Goal: Task Accomplishment & Management: Use online tool/utility

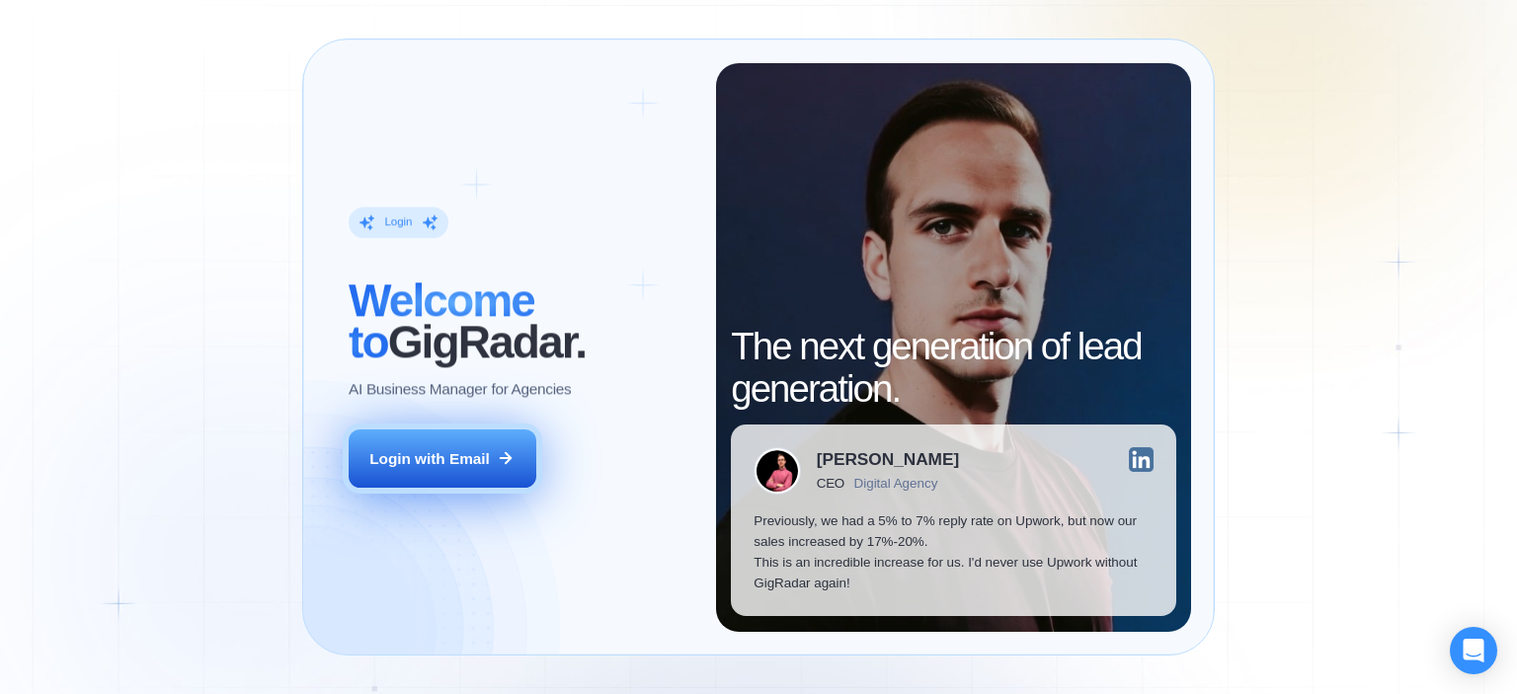
click at [419, 455] on div "Login with Email" at bounding box center [429, 458] width 120 height 21
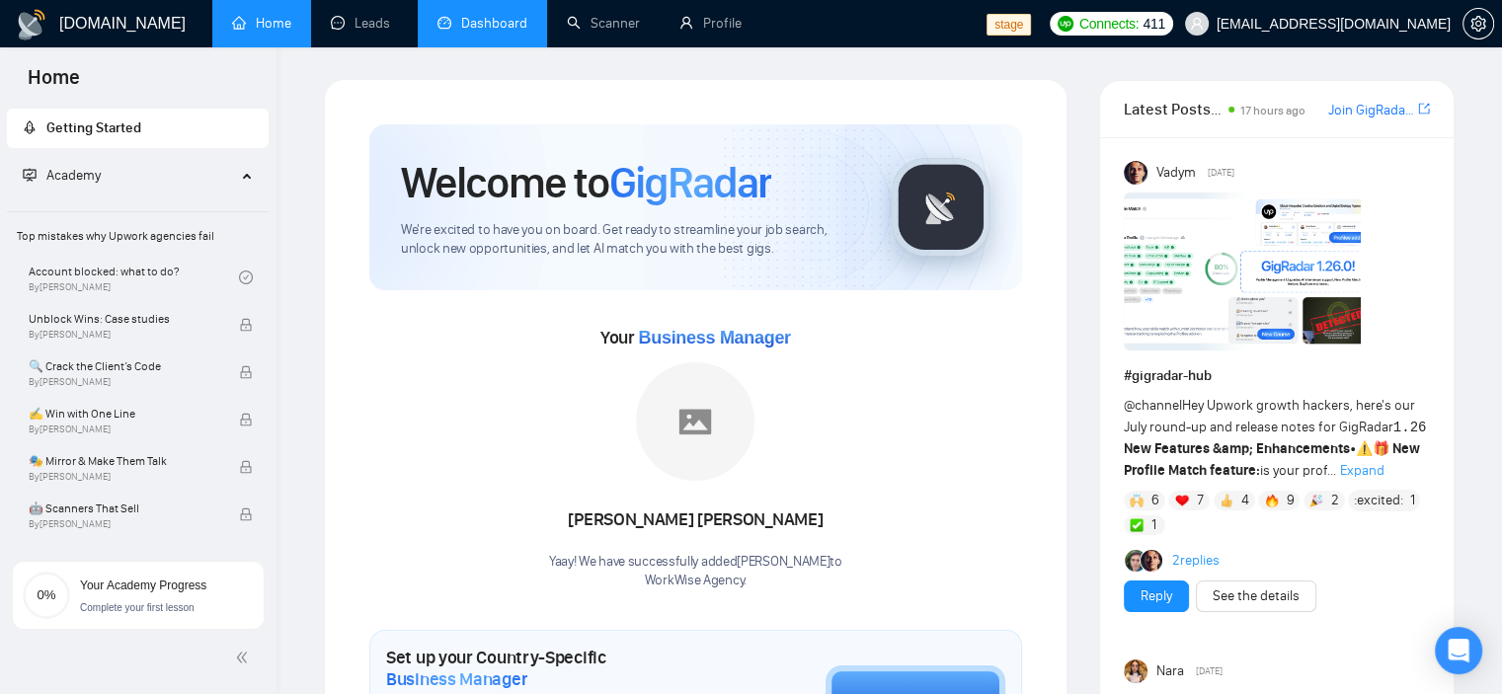
click at [498, 15] on link "Dashboard" at bounding box center [483, 23] width 90 height 17
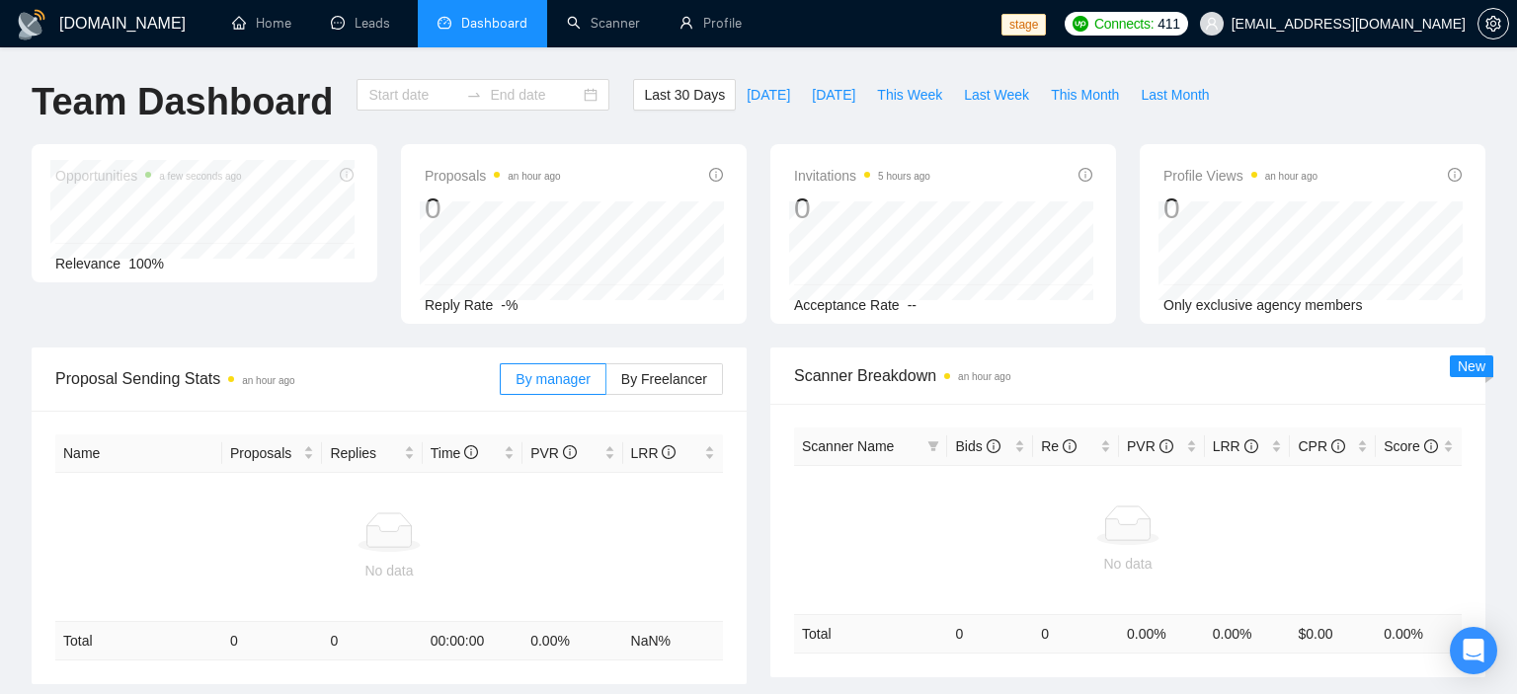
type input "[DATE]"
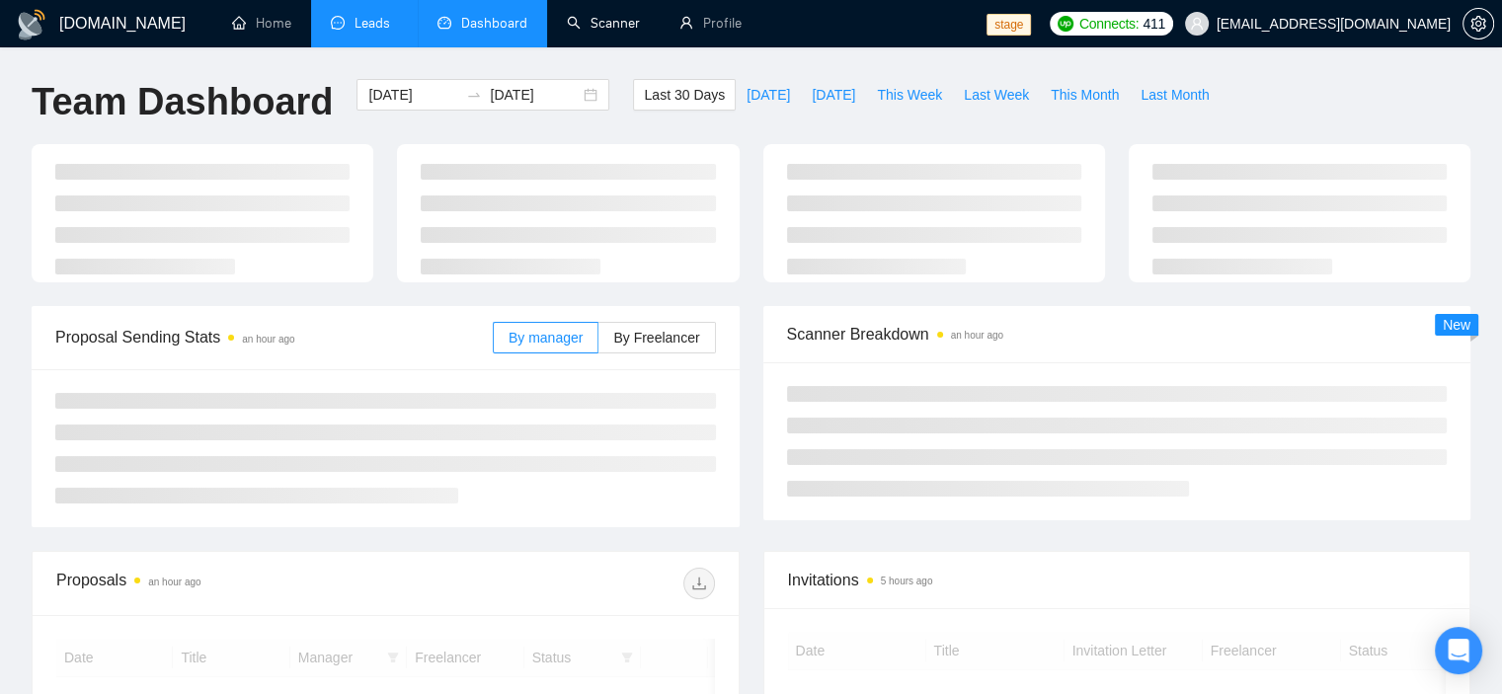
click at [354, 25] on link "Leads" at bounding box center [364, 23] width 67 height 17
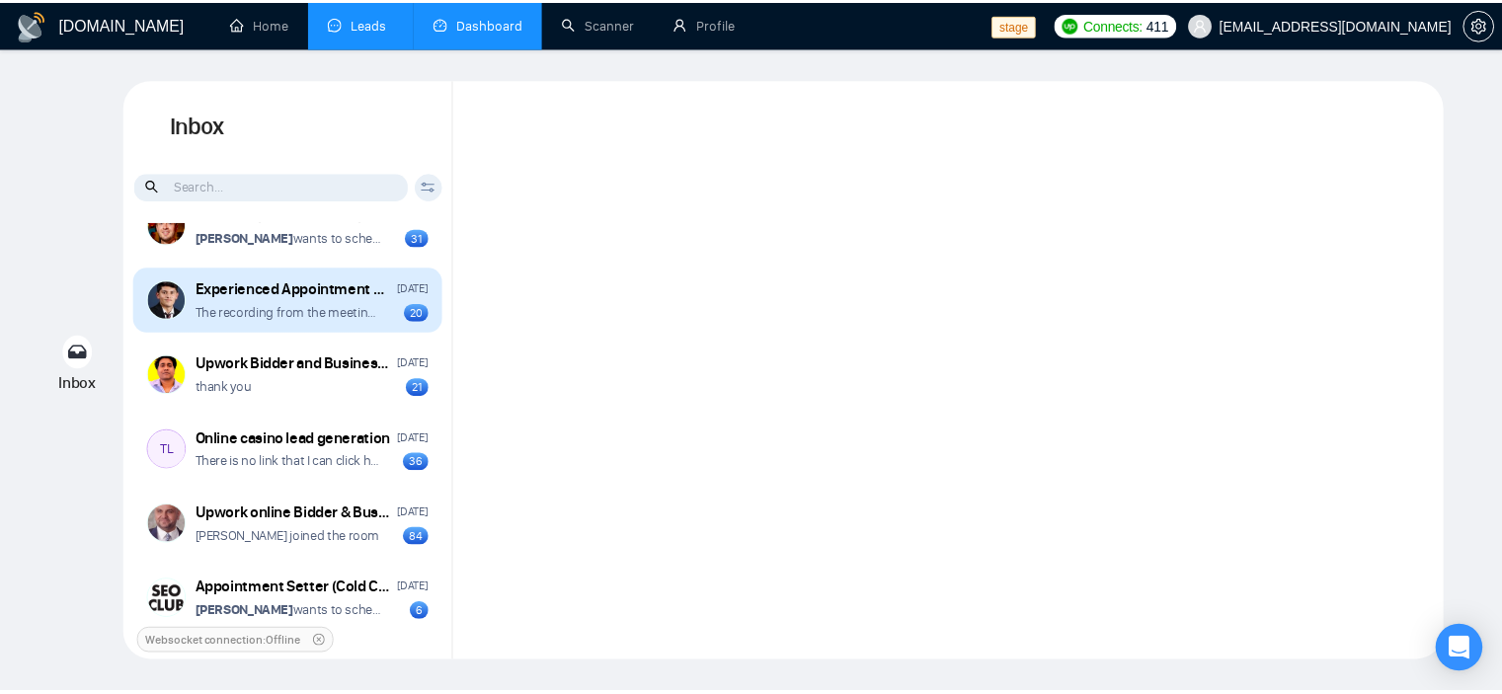
scroll to position [889, 0]
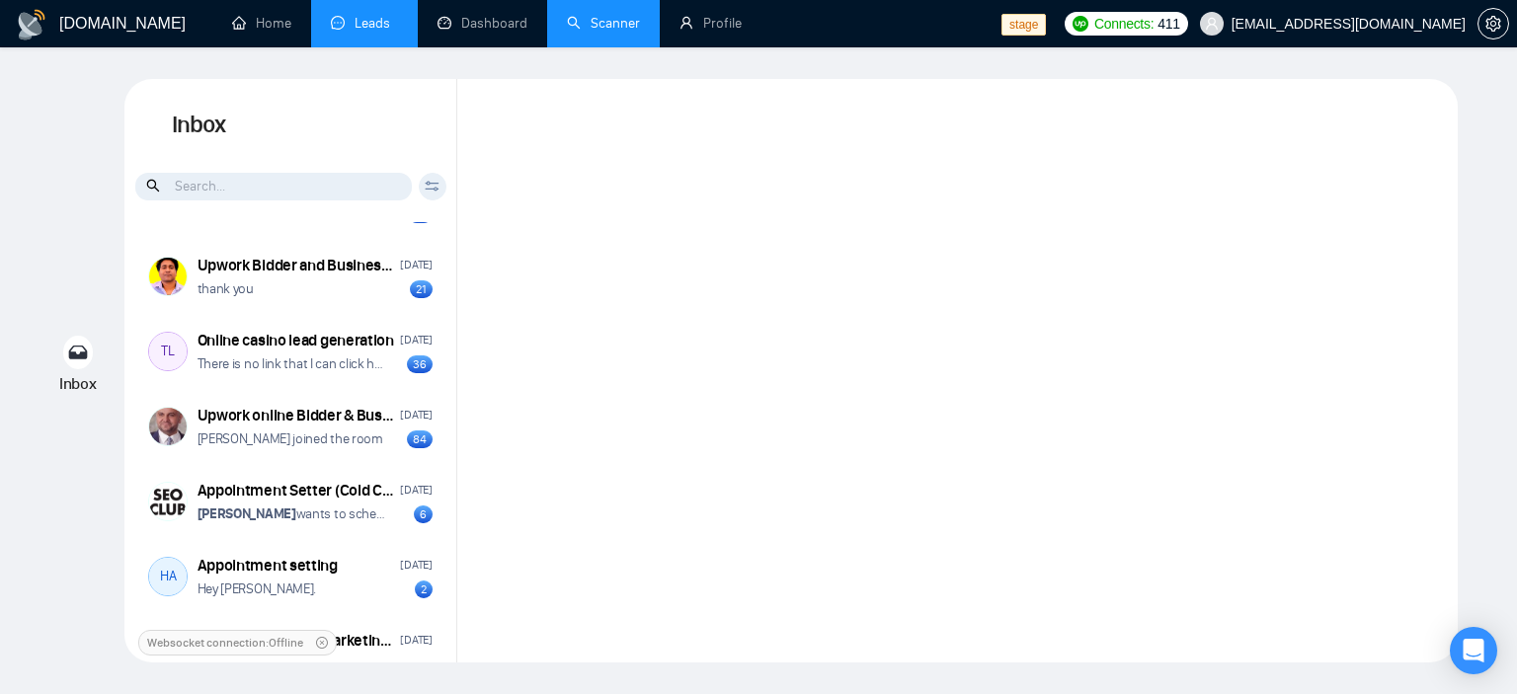
click at [609, 26] on link "Scanner" at bounding box center [603, 23] width 73 height 17
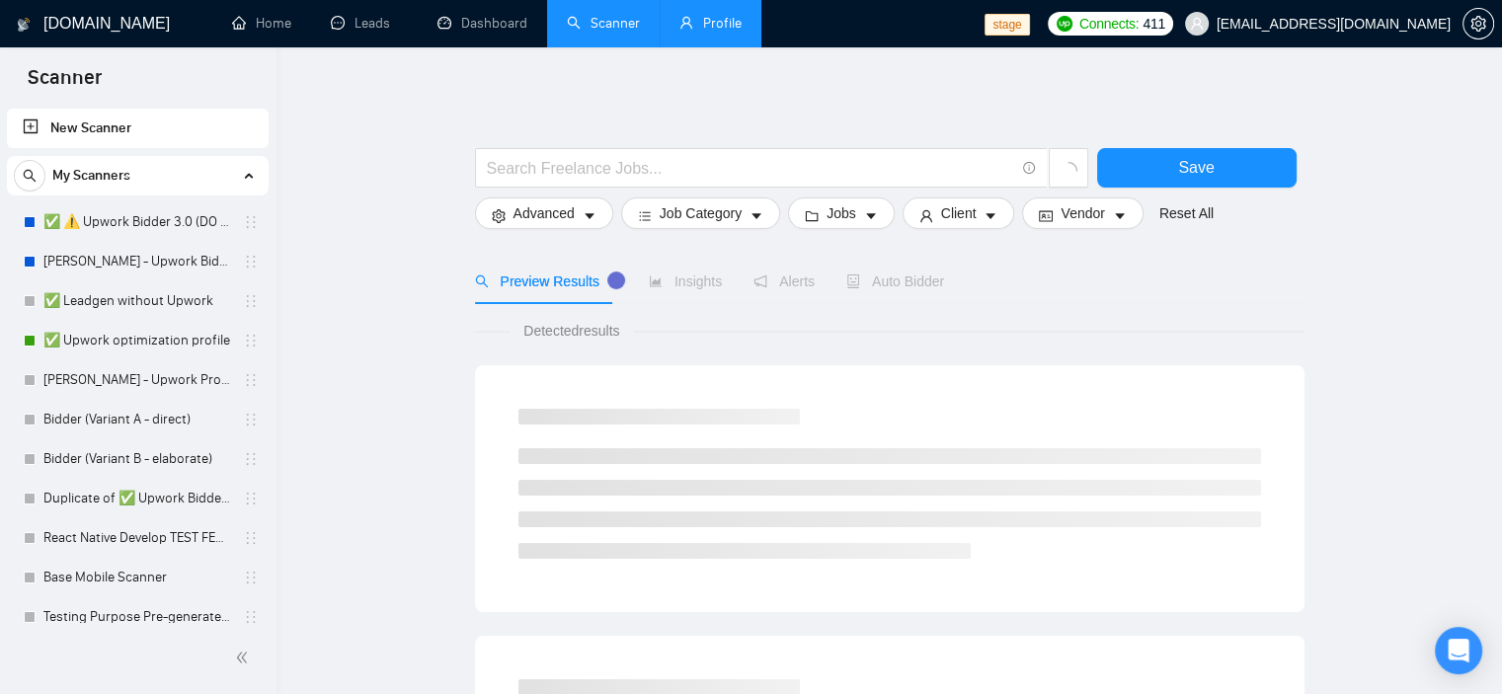
click at [742, 19] on link "Profile" at bounding box center [711, 23] width 62 height 17
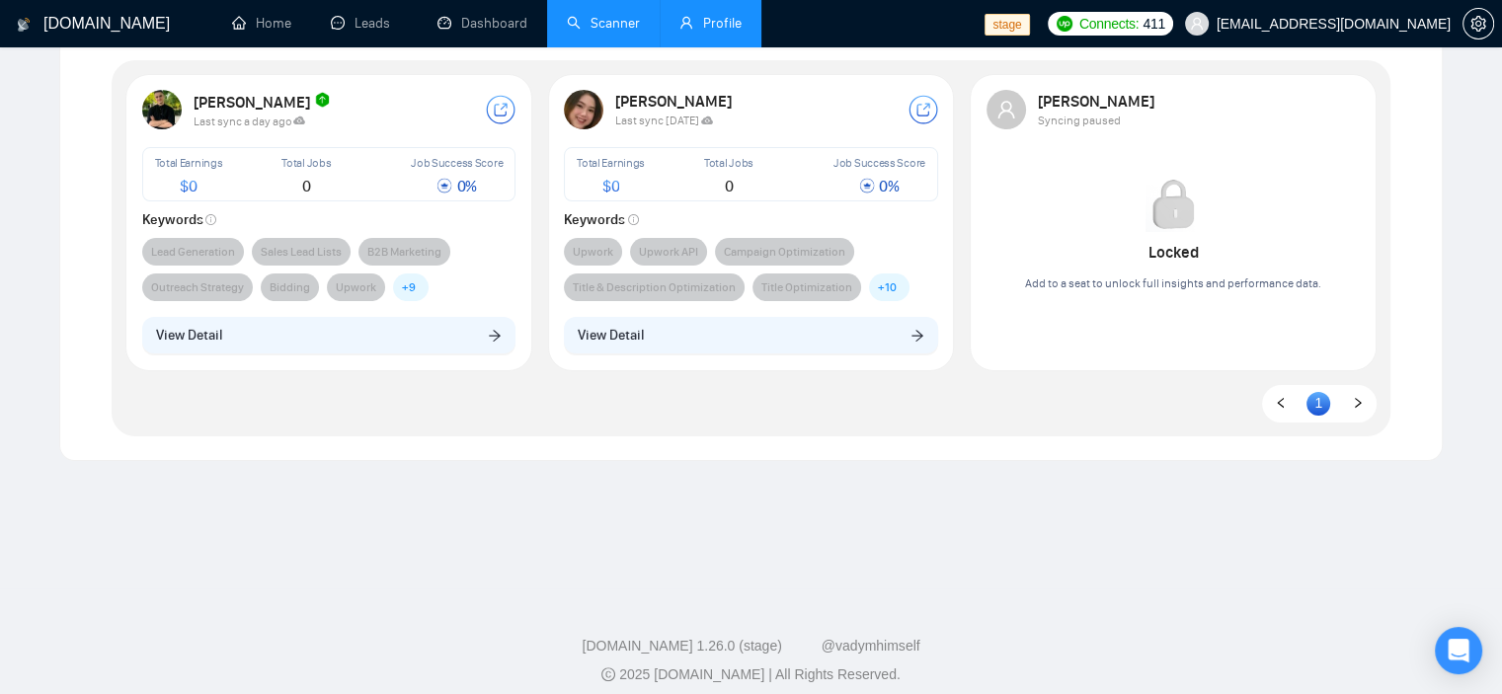
scroll to position [99, 0]
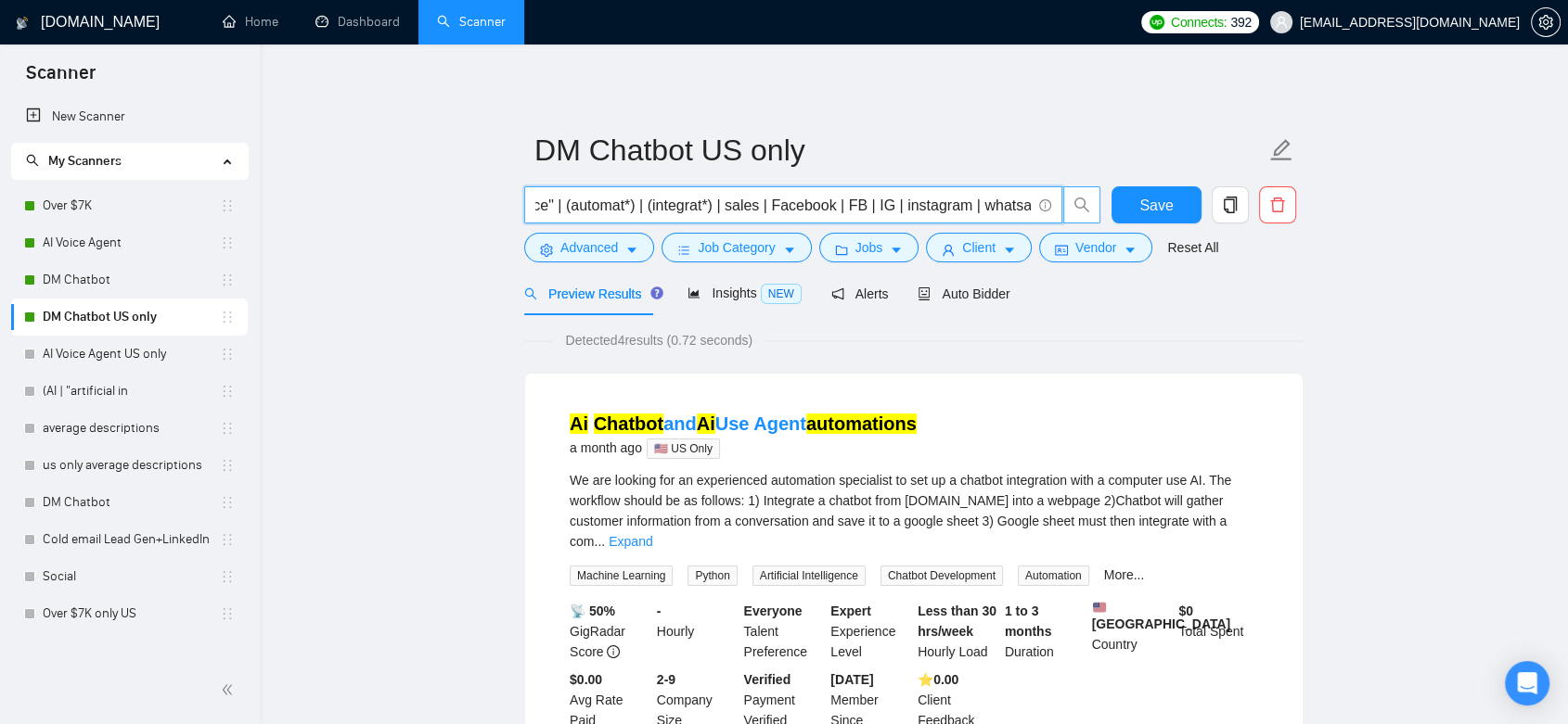
scroll to position [0, 222]
drag, startPoint x: 759, startPoint y: 204, endPoint x: 1072, endPoint y: 216, distance: 313.2
click at [1072, 216] on span "Chatbot ai ("artificial intelligence" | (automat*) | (integrat*) | sales | Face…" at bounding box center [813, 206] width 577 height 38
click at [1091, 346] on div "Detected 4 results (0.72 seconds)" at bounding box center [914, 341] width 780 height 21
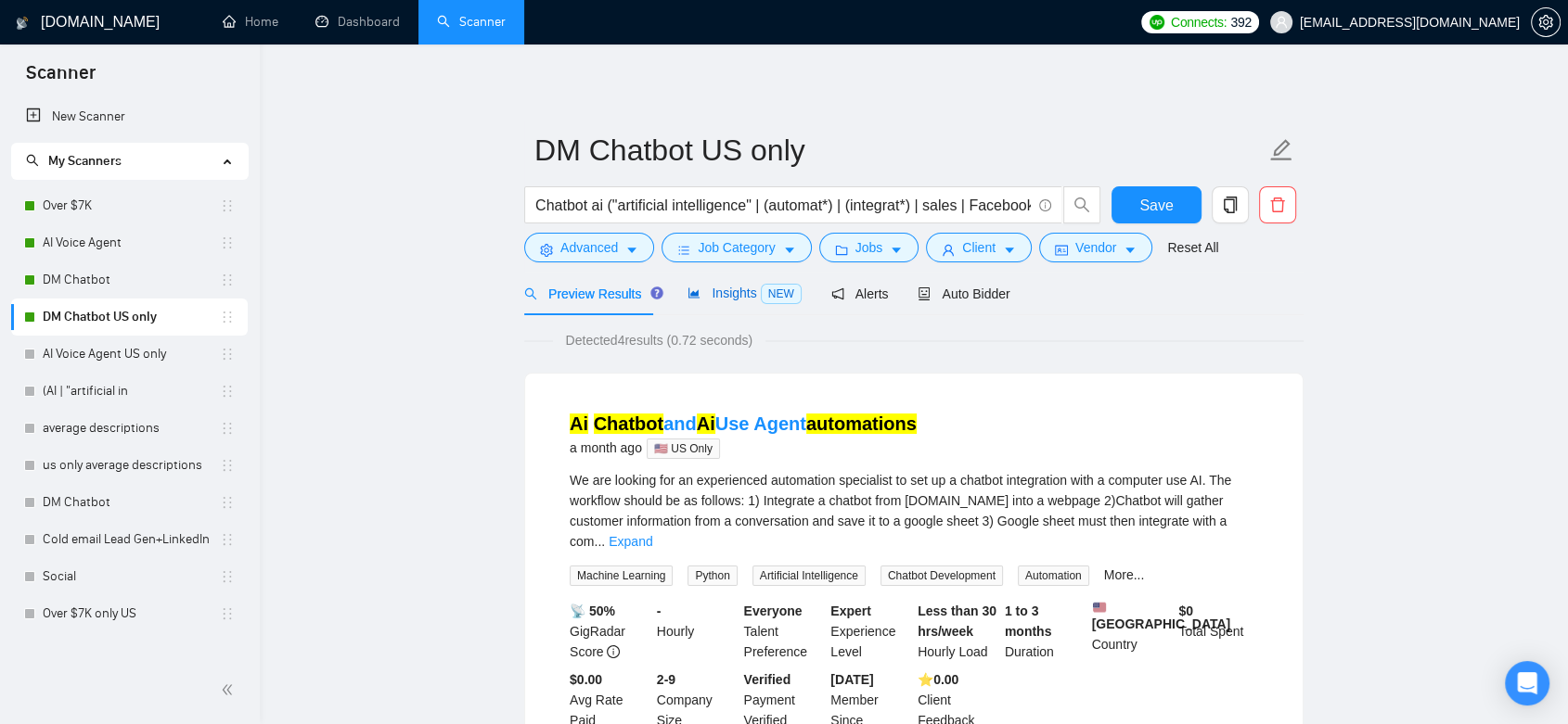
click at [734, 295] on span "Insights NEW" at bounding box center [744, 293] width 113 height 15
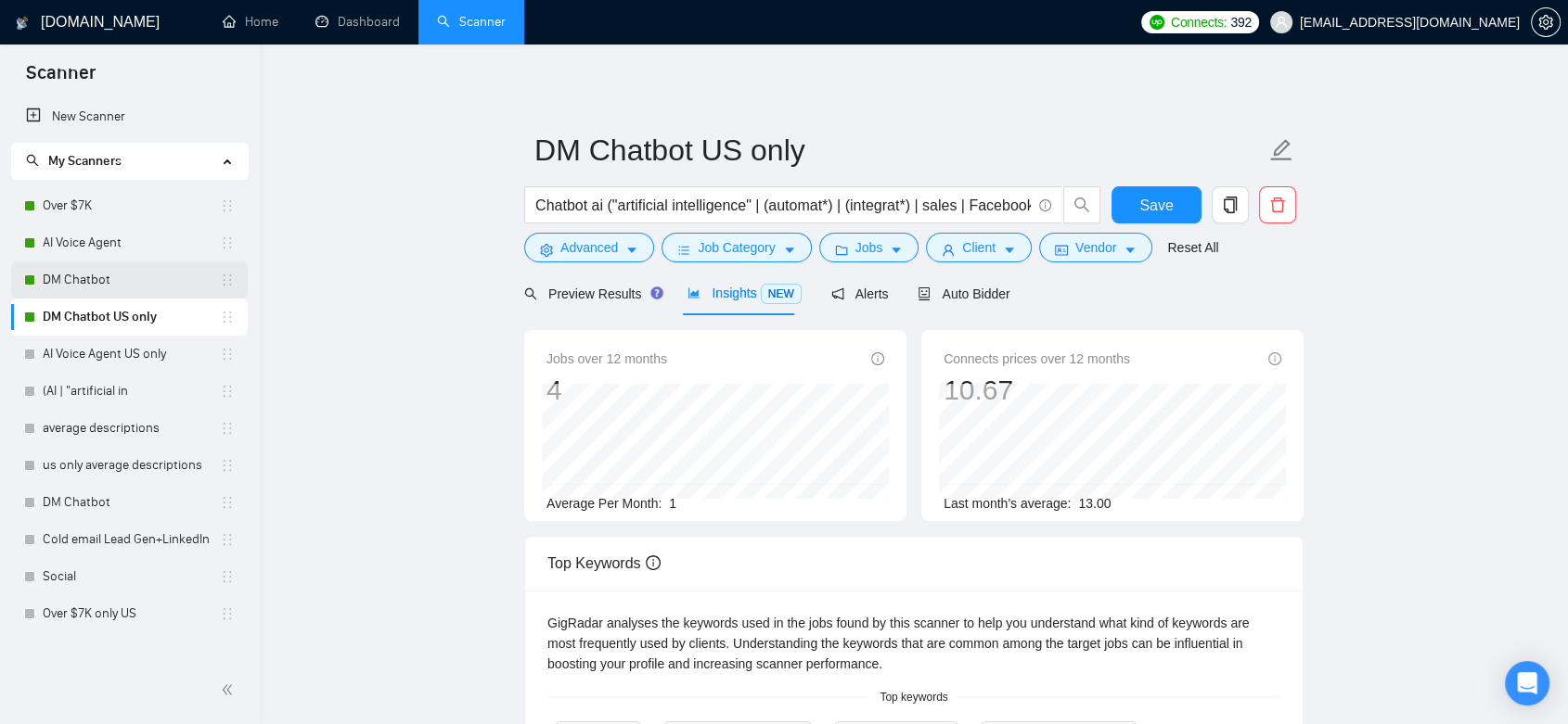
click at [133, 272] on link "DM Chatbot" at bounding box center [131, 281] width 178 height 38
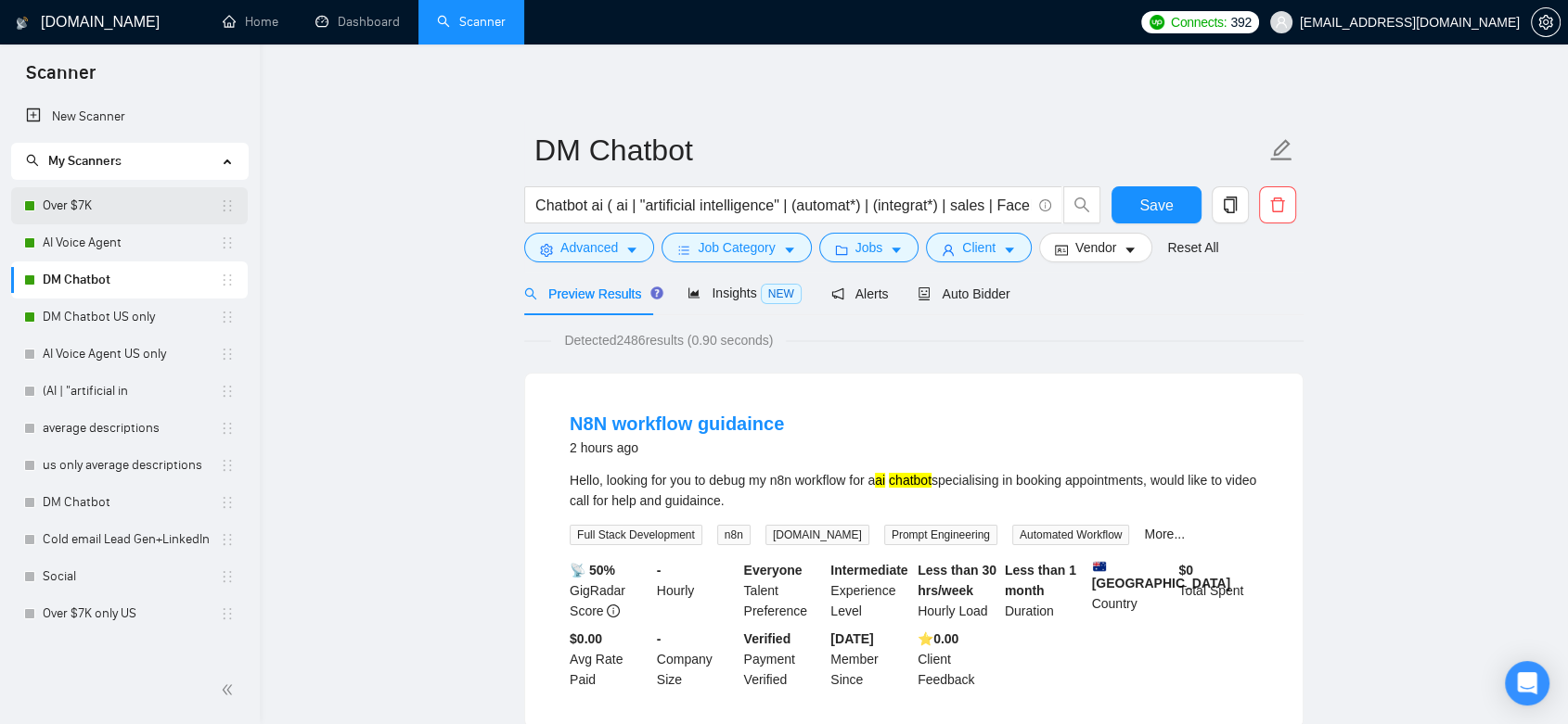
click at [106, 213] on link "Over $7K" at bounding box center [131, 207] width 178 height 38
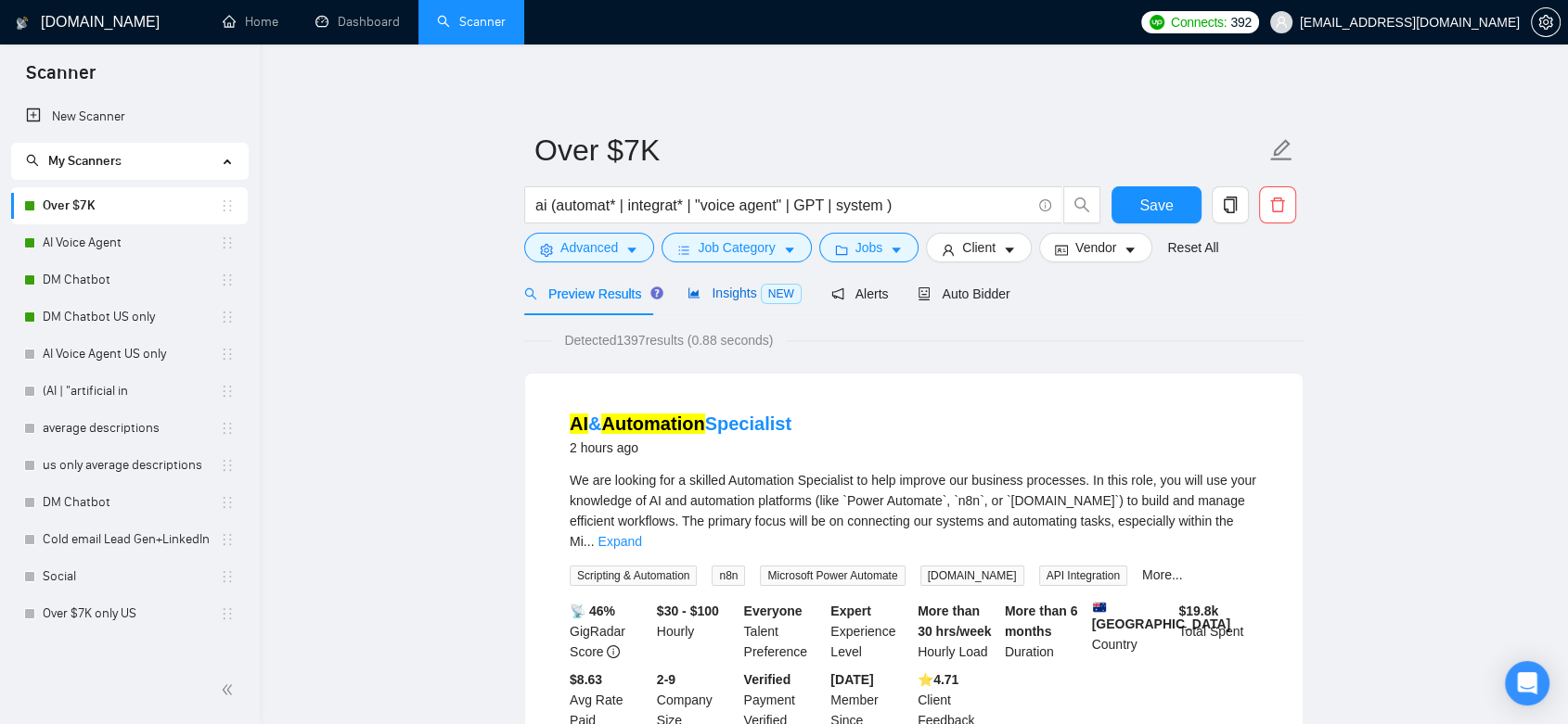
click at [711, 291] on span "Insights NEW" at bounding box center [744, 293] width 113 height 15
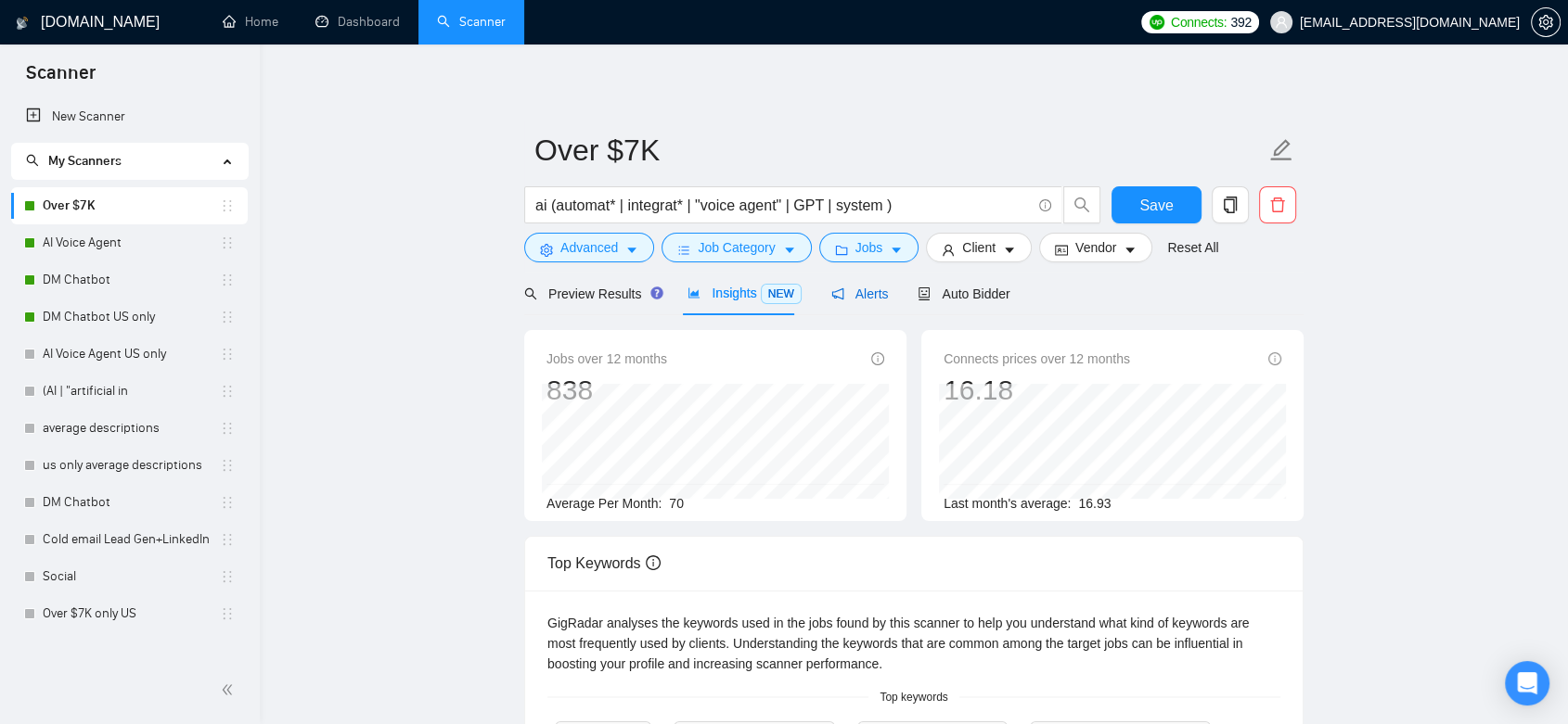
click at [867, 300] on span "Alerts" at bounding box center [860, 294] width 57 height 15
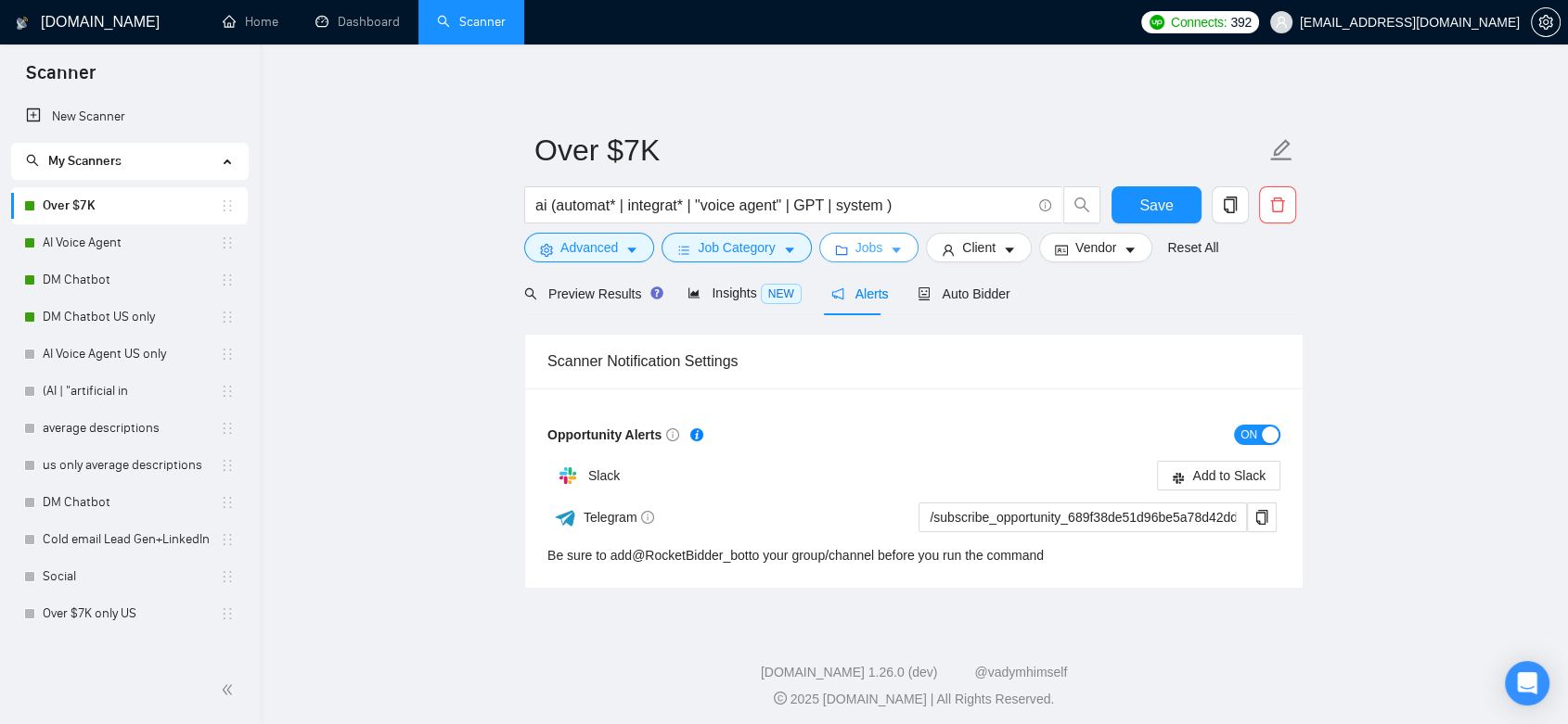
click at [881, 251] on button "Jobs" at bounding box center [869, 248] width 101 height 30
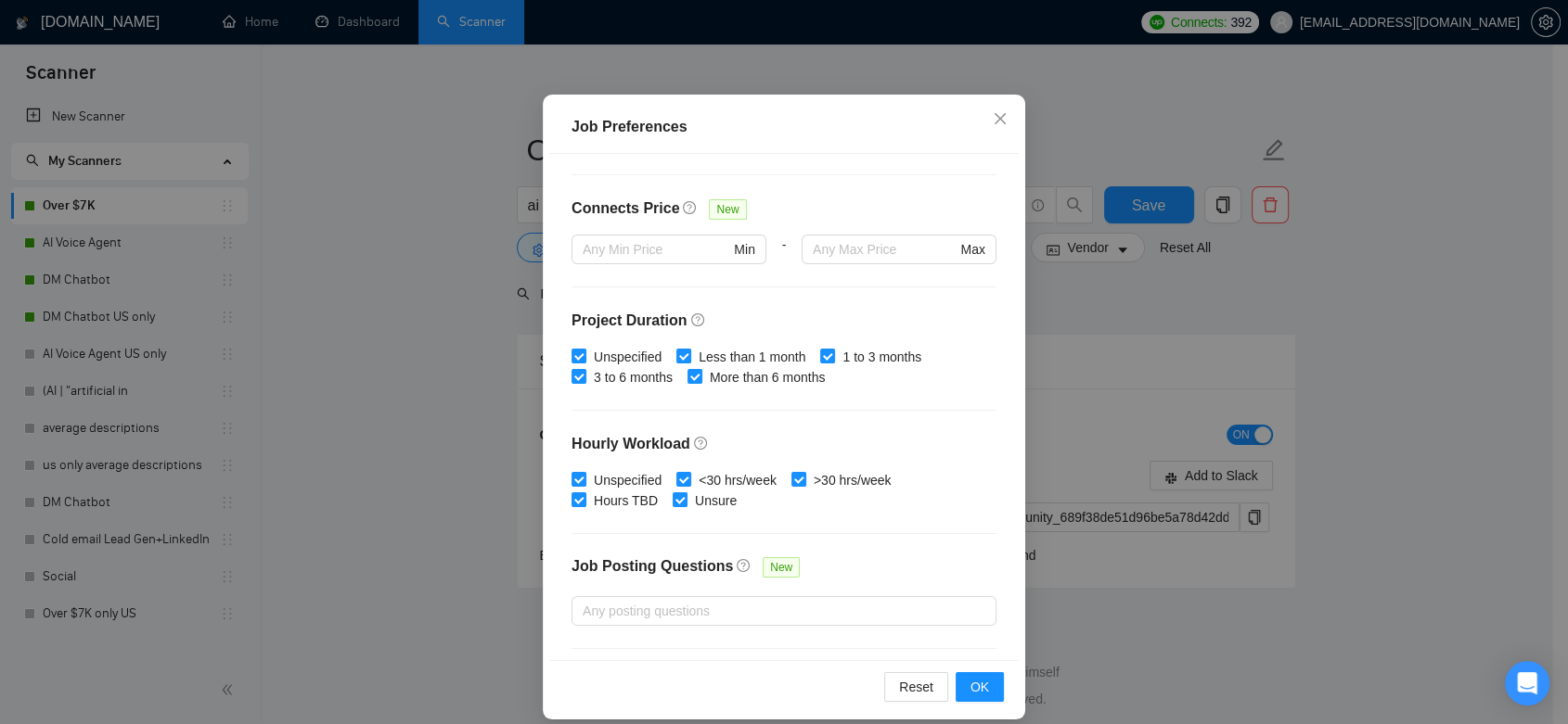
scroll to position [538, 0]
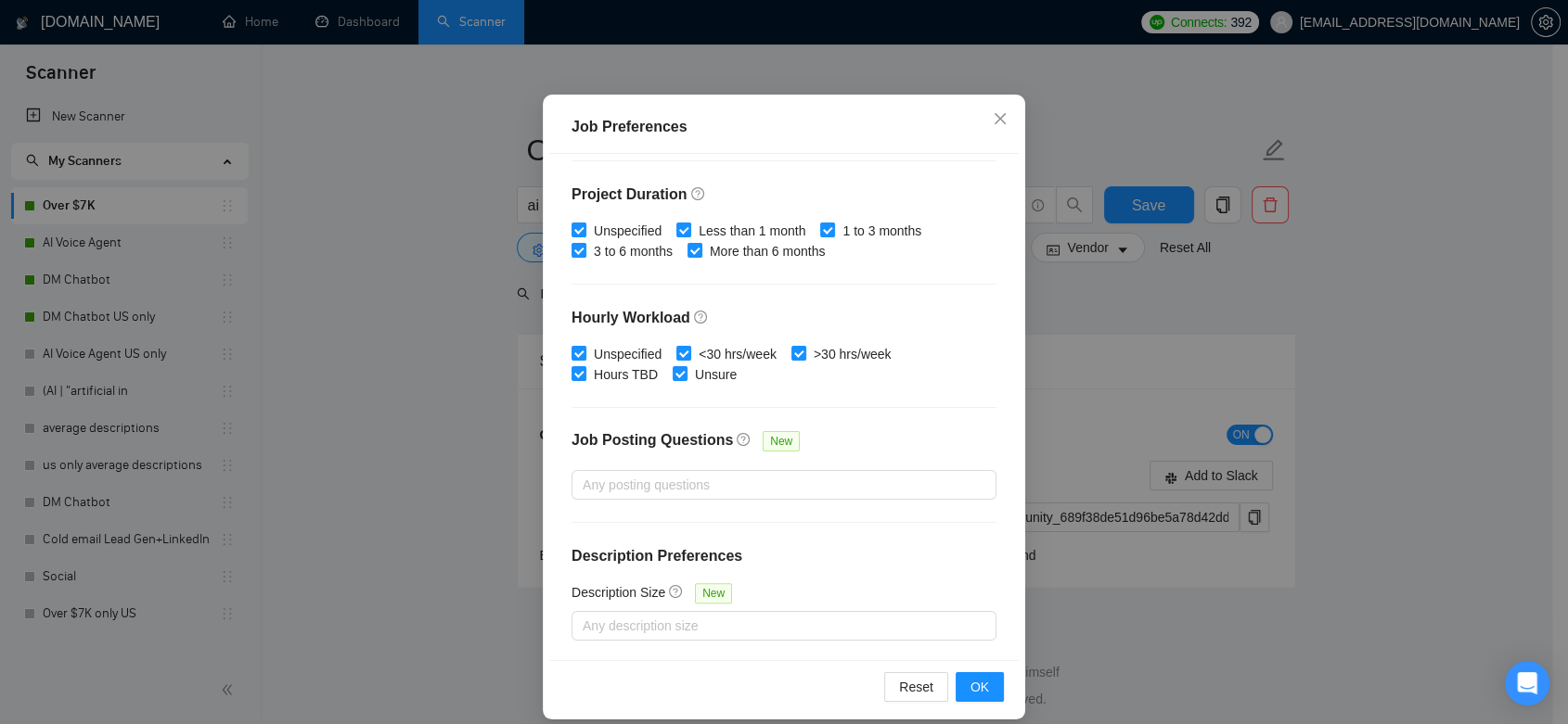
click at [1072, 342] on div "Job Preferences Budget Project Type All Fixed Price Hourly Rate Fixed Price Bud…" at bounding box center [784, 362] width 1568 height 724
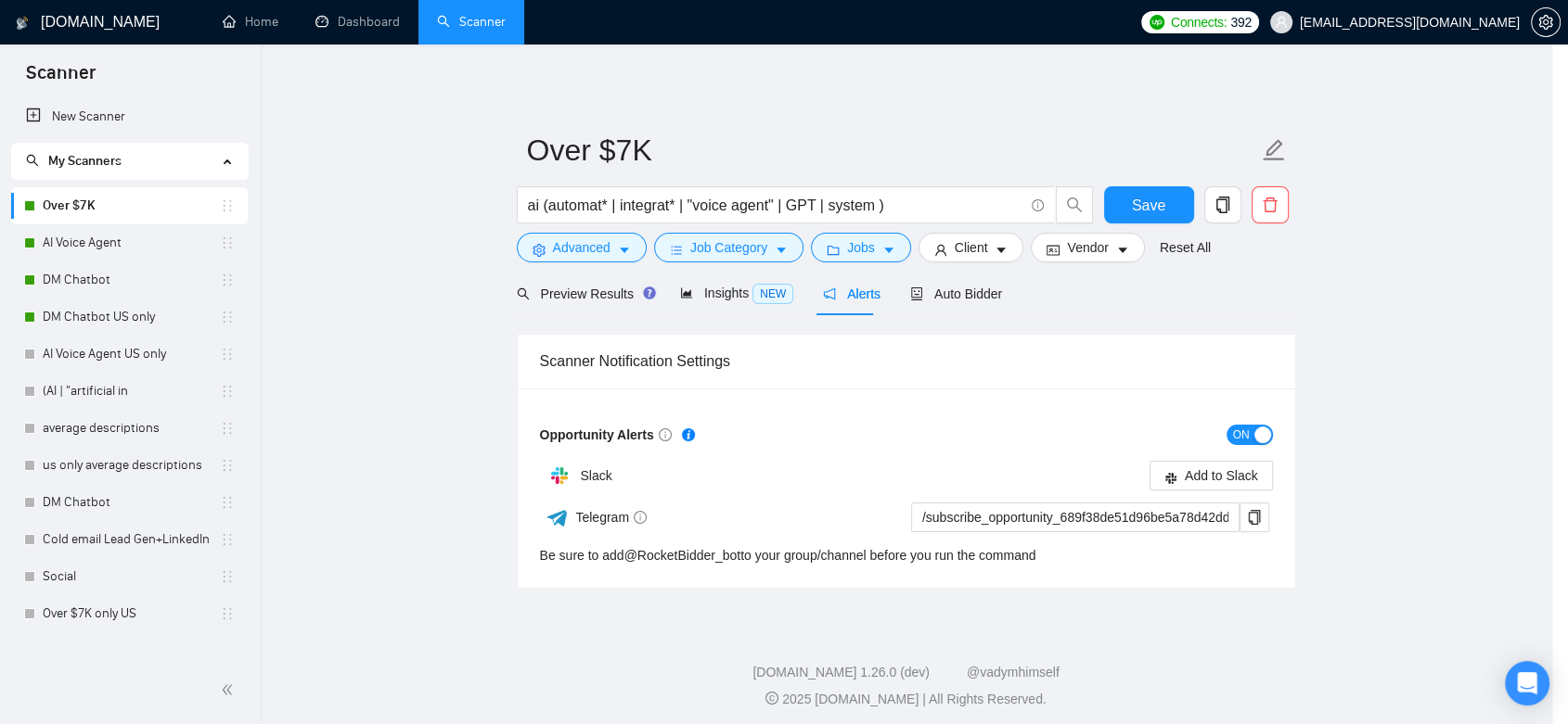
scroll to position [35, 0]
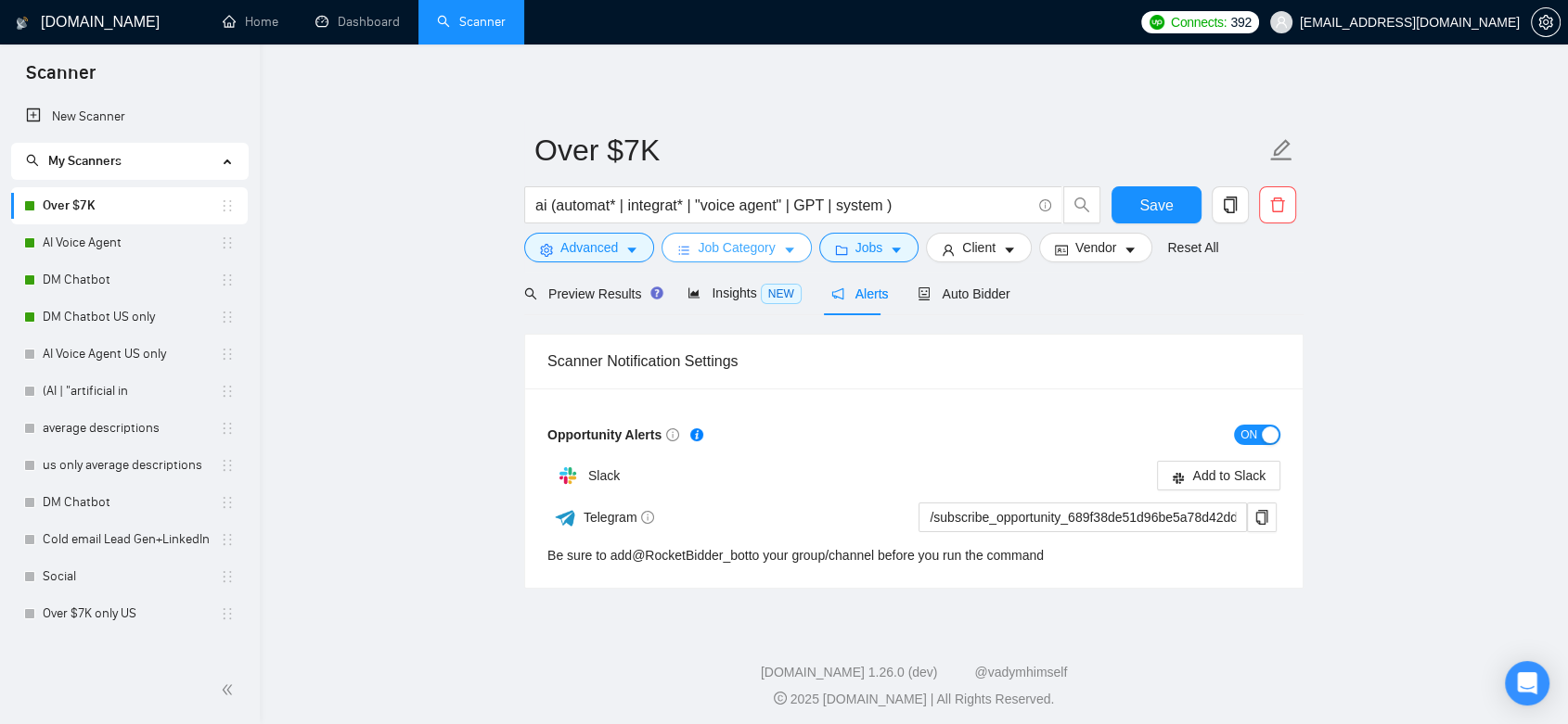
click at [758, 247] on span "Job Category" at bounding box center [737, 248] width 77 height 21
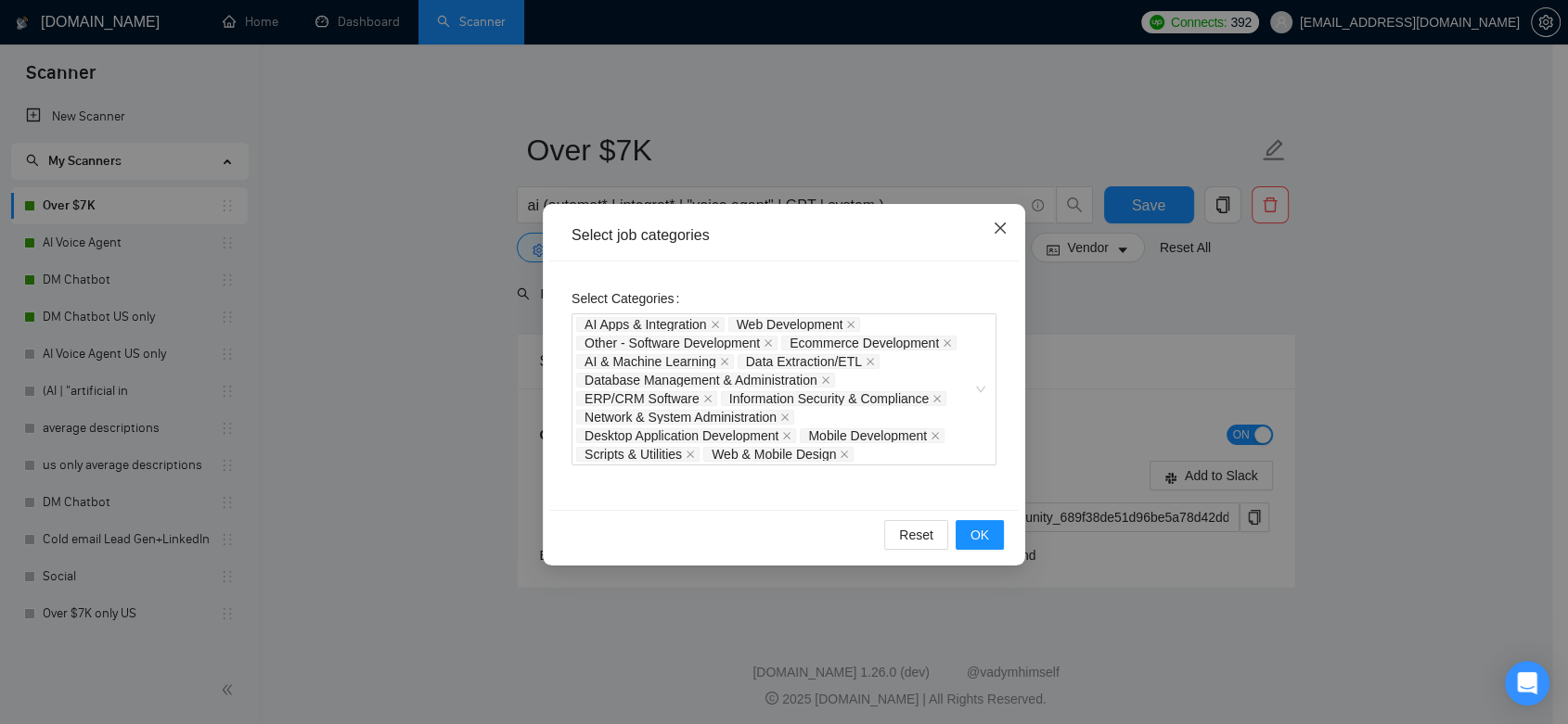
drag, startPoint x: 994, startPoint y: 228, endPoint x: 972, endPoint y: 236, distance: 23.4
click at [995, 228] on icon "close" at bounding box center [1001, 228] width 15 height 15
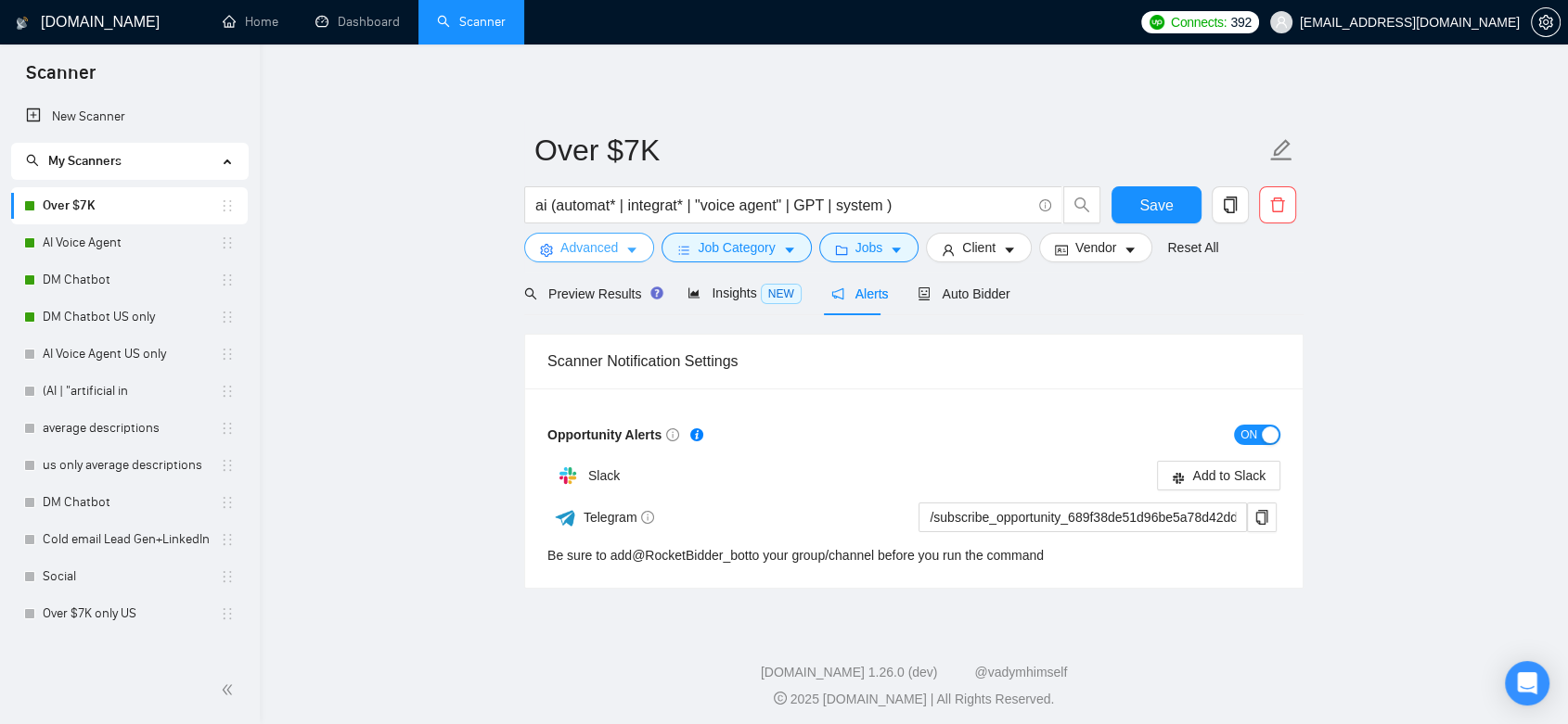
click at [578, 251] on span "Advanced" at bounding box center [589, 248] width 57 height 21
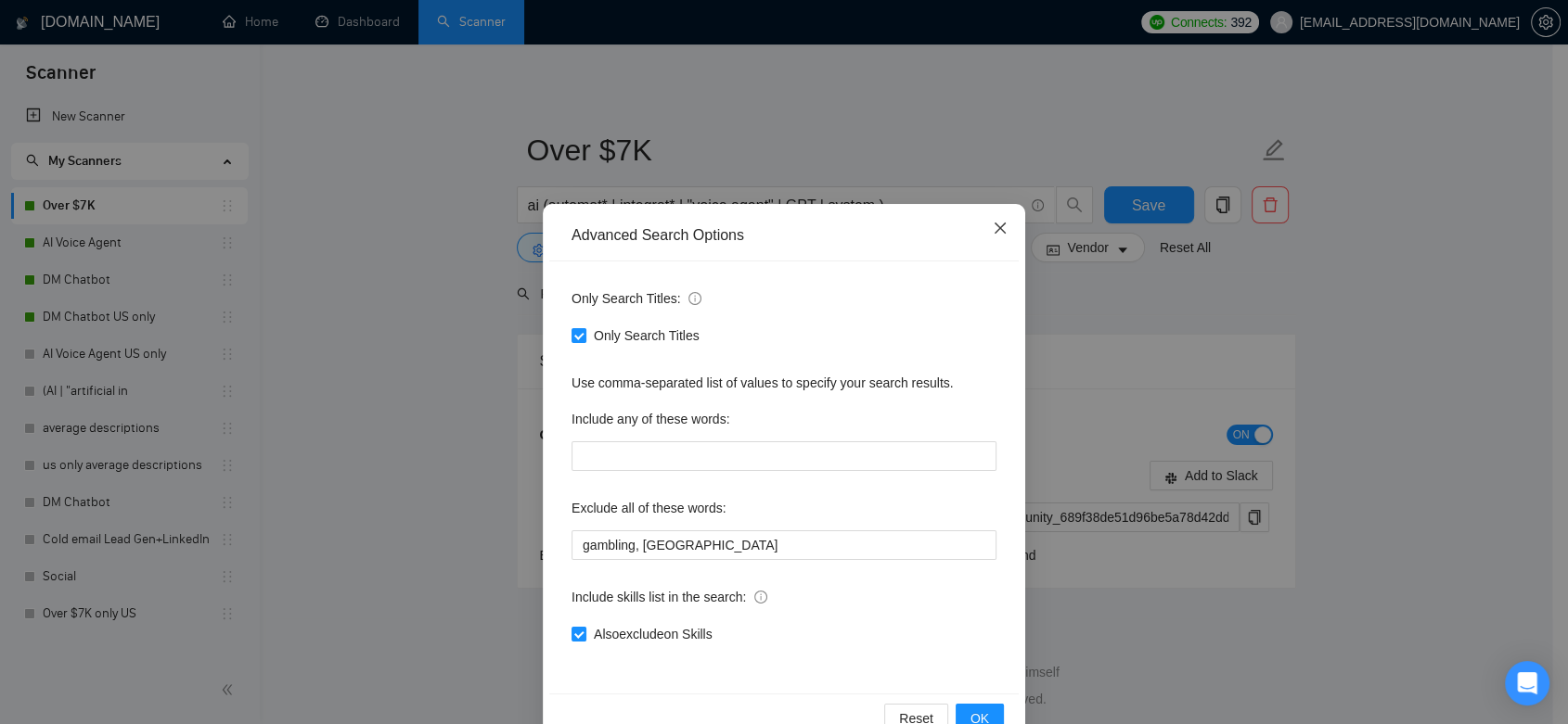
click at [983, 232] on span "Close" at bounding box center [1000, 228] width 50 height 50
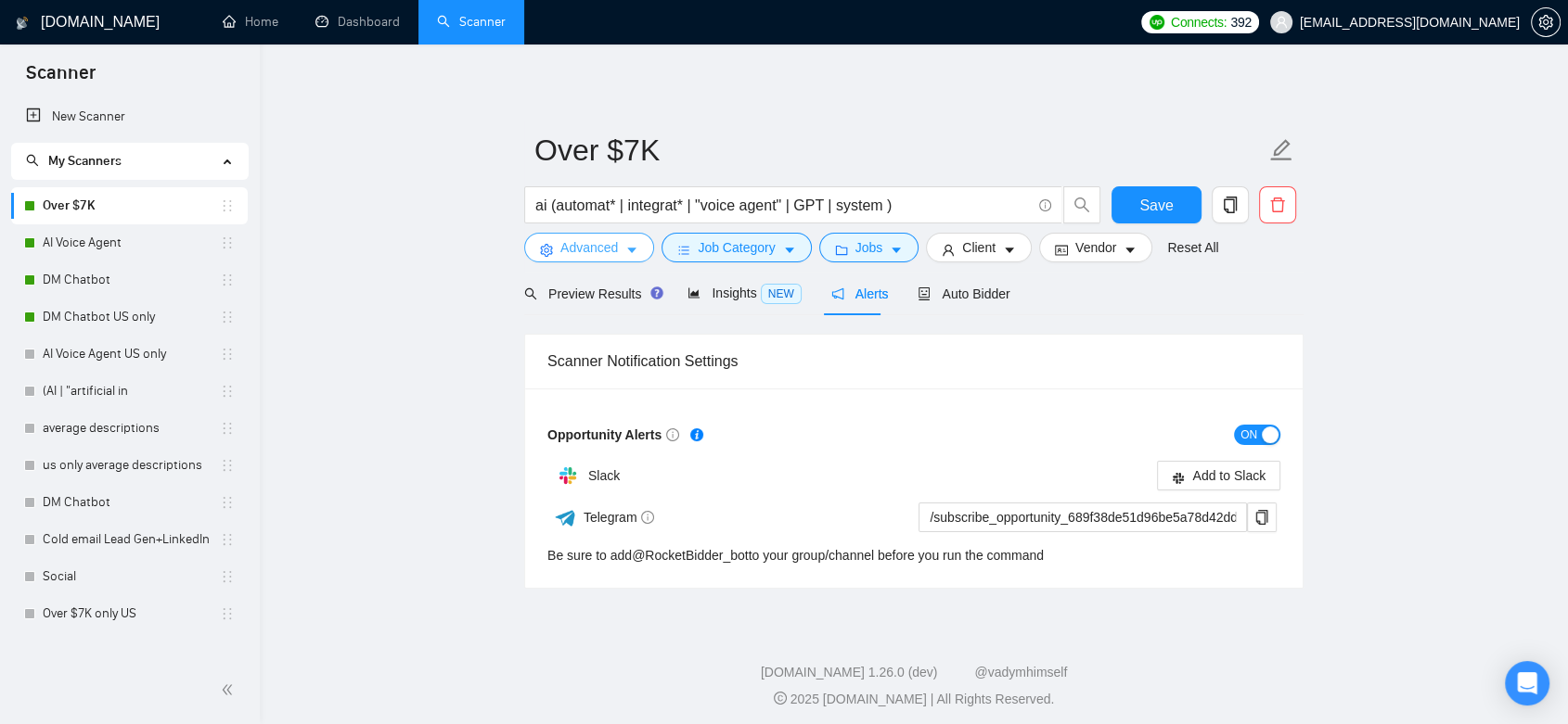
click at [571, 239] on span "Advanced" at bounding box center [589, 248] width 57 height 21
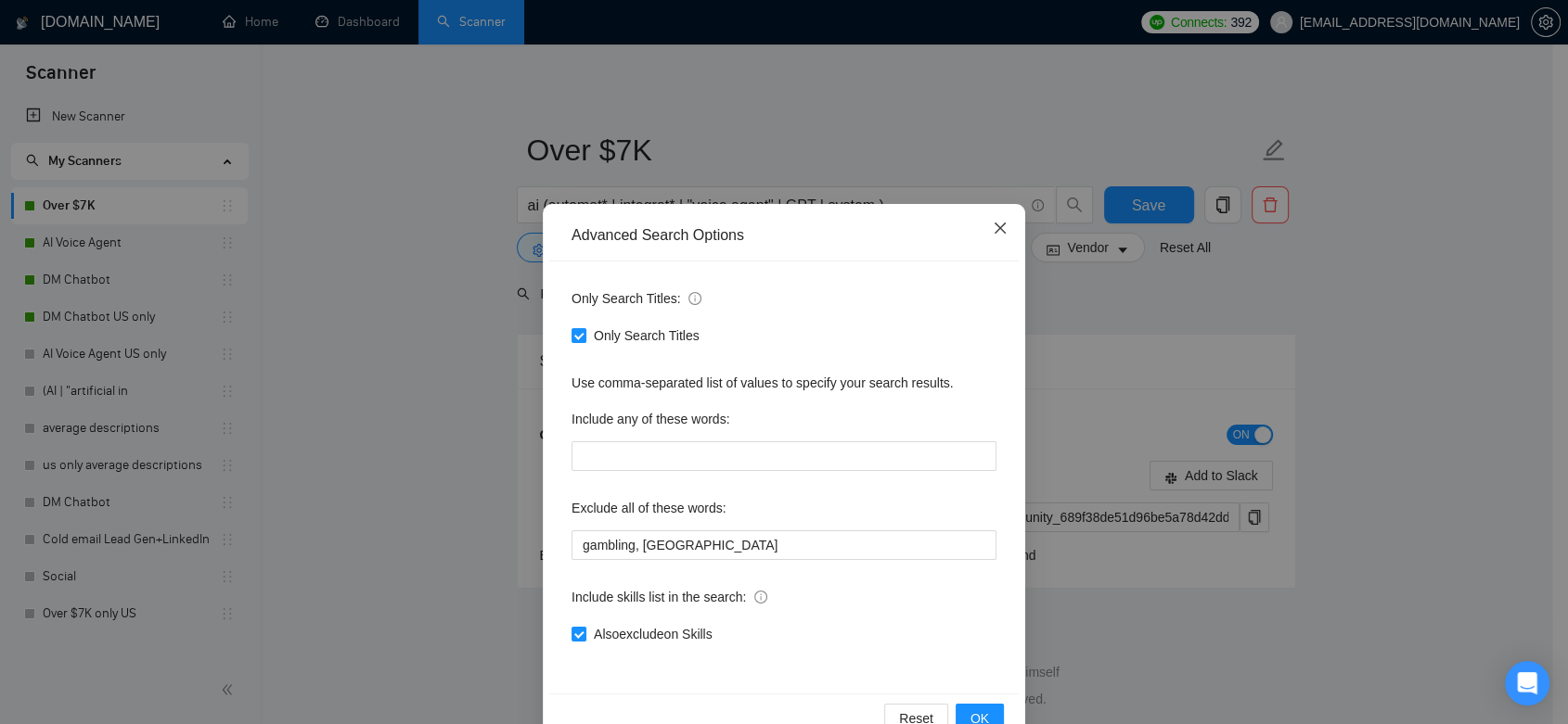
click at [1002, 230] on span "Close" at bounding box center [1000, 228] width 50 height 50
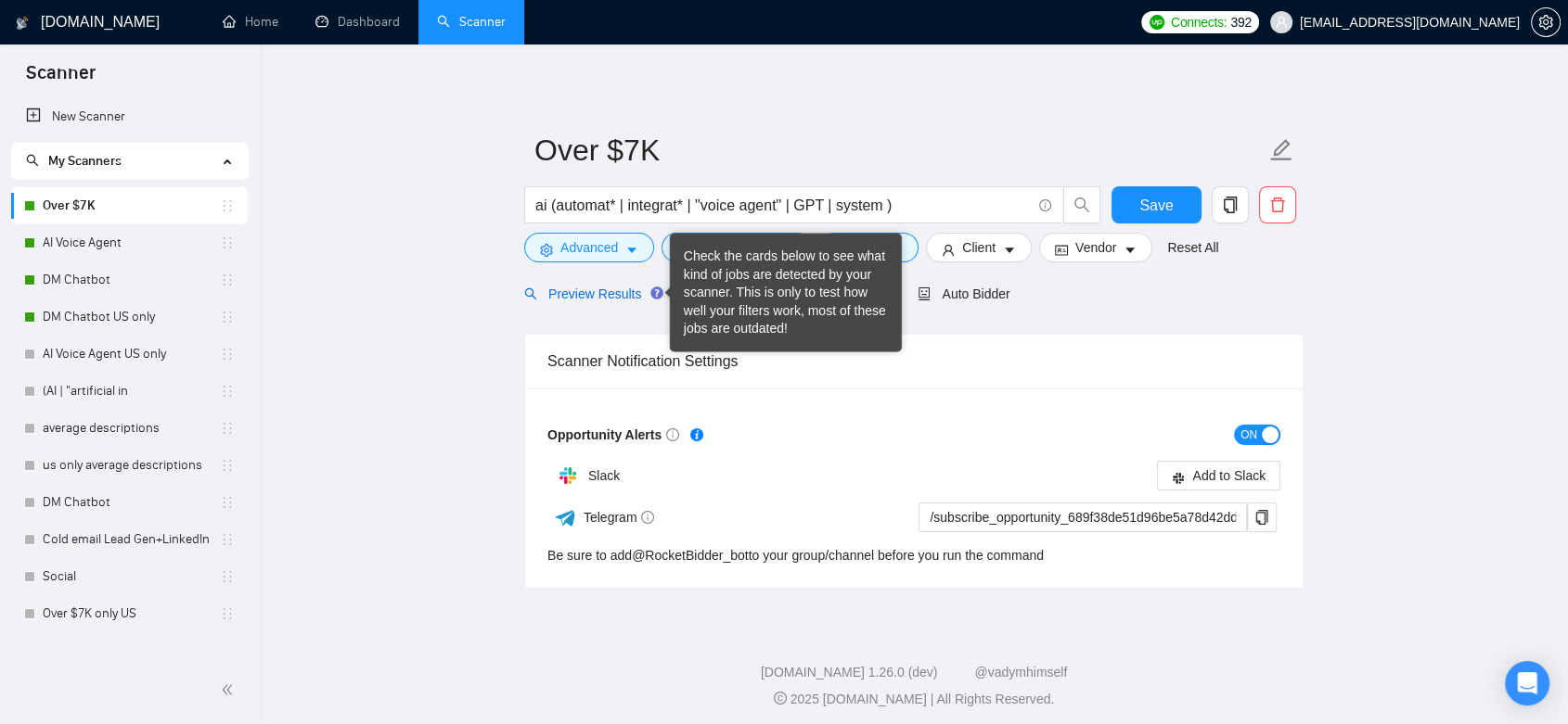
drag, startPoint x: 608, startPoint y: 292, endPoint x: 1058, endPoint y: 276, distance: 450.3
click at [608, 293] on span "Preview Results" at bounding box center [591, 294] width 133 height 15
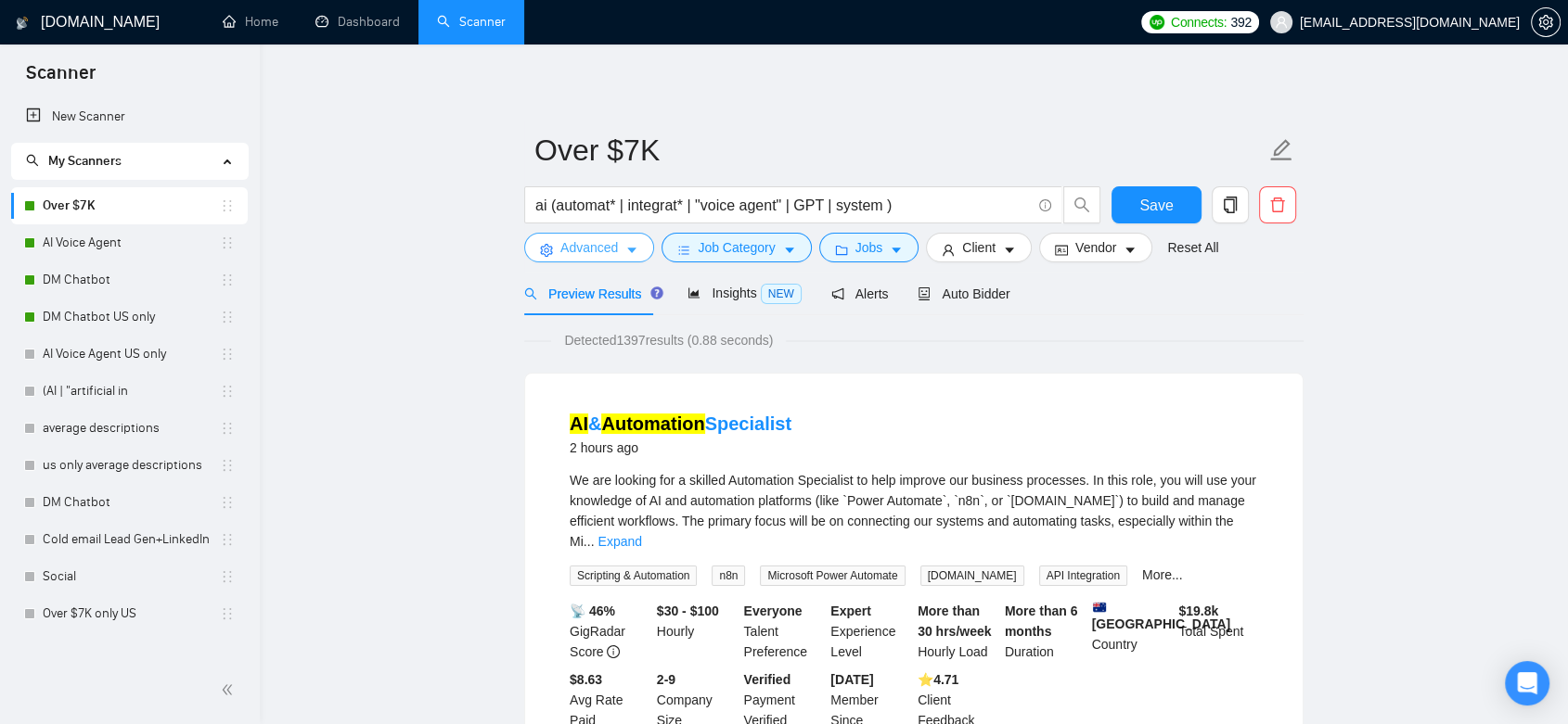
click at [634, 252] on icon "caret-down" at bounding box center [632, 251] width 13 height 13
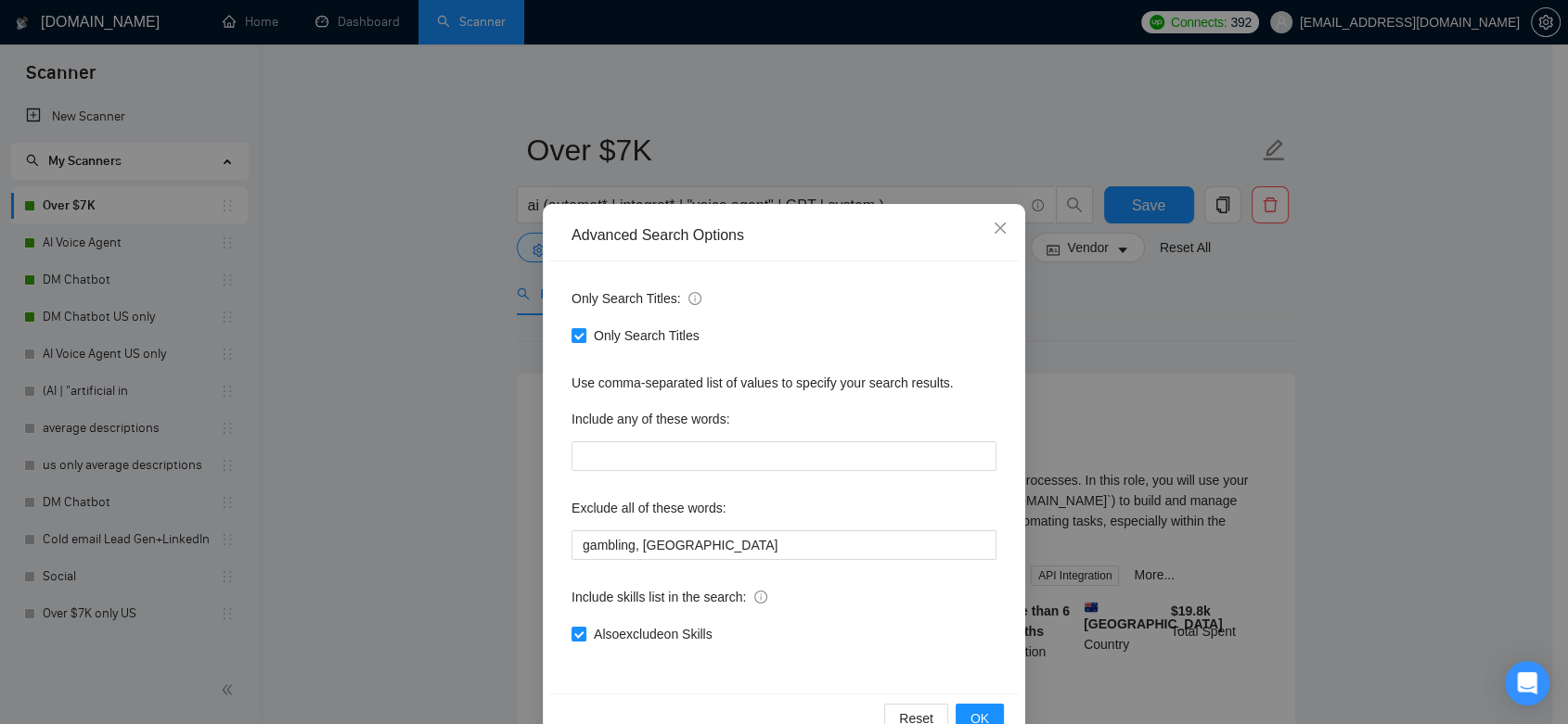
click at [1220, 368] on div "Advanced Search Options Only Search Titles: Only Search Titles Use comma-separa…" at bounding box center [784, 362] width 1568 height 724
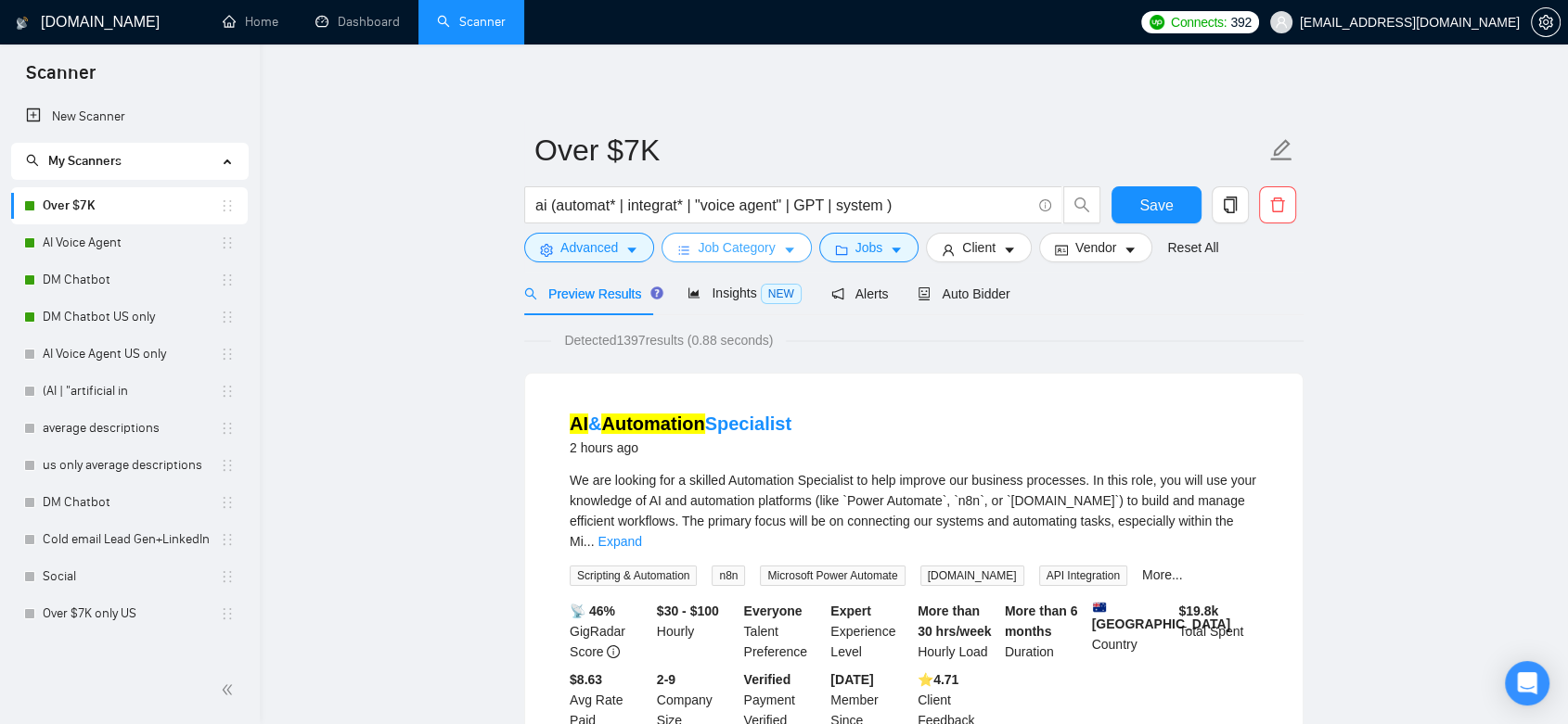
click at [727, 254] on span "Job Category" at bounding box center [737, 248] width 77 height 21
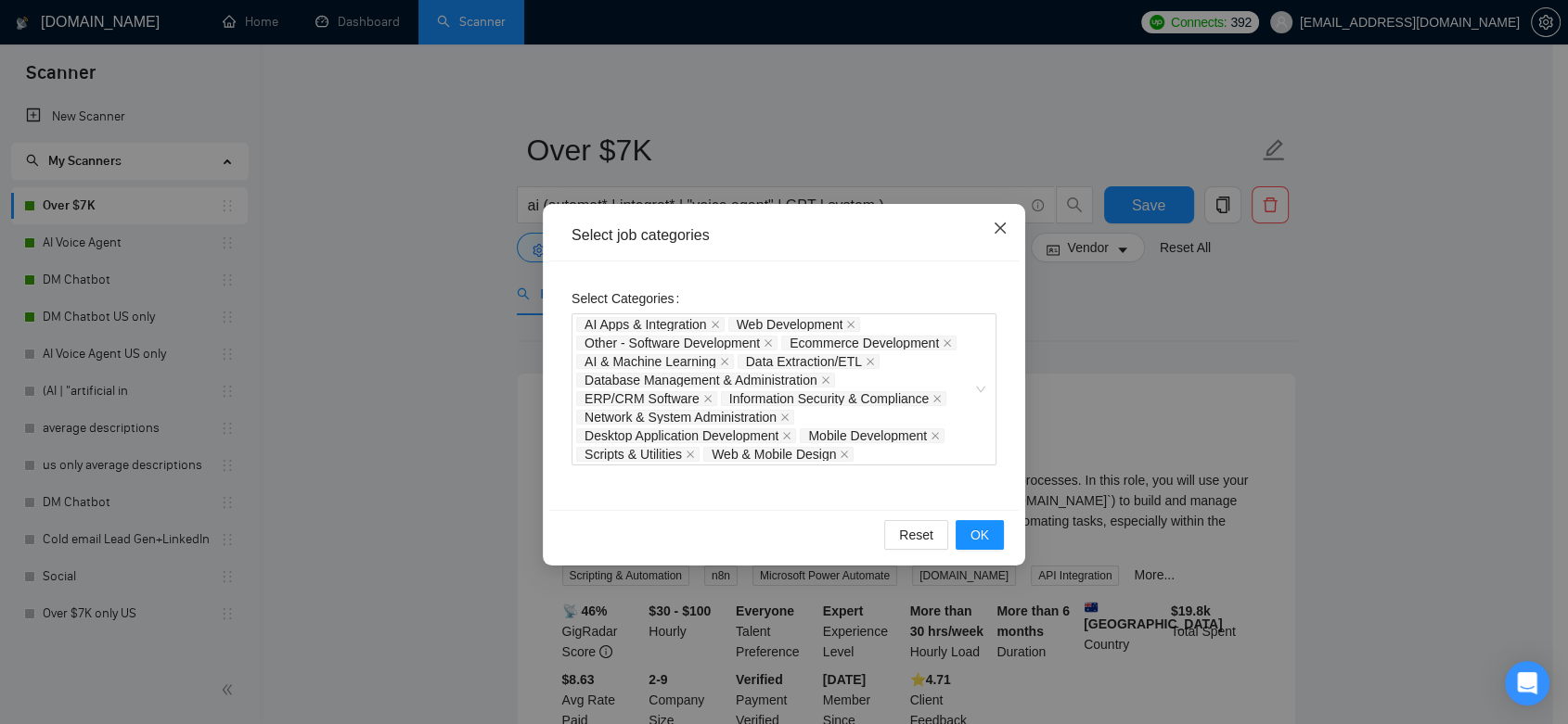
click at [1002, 229] on icon "close" at bounding box center [1001, 228] width 15 height 15
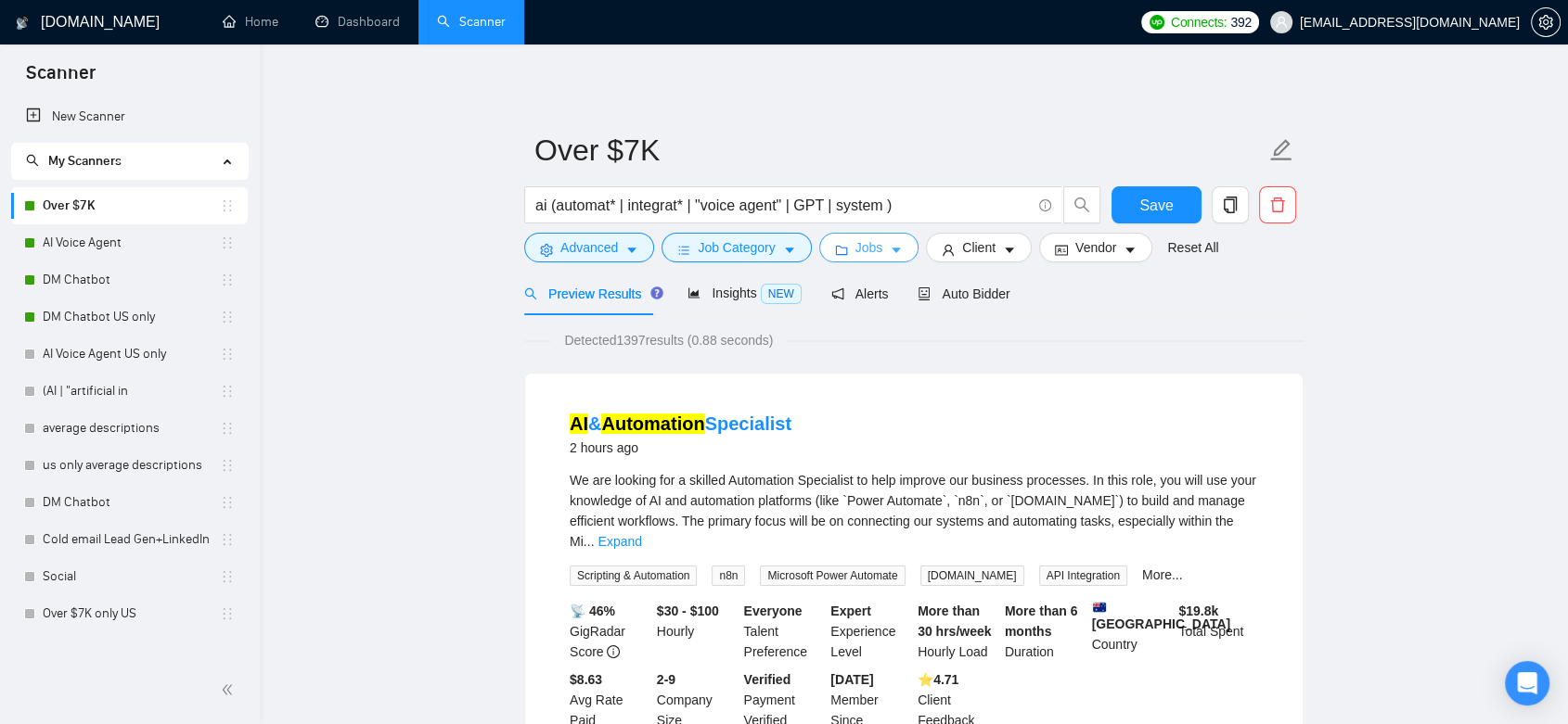
click at [859, 258] on button "Jobs" at bounding box center [869, 248] width 101 height 30
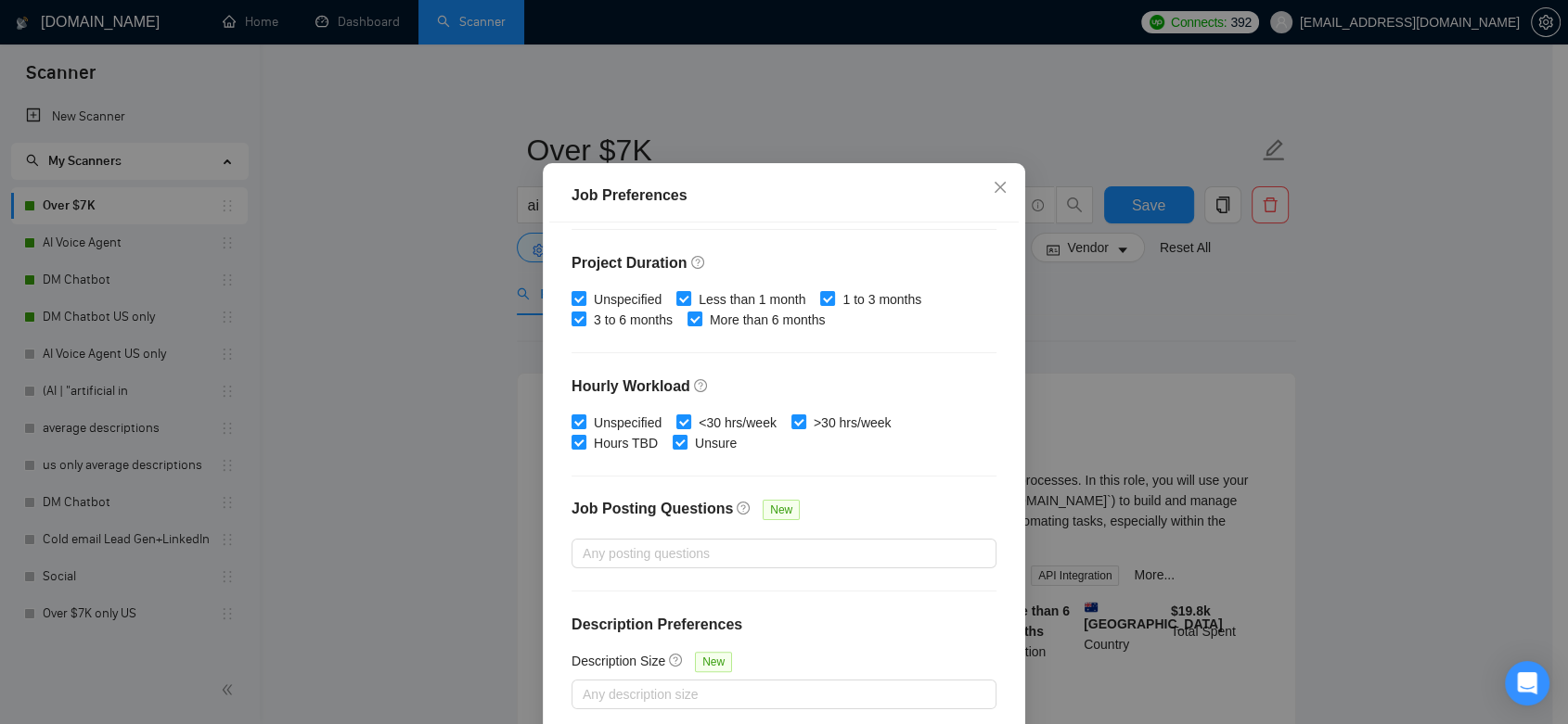
scroll to position [119, 0]
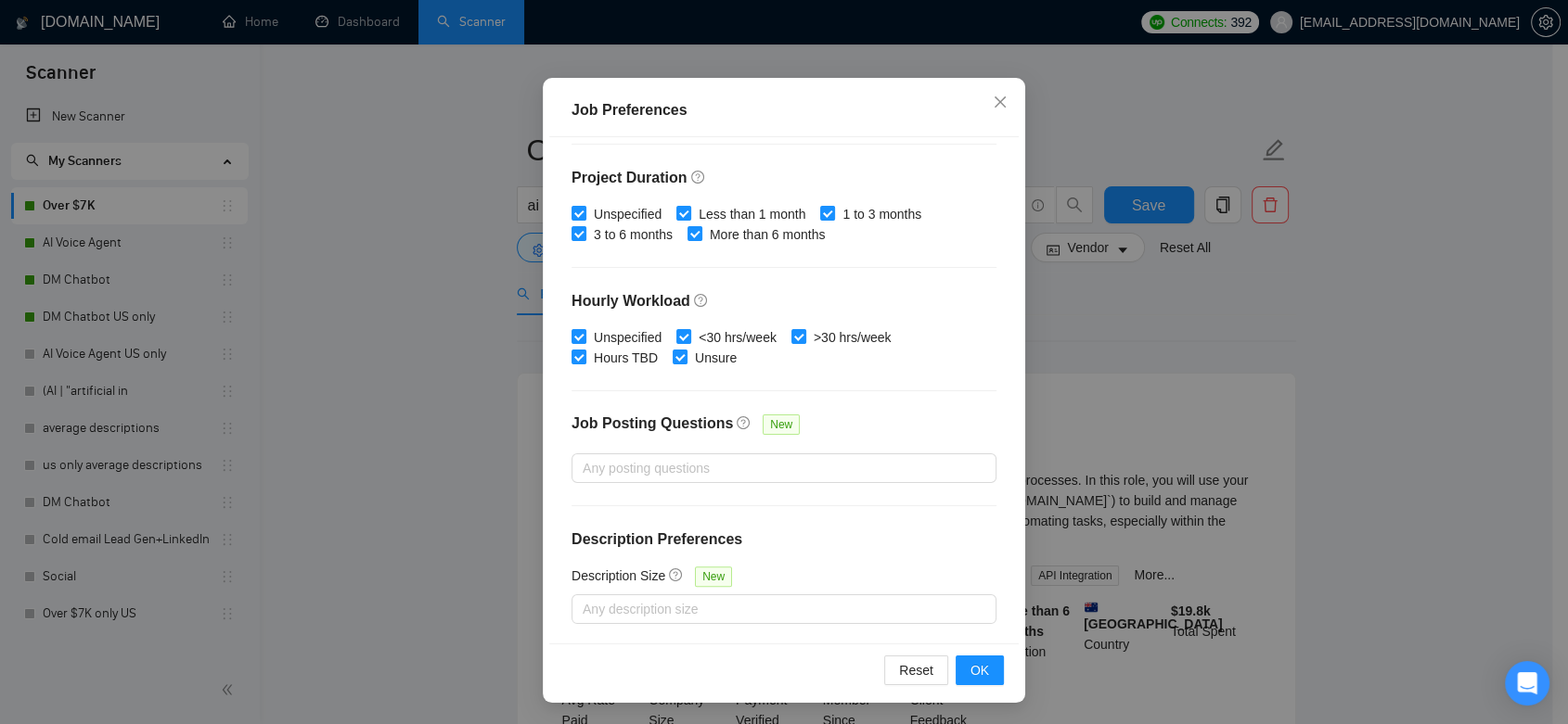
click at [1111, 368] on div "Job Preferences Budget Project Type All Fixed Price Hourly Rate Fixed Price Bud…" at bounding box center [784, 362] width 1568 height 724
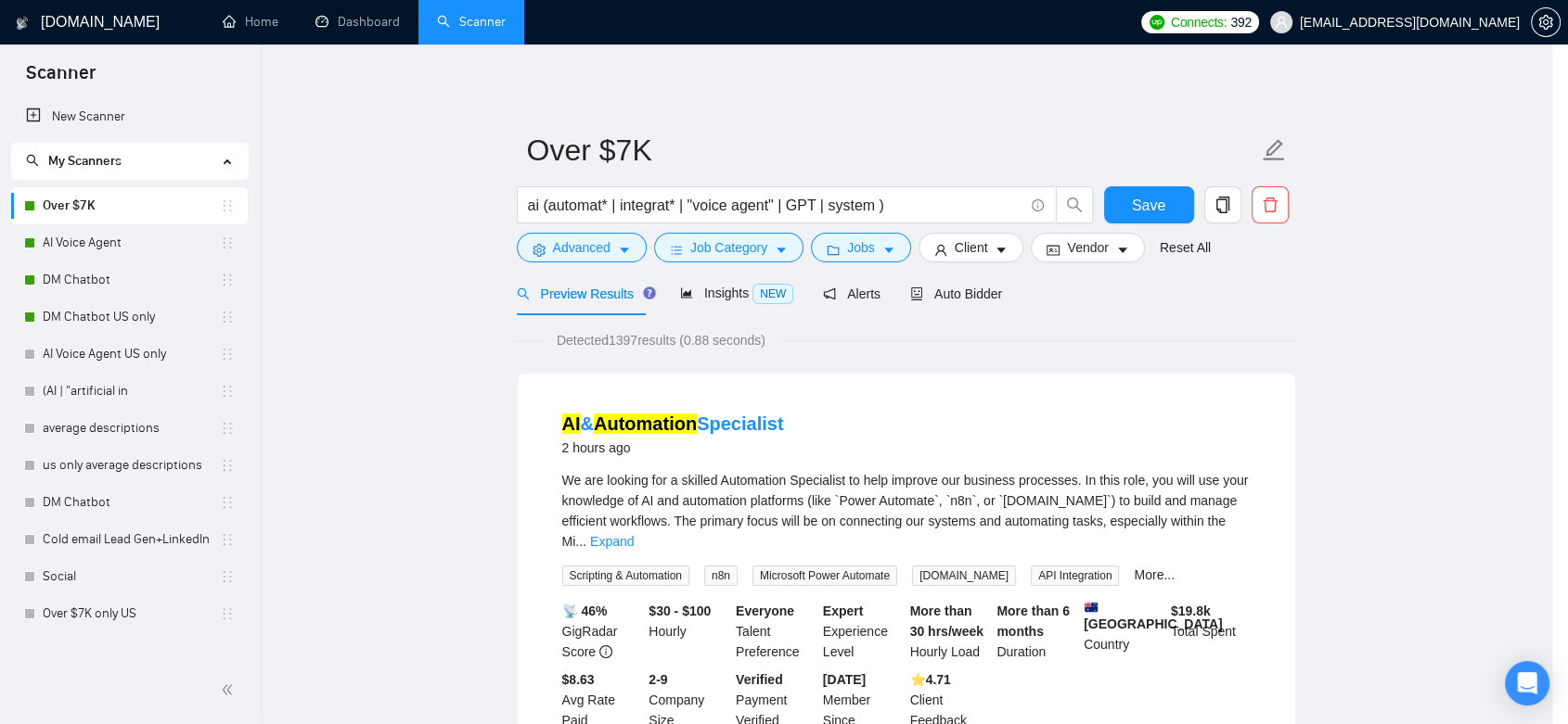
scroll to position [35, 0]
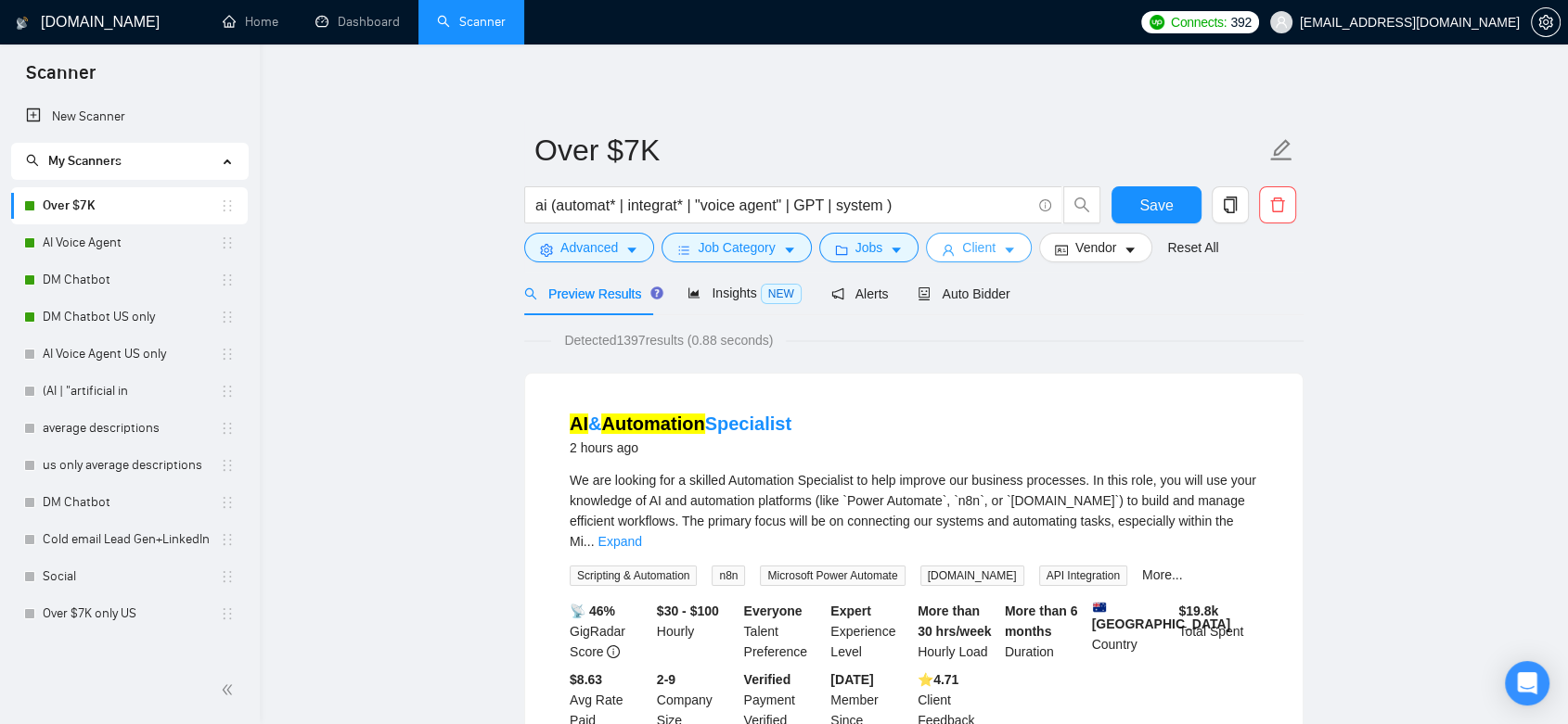
click at [981, 245] on span "Client" at bounding box center [979, 248] width 34 height 21
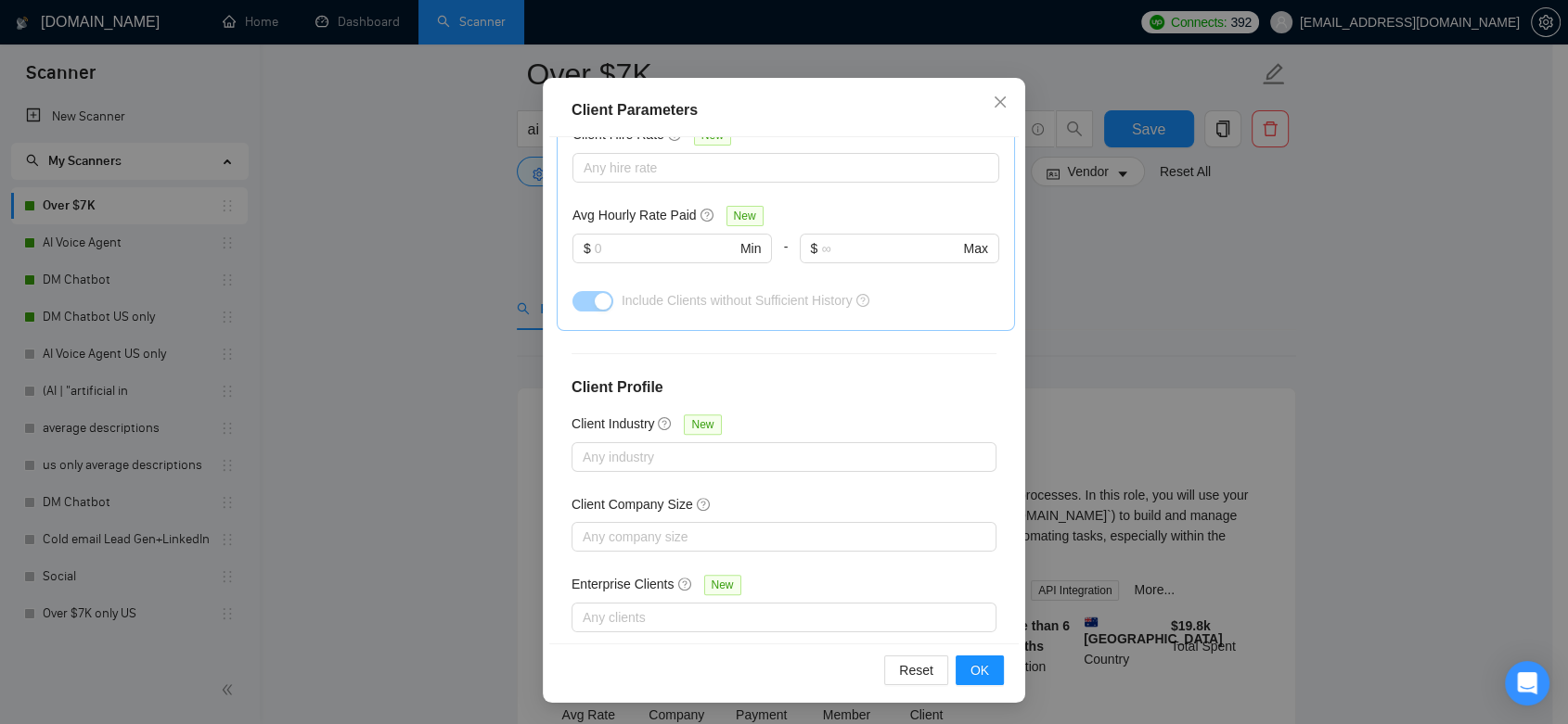
scroll to position [103, 0]
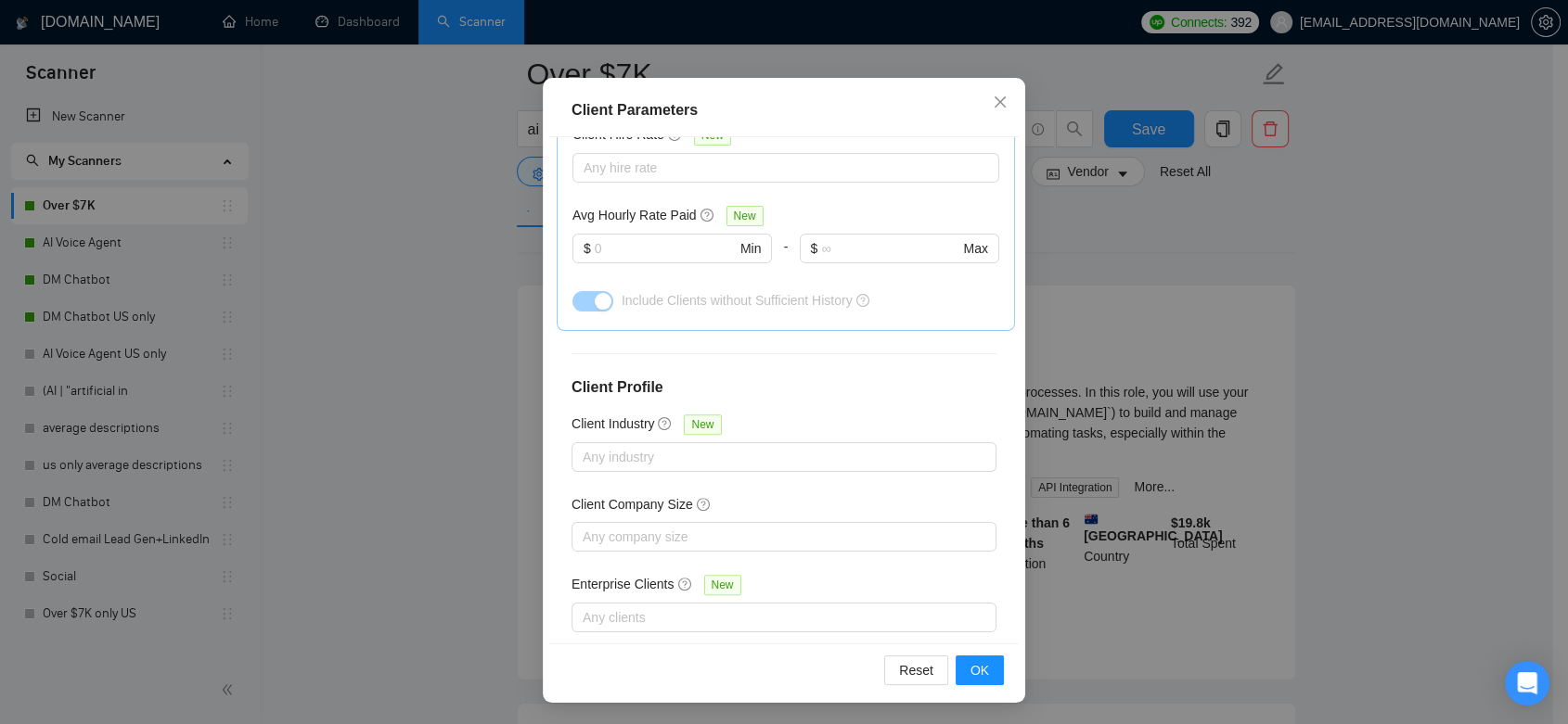
click at [1151, 272] on div "Client Parameters Client Location Include Client Countries Select Exclude Clien…" at bounding box center [784, 362] width 1568 height 724
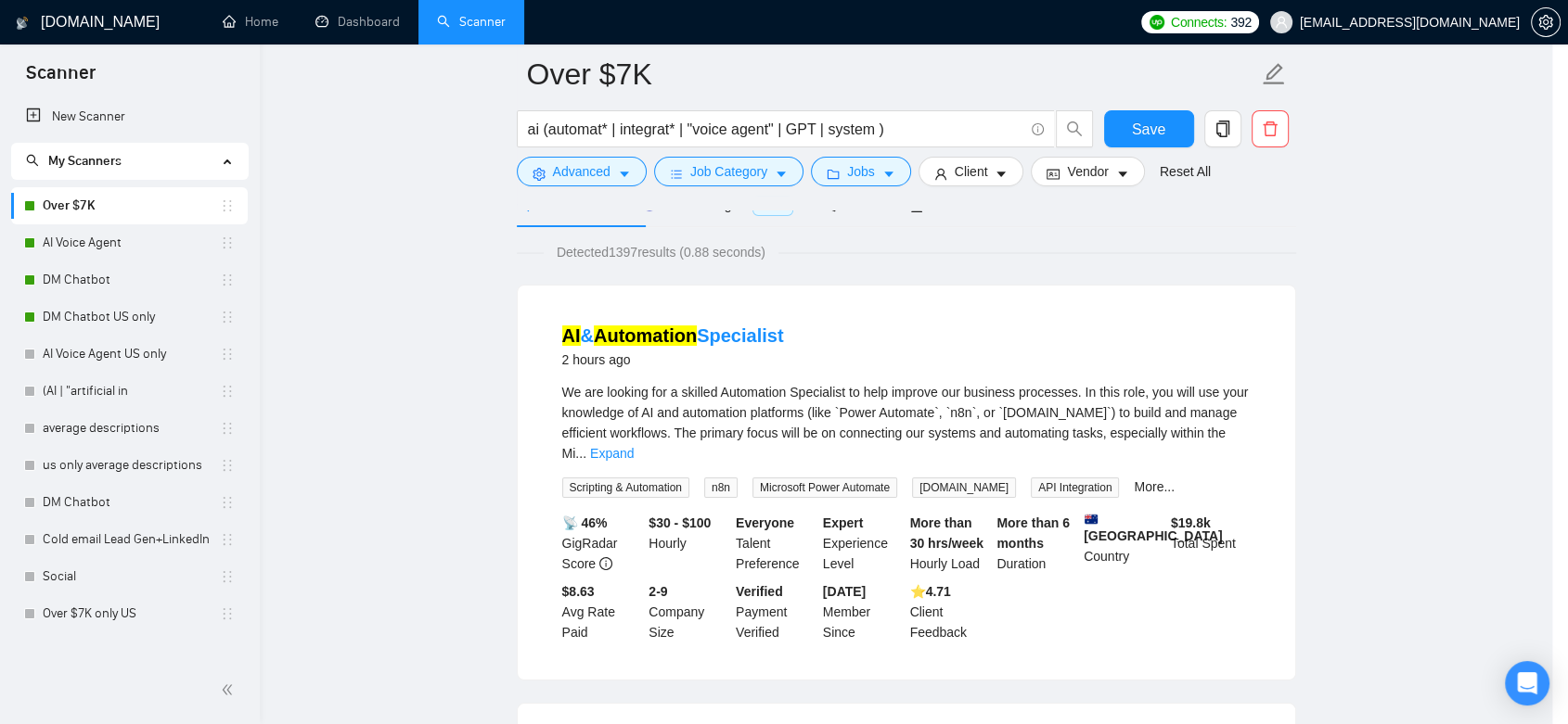
scroll to position [35, 0]
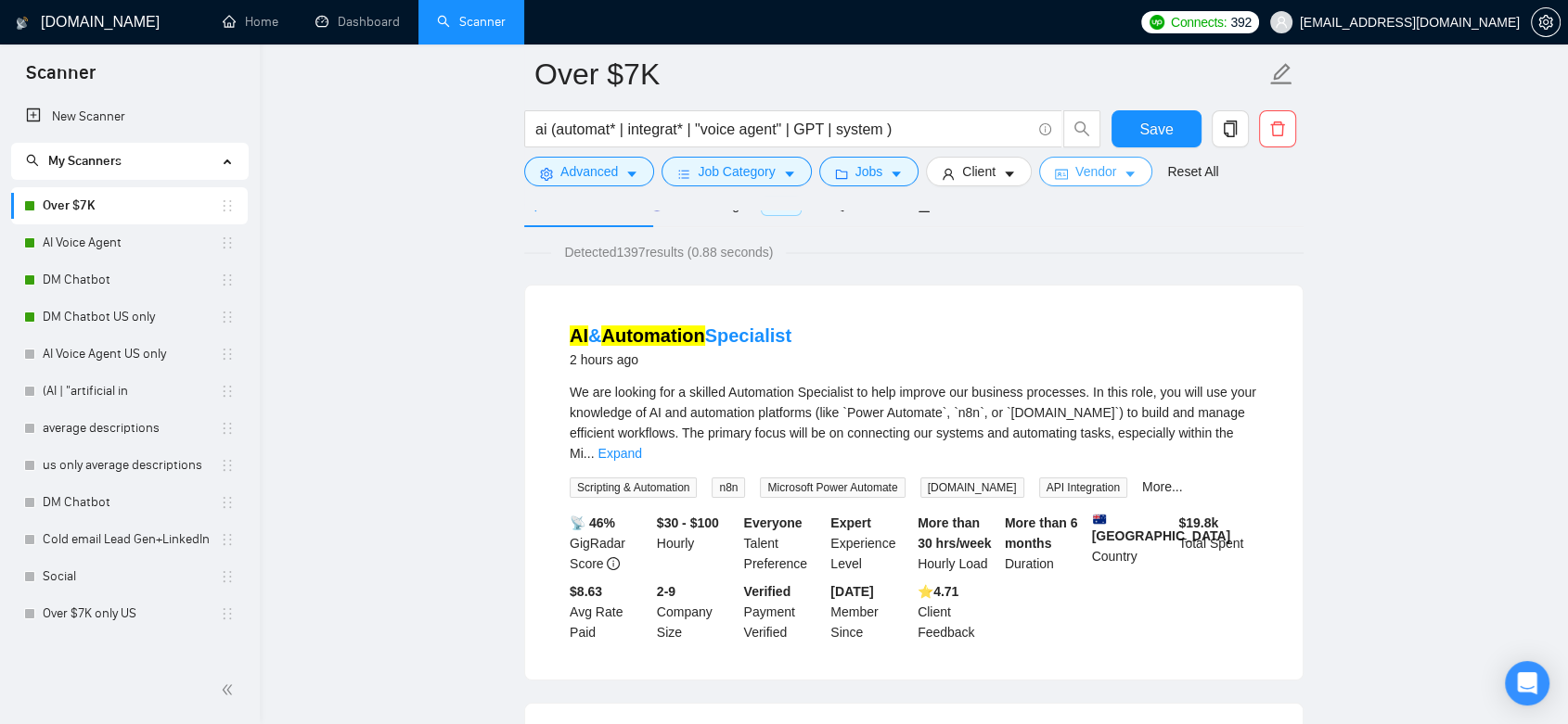
click at [1099, 176] on span "Vendor" at bounding box center [1095, 172] width 40 height 21
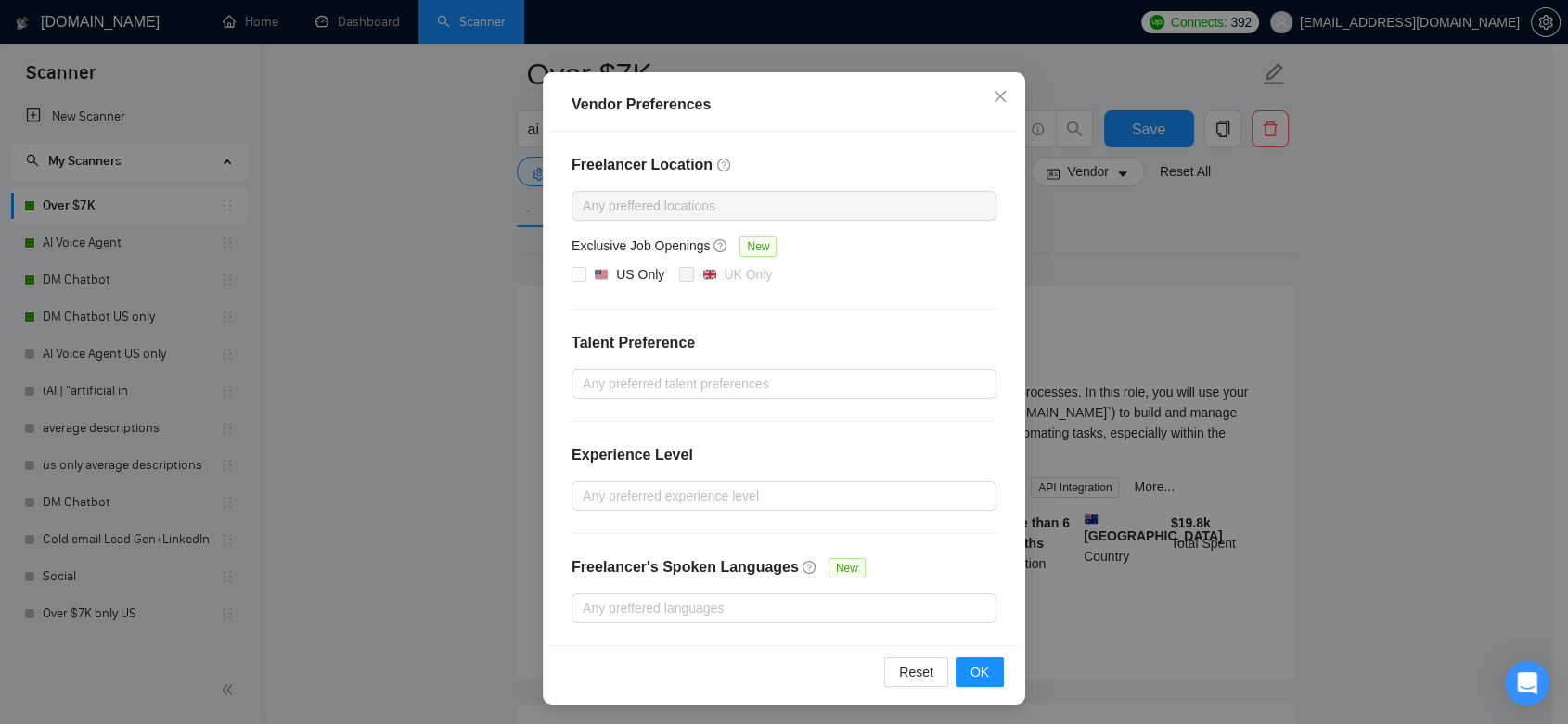
click at [1201, 271] on div "Vendor Preferences Freelancer Location Any preffered locations Exclusive Job Op…" at bounding box center [784, 362] width 1568 height 724
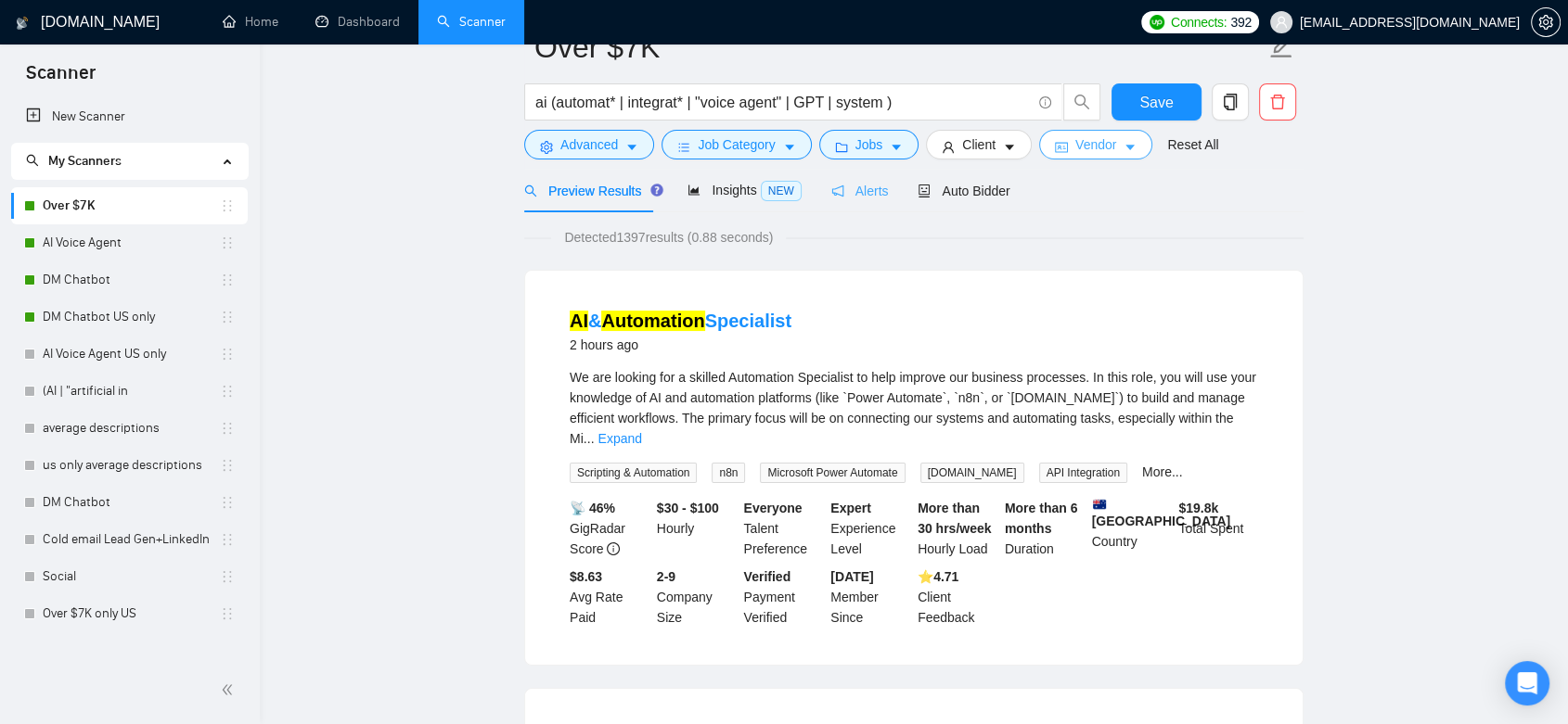
scroll to position [0, 0]
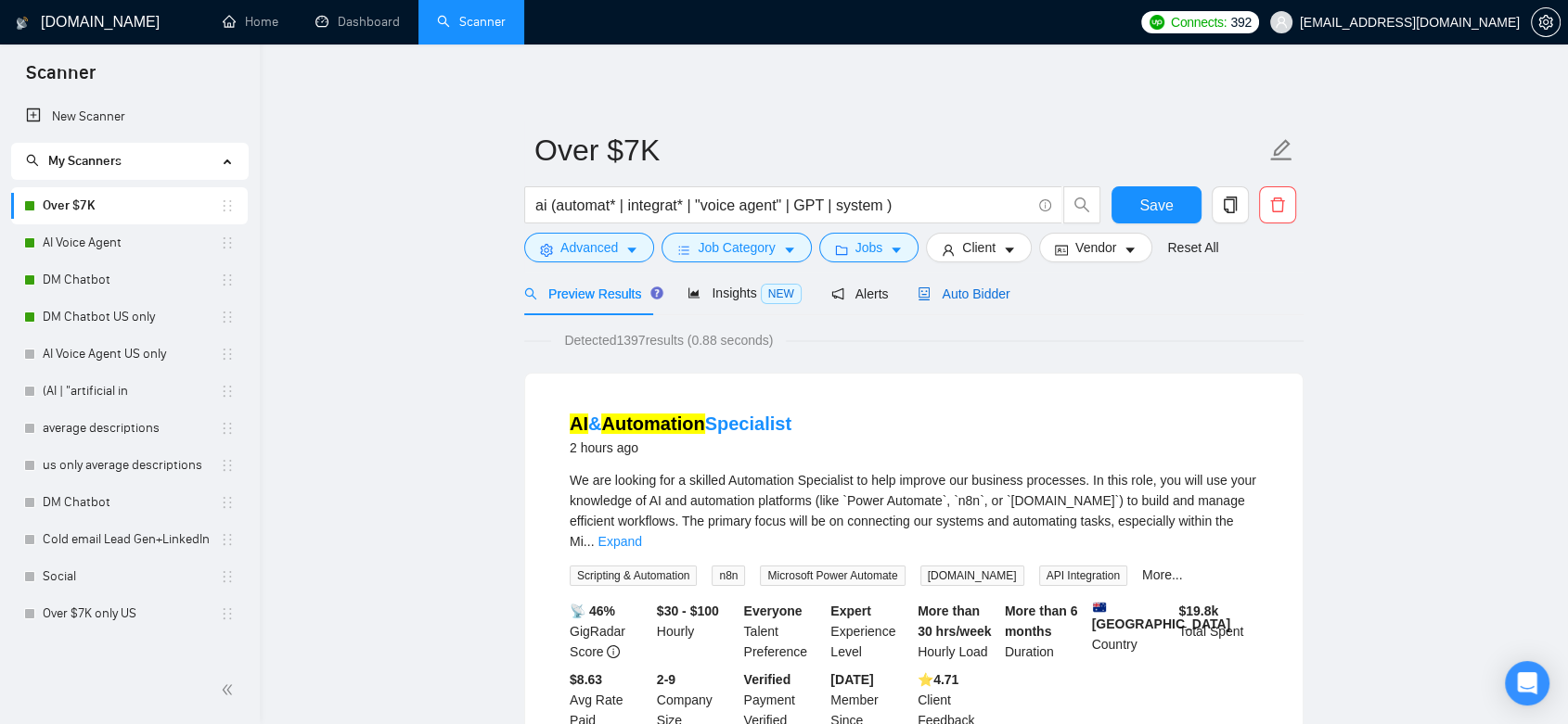
click at [954, 296] on span "Auto Bidder" at bounding box center [964, 294] width 92 height 15
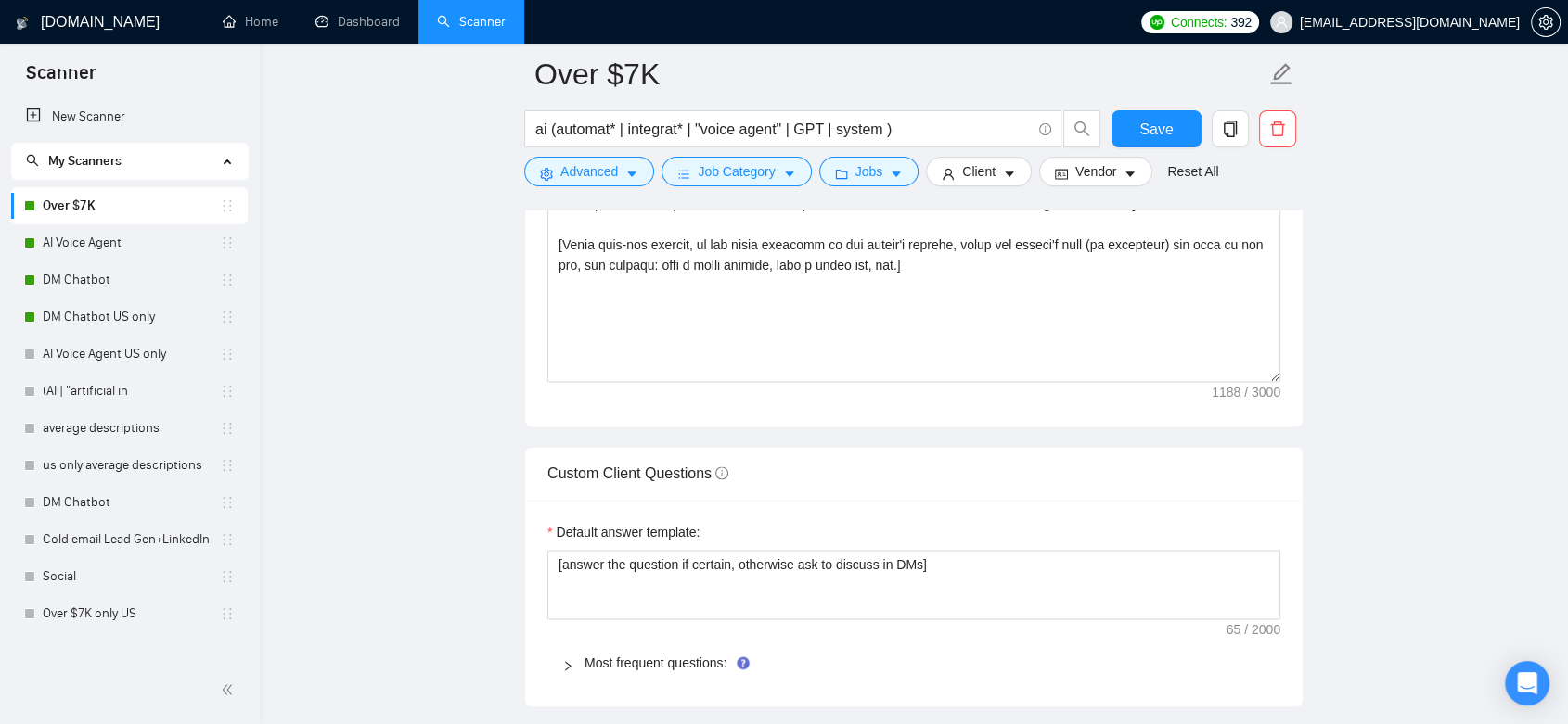
scroll to position [2576, 0]
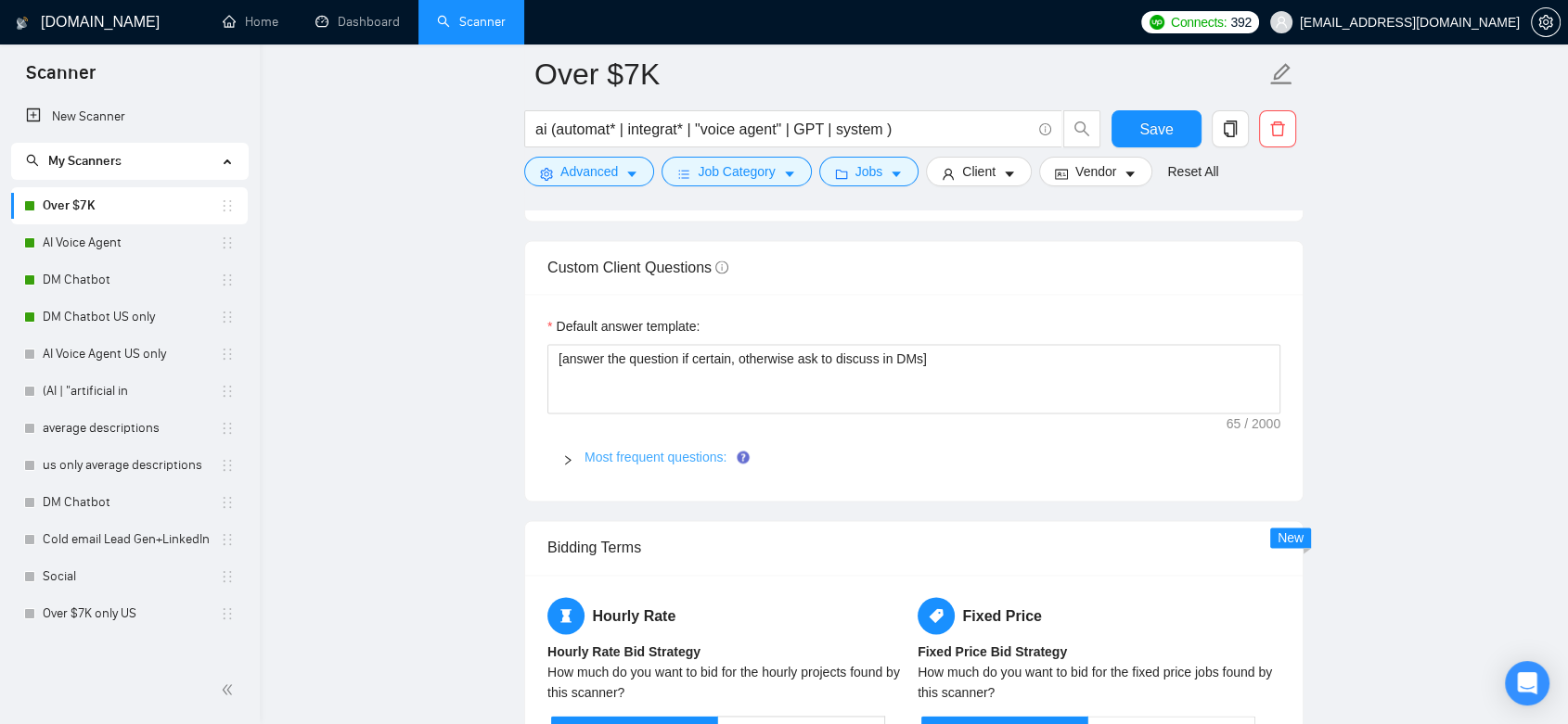
click at [602, 451] on link "Most frequent questions:" at bounding box center [655, 457] width 142 height 15
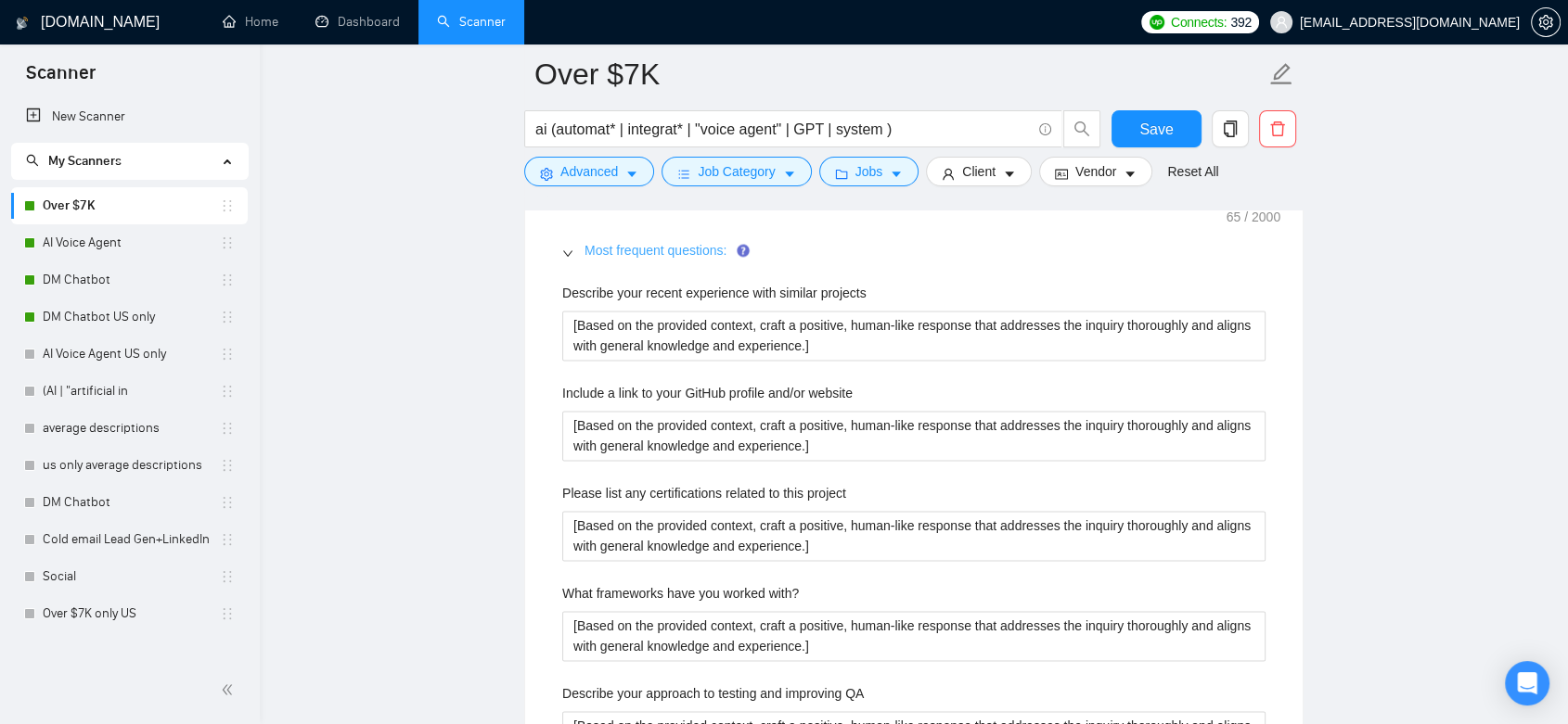
scroll to position [2678, 0]
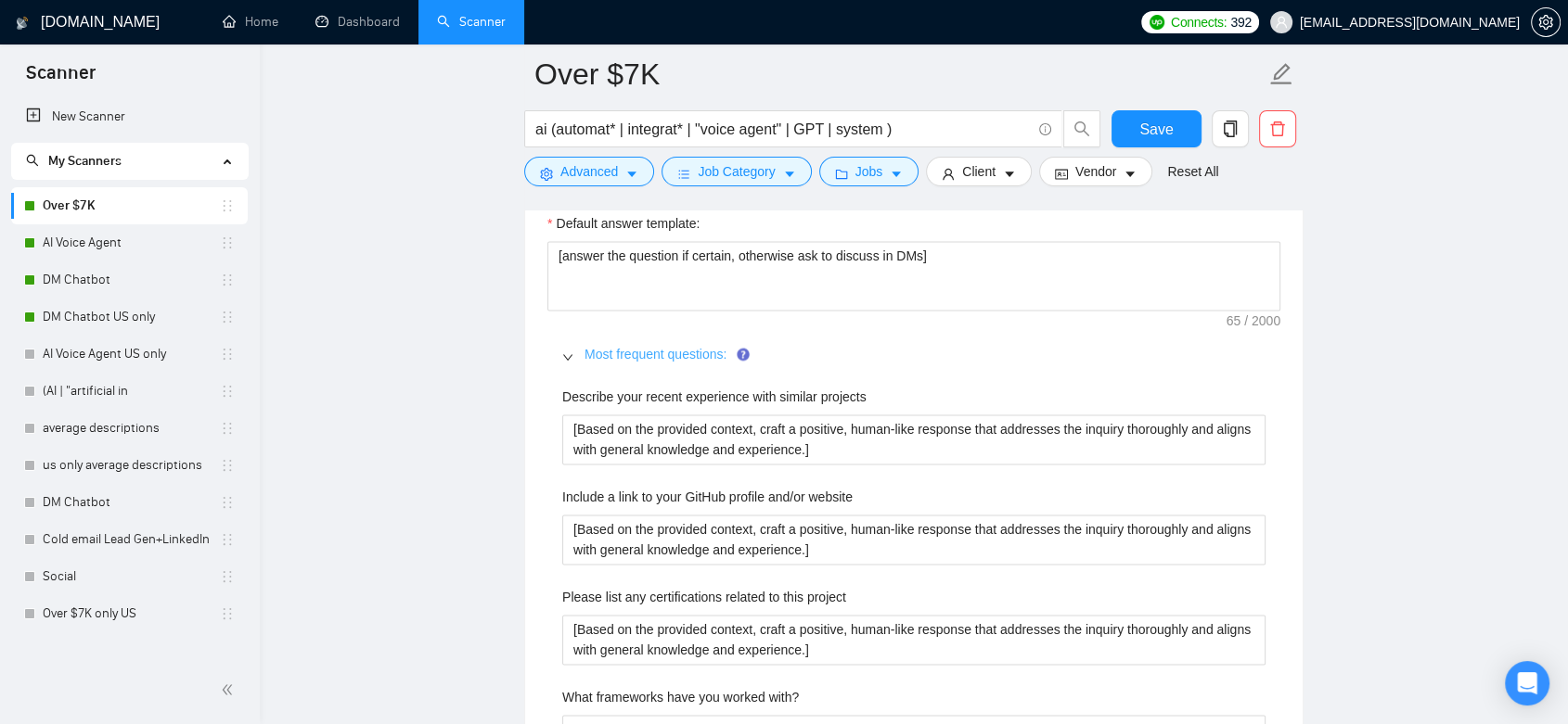
click at [621, 347] on link "Most frequent questions:" at bounding box center [655, 354] width 142 height 15
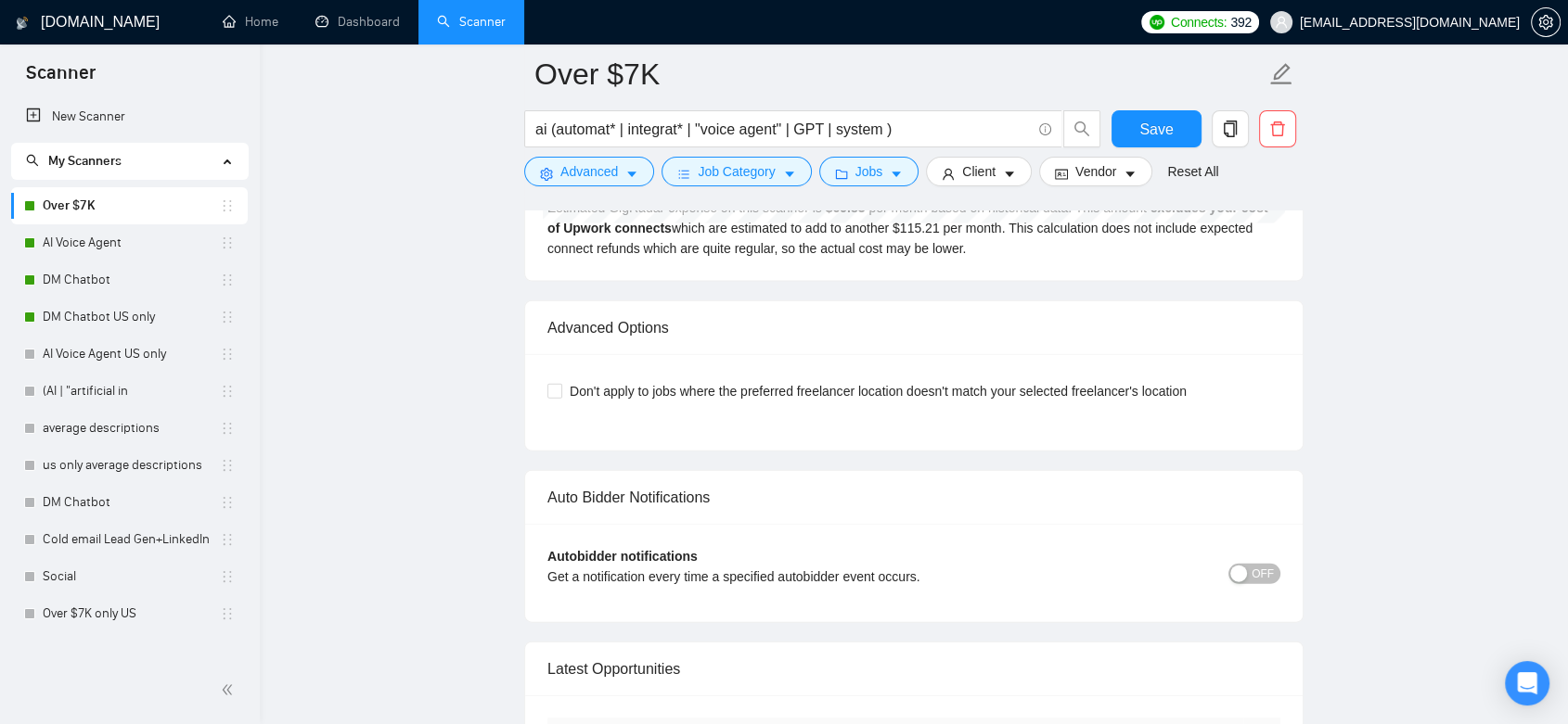
scroll to position [4534, 0]
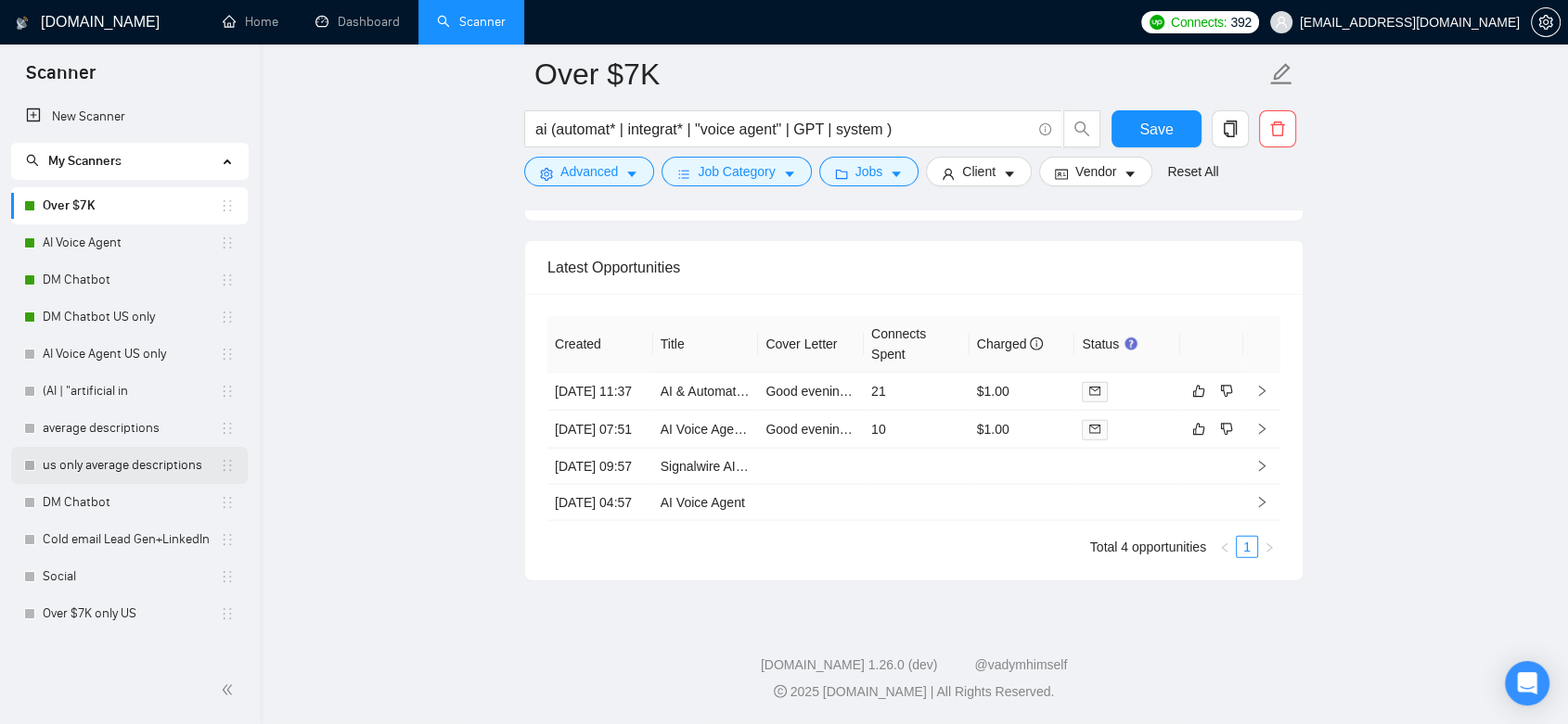
click at [108, 456] on link "us only average descriptions" at bounding box center [131, 466] width 178 height 38
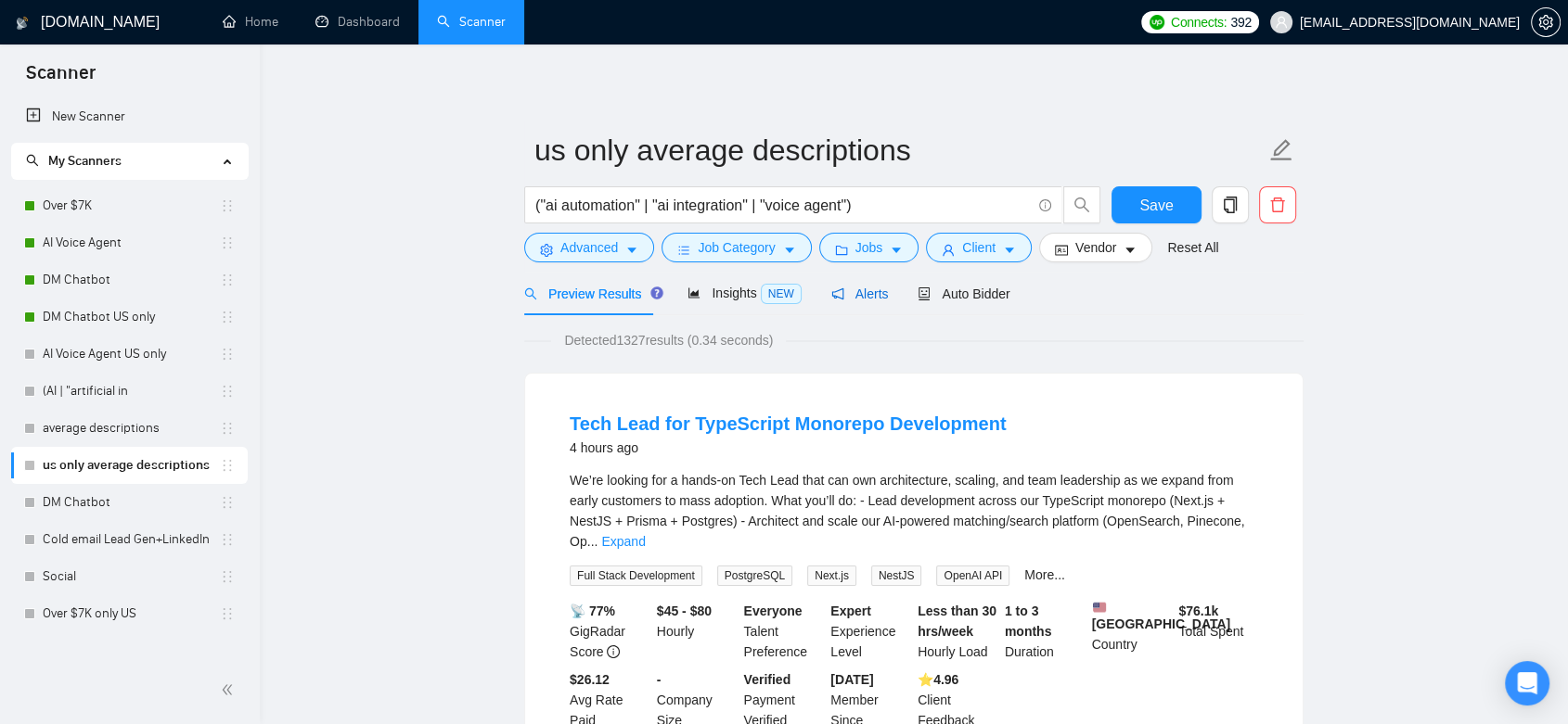
click at [862, 286] on span "Alerts" at bounding box center [860, 294] width 57 height 15
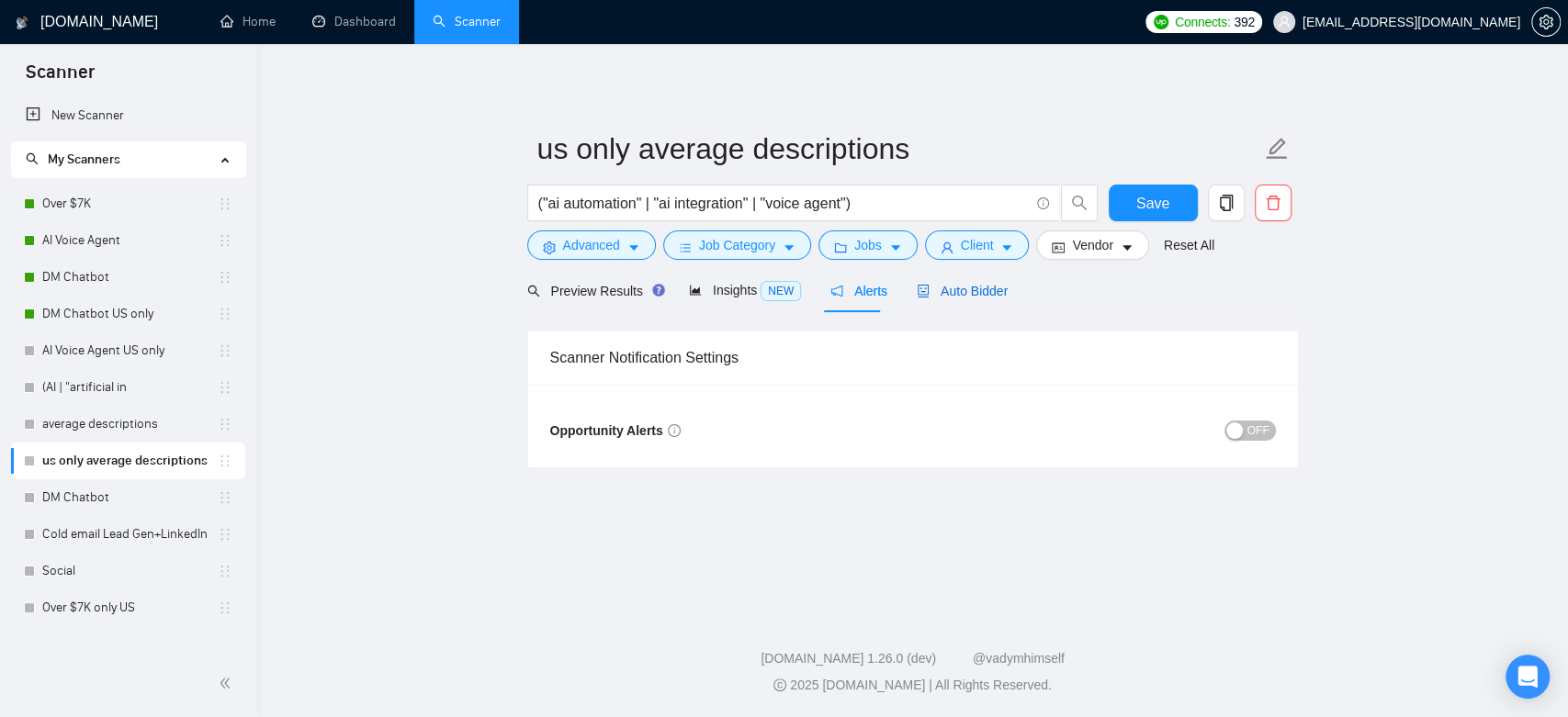
click at [963, 299] on div "Auto Bidder" at bounding box center [963, 291] width 91 height 20
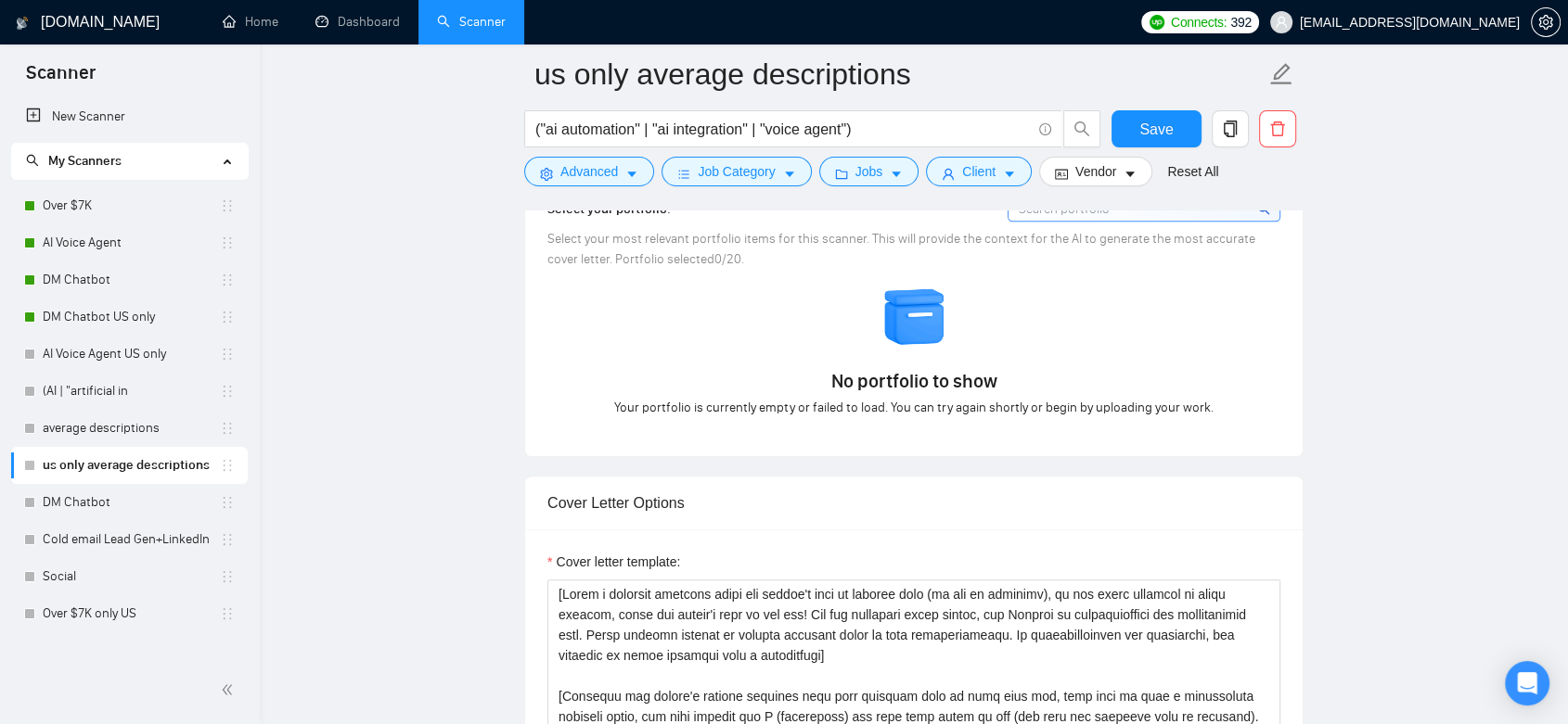
scroll to position [1958, 0]
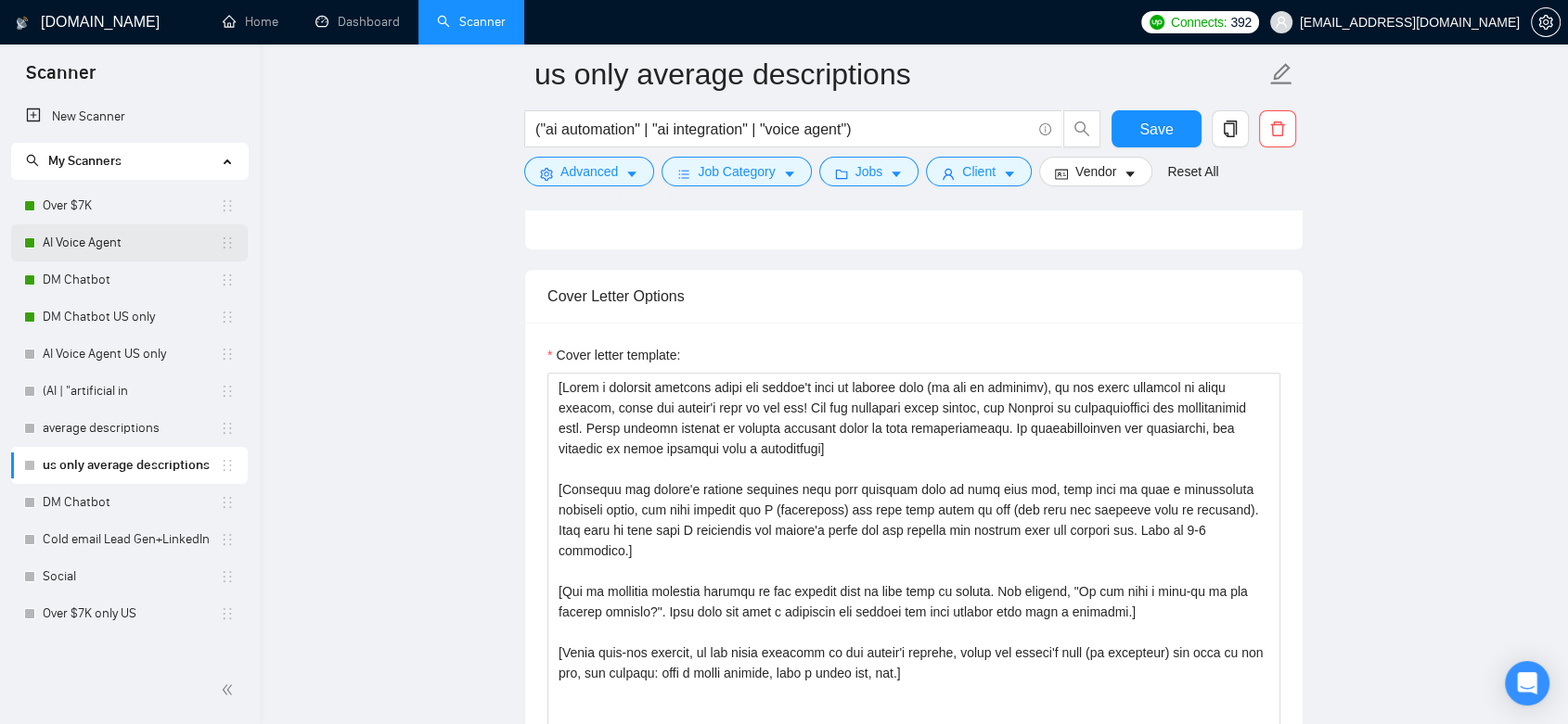
click at [107, 248] on link "AI Voice Agent" at bounding box center [131, 243] width 178 height 38
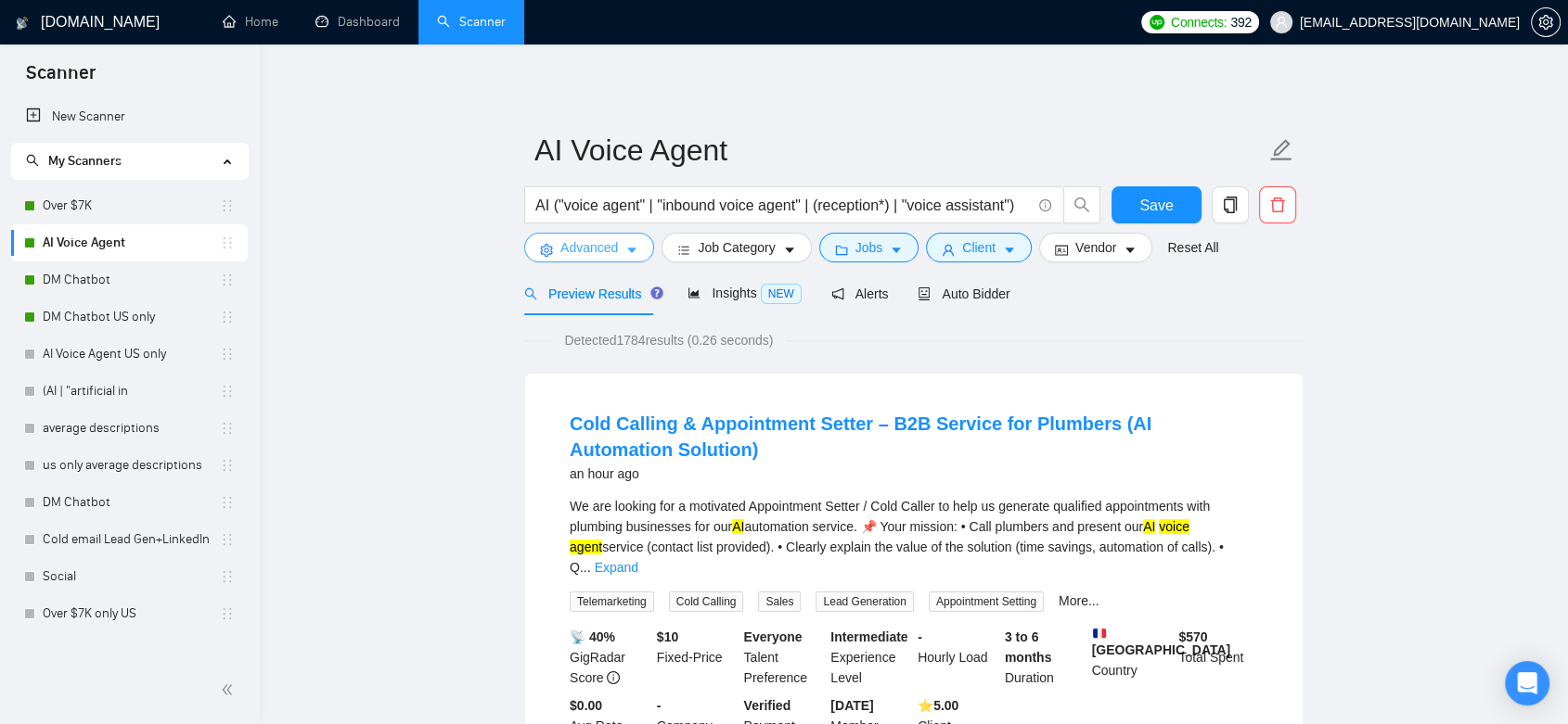
click at [617, 251] on button "Advanced" at bounding box center [589, 248] width 130 height 30
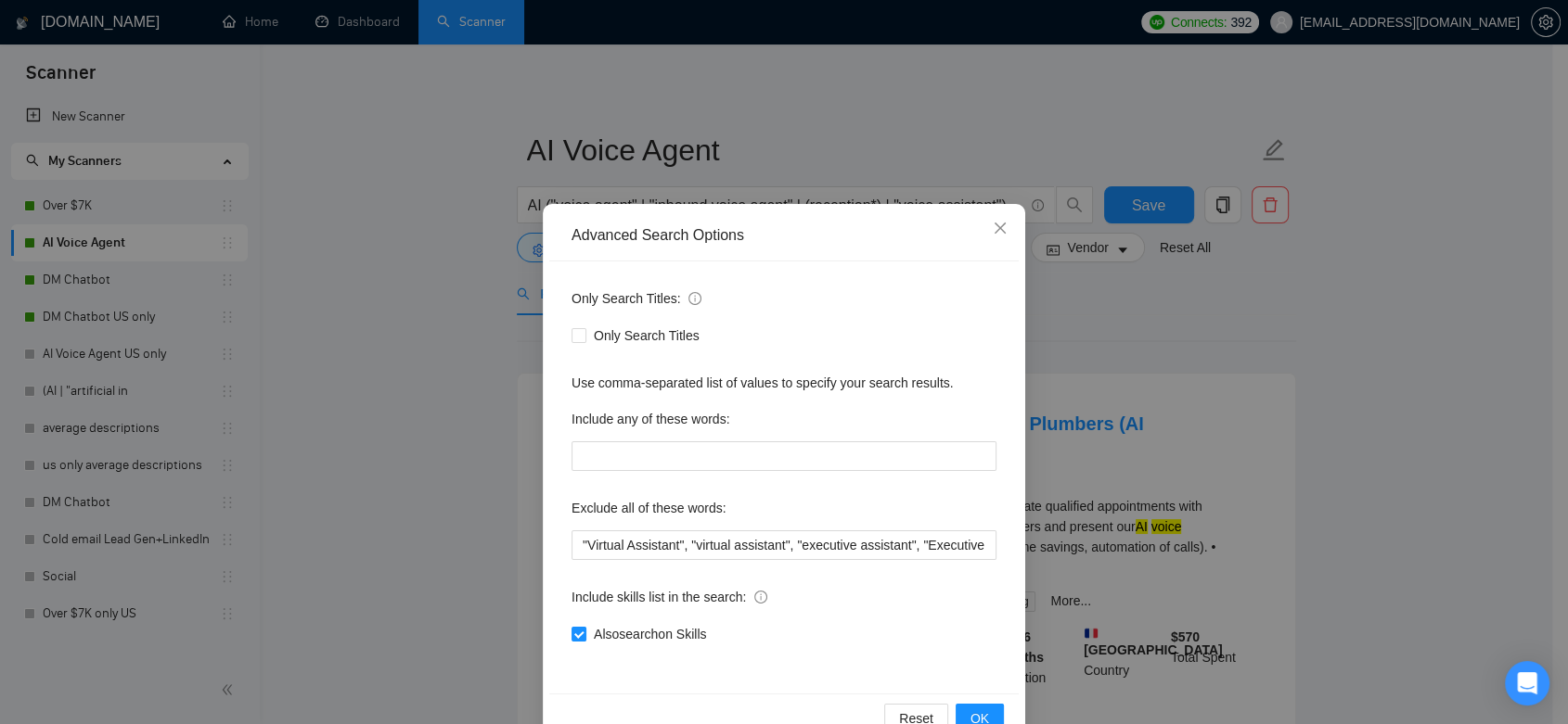
scroll to position [46, 0]
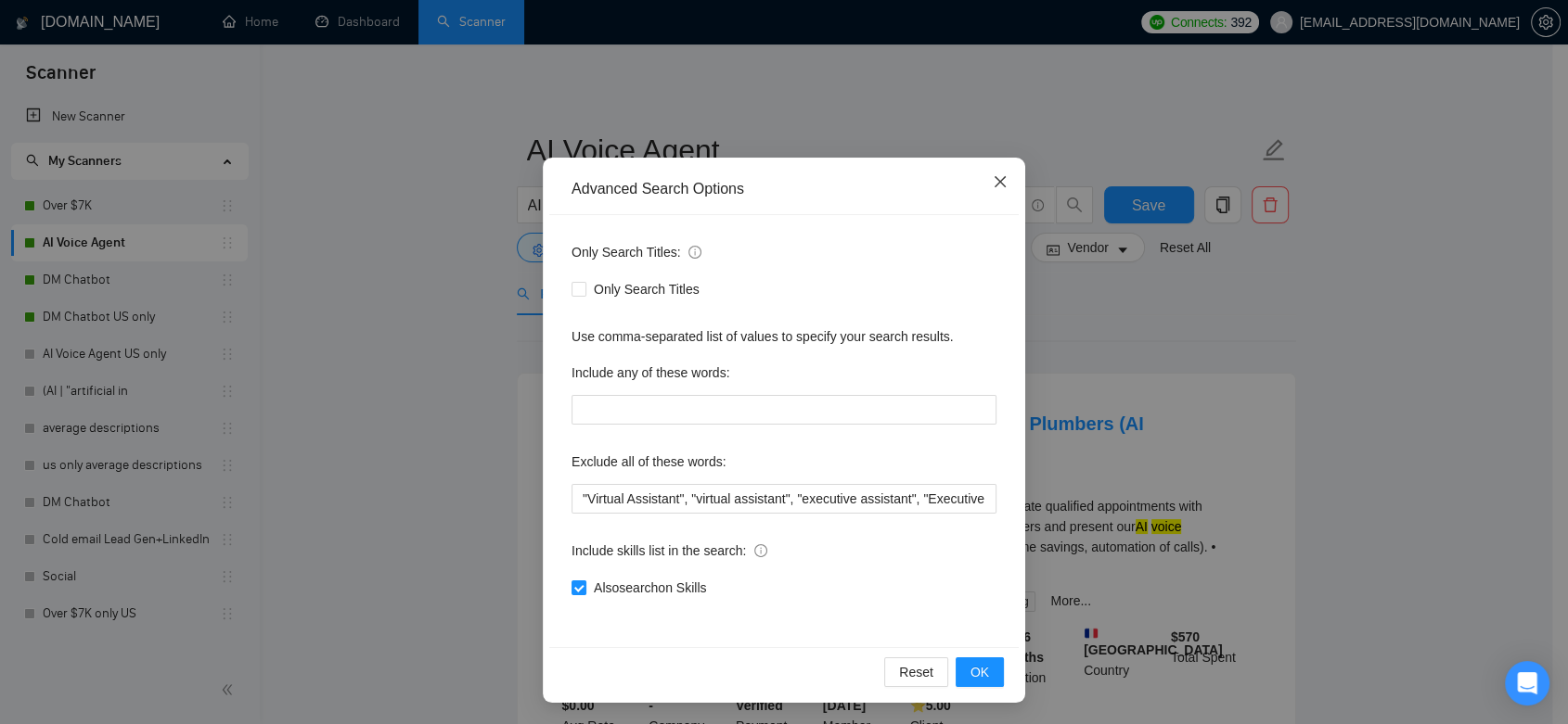
click at [999, 177] on icon "close" at bounding box center [1001, 182] width 15 height 15
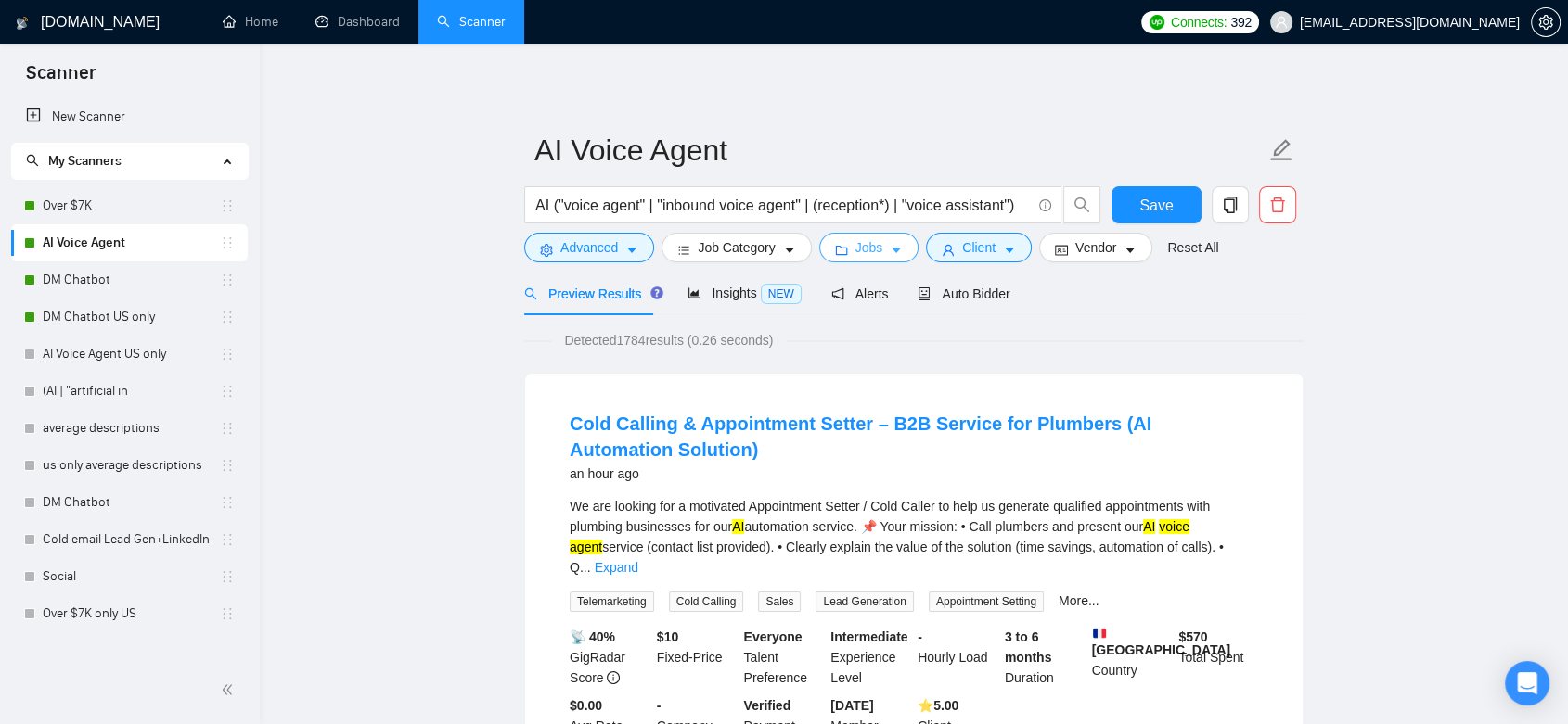
click at [890, 254] on icon "caret-down" at bounding box center [896, 251] width 13 height 13
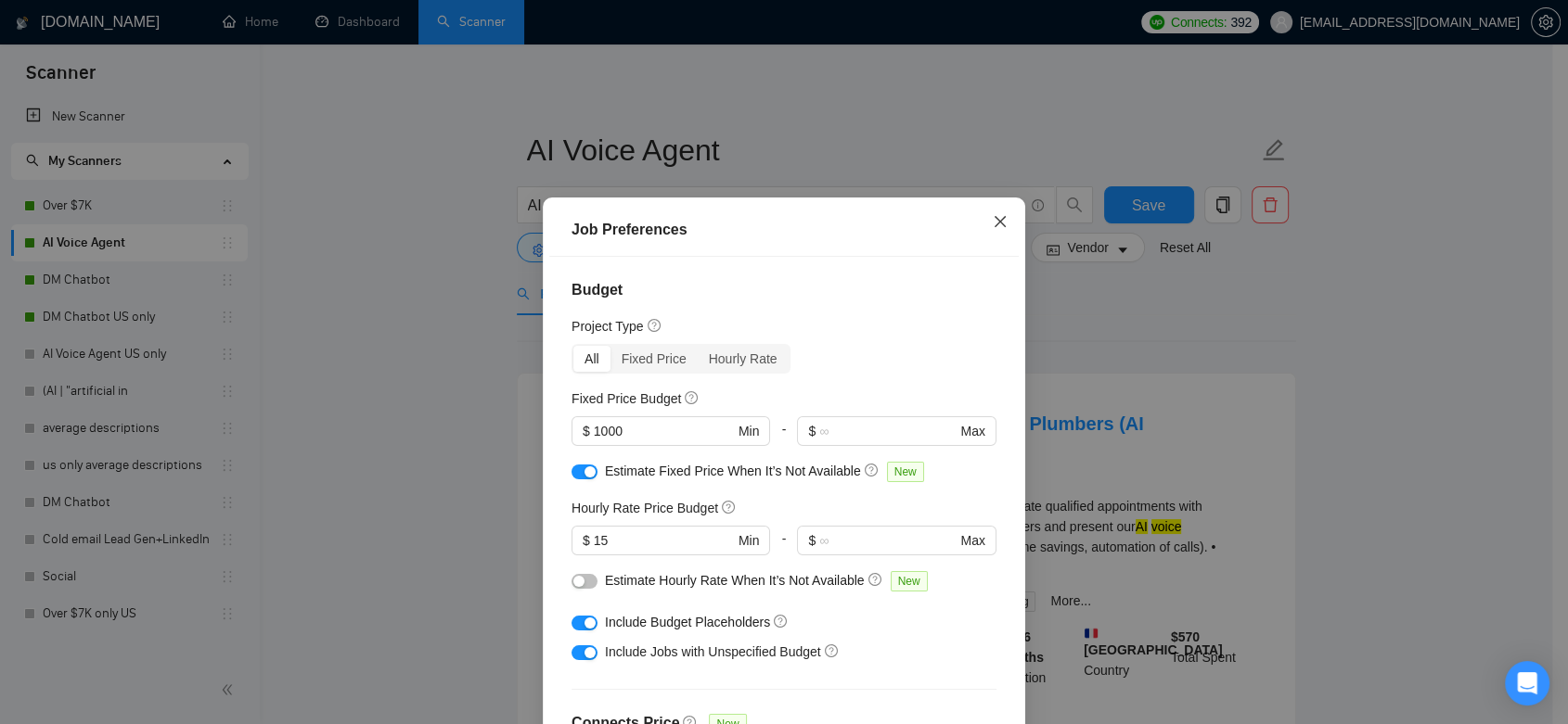
click at [981, 228] on span "Close" at bounding box center [1000, 222] width 50 height 50
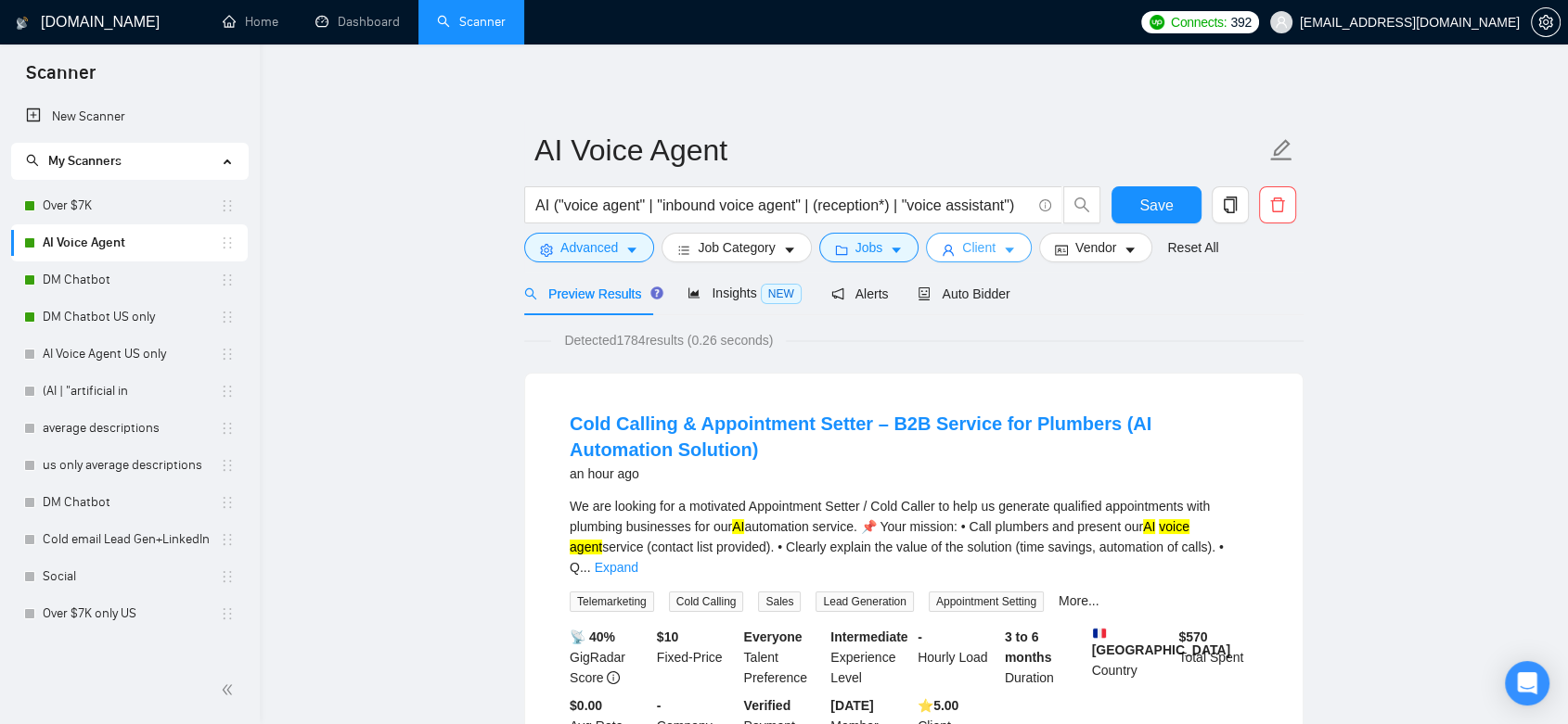
click at [987, 250] on span "Client" at bounding box center [979, 248] width 34 height 21
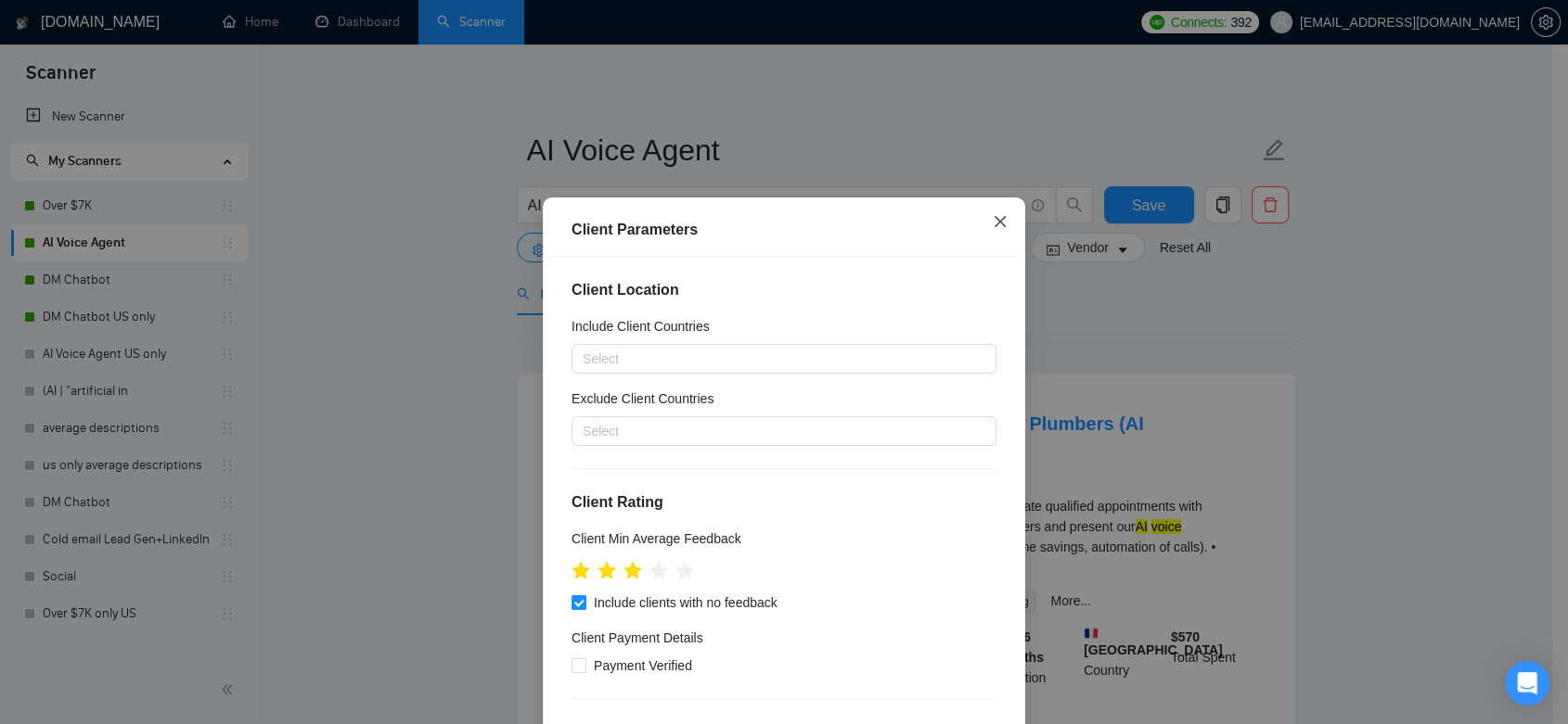
click at [995, 223] on icon "close" at bounding box center [1001, 221] width 11 height 11
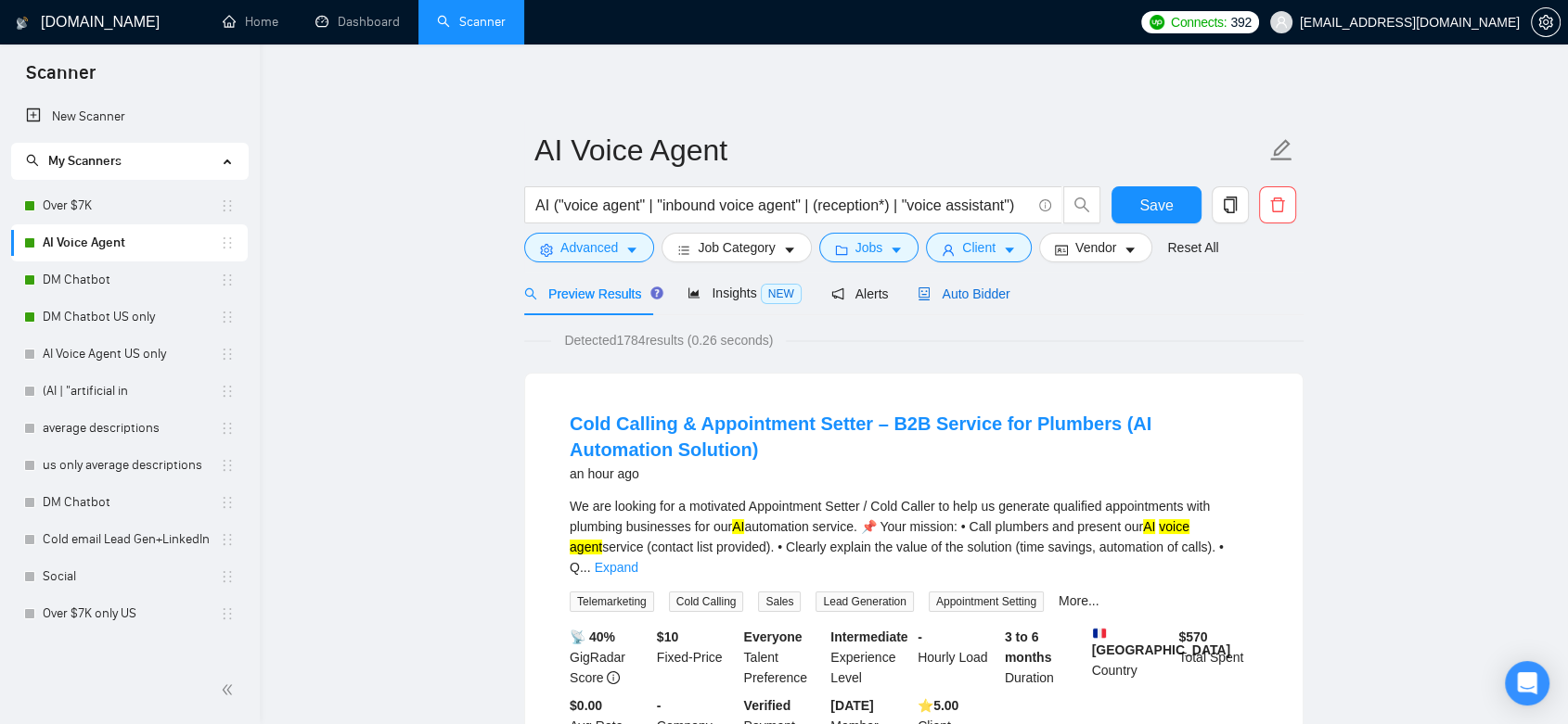
click at [939, 289] on span "Auto Bidder" at bounding box center [964, 294] width 92 height 15
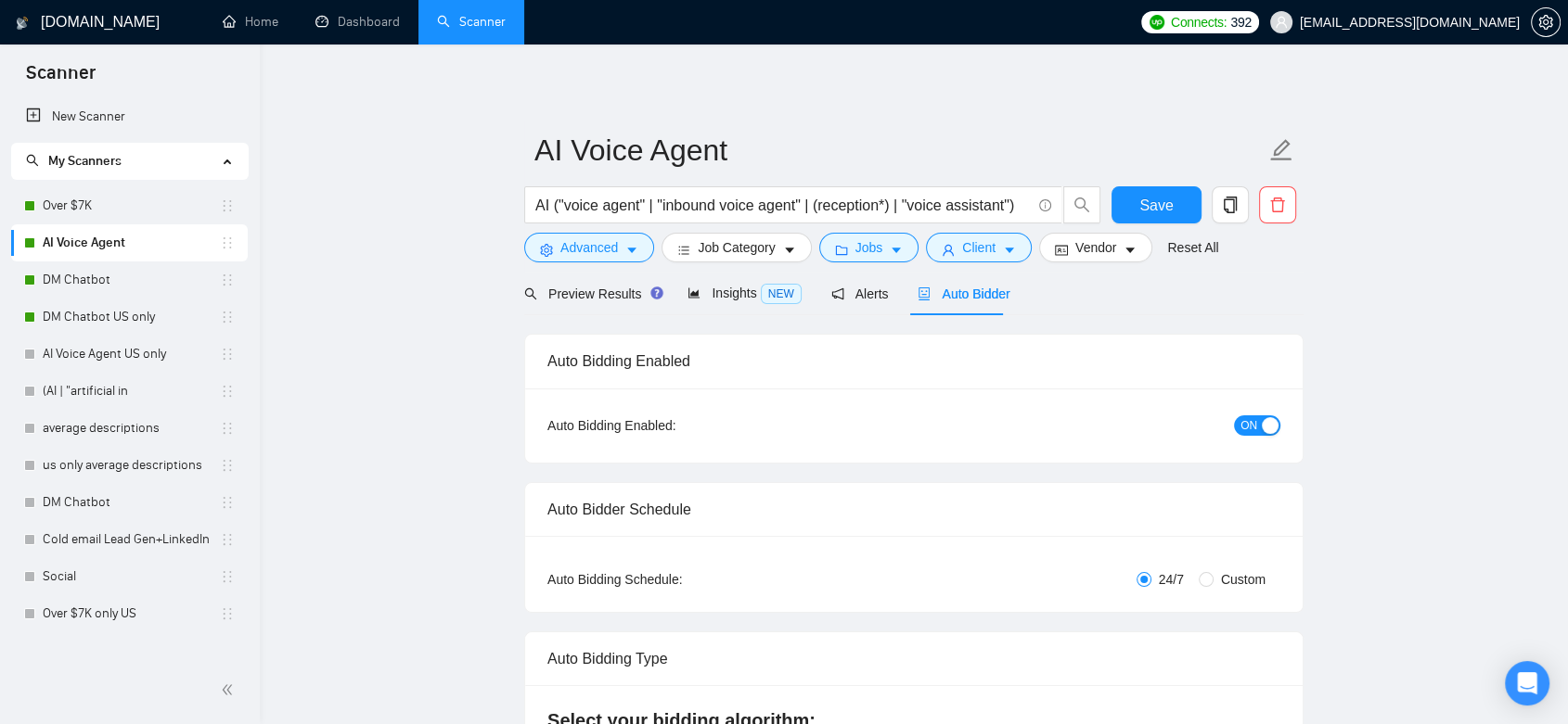
checkbox input "true"
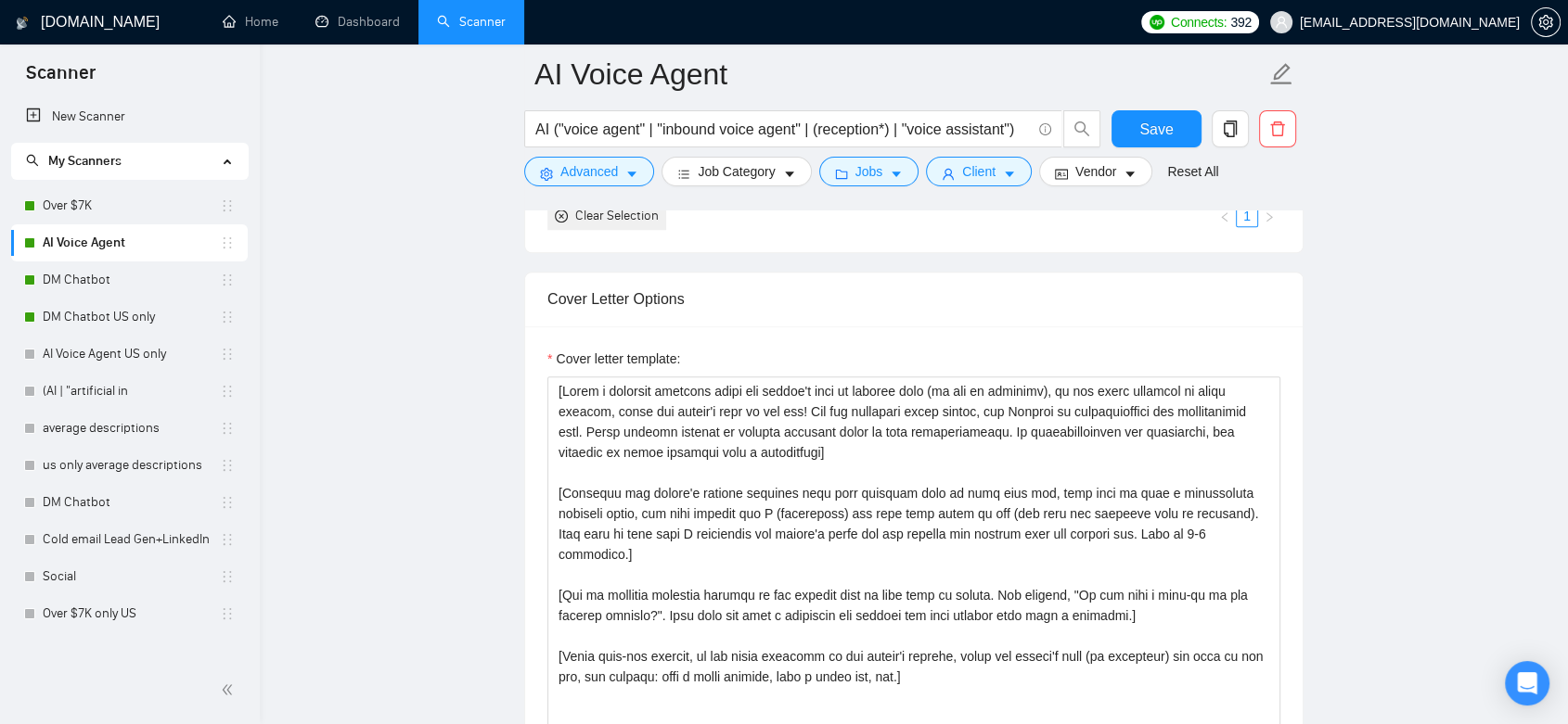
scroll to position [2061, 0]
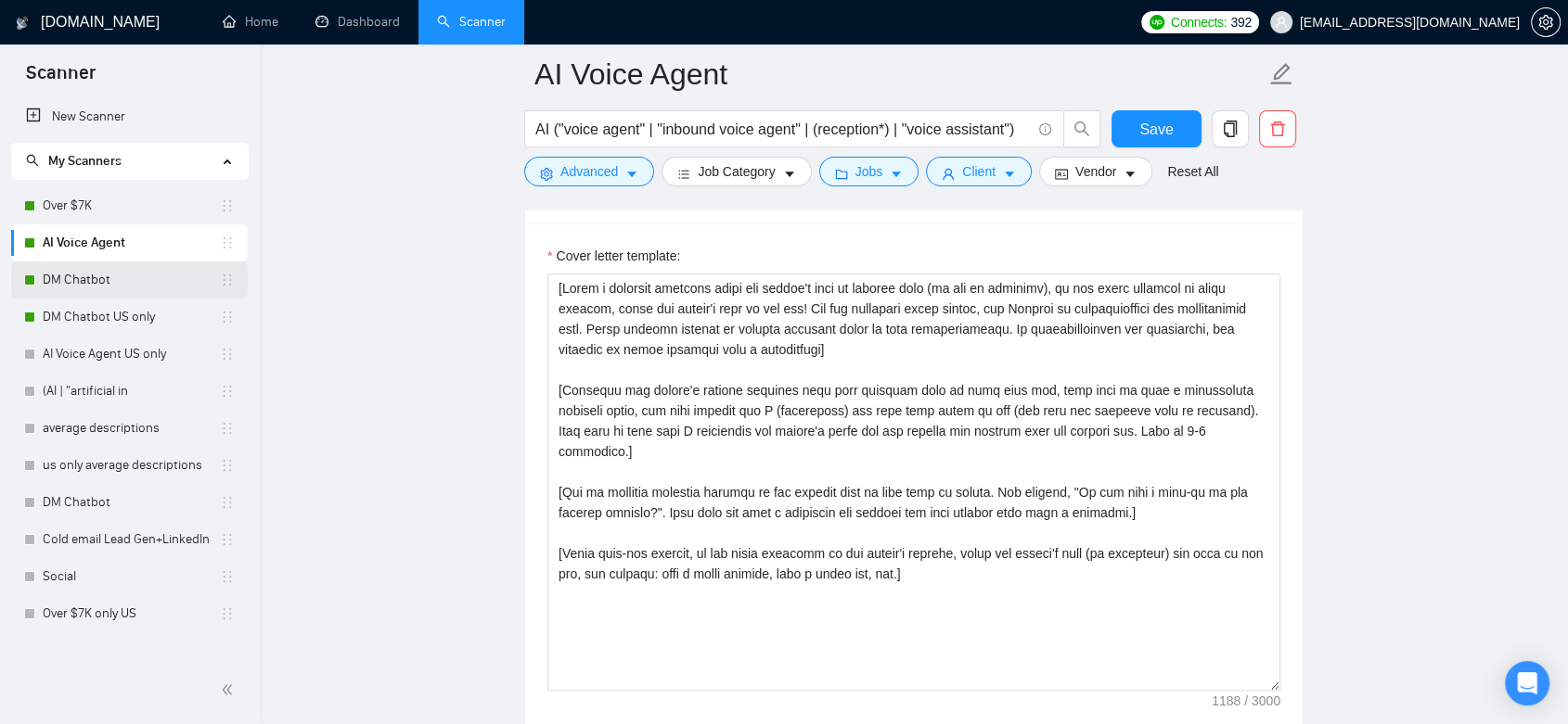
click at [154, 284] on link "DM Chatbot" at bounding box center [131, 281] width 178 height 38
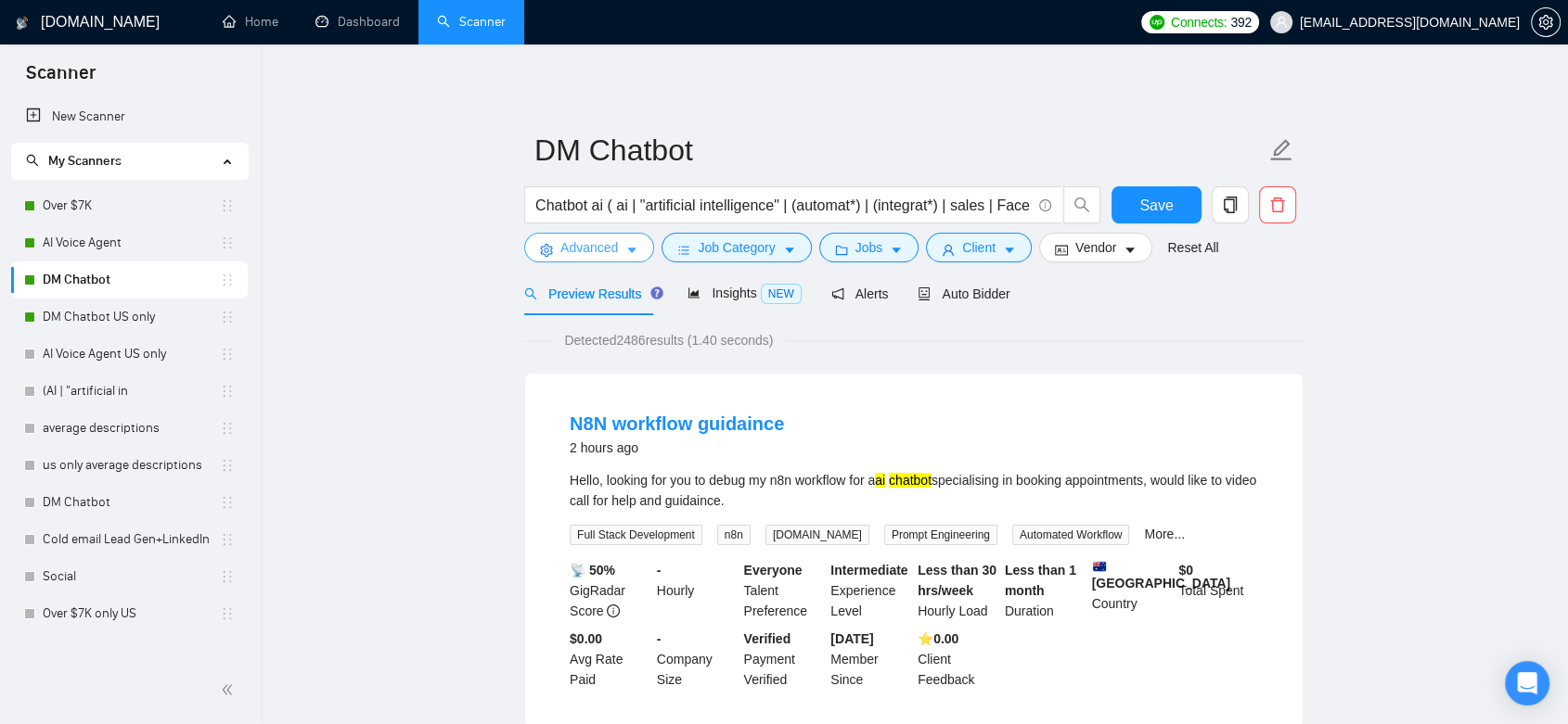
click at [609, 245] on span "Advanced" at bounding box center [589, 248] width 57 height 21
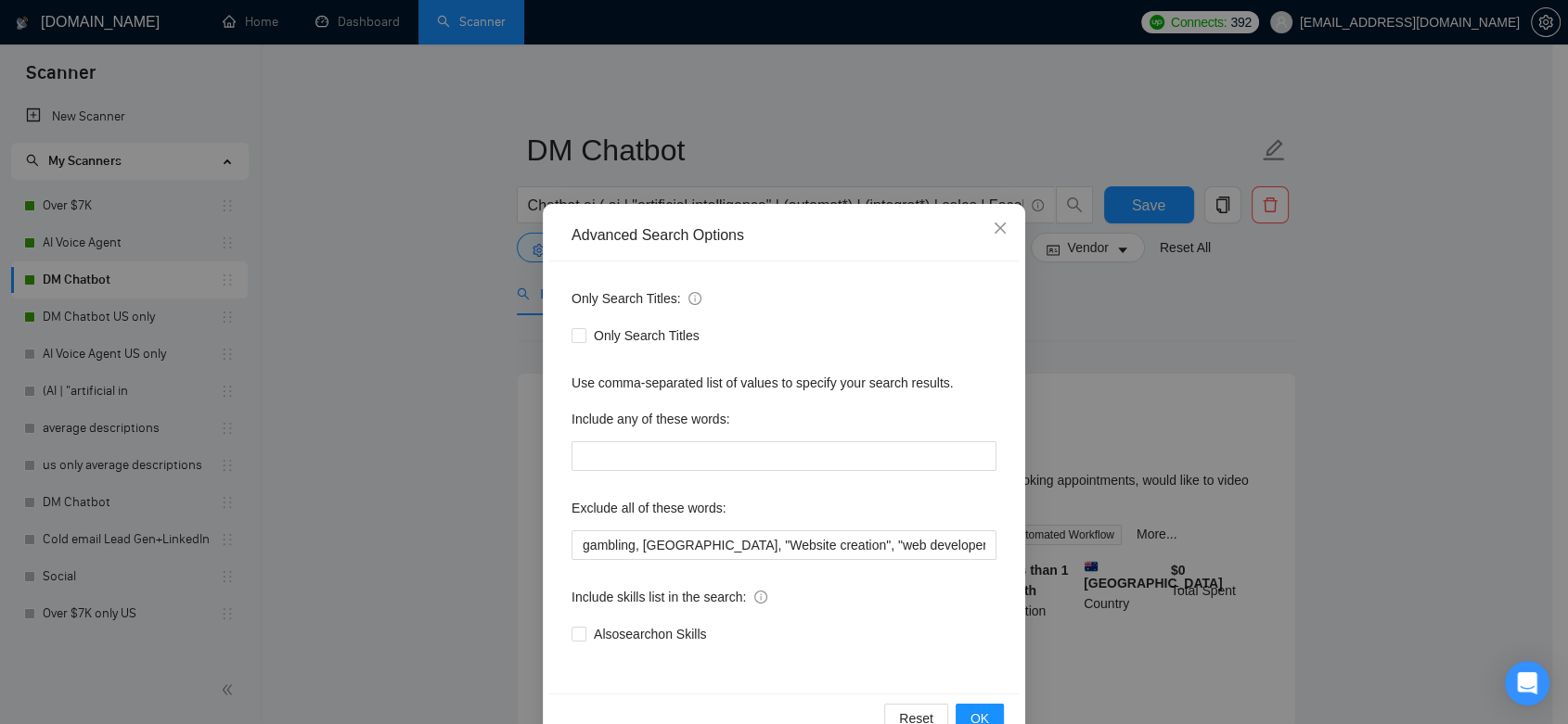
scroll to position [46, 0]
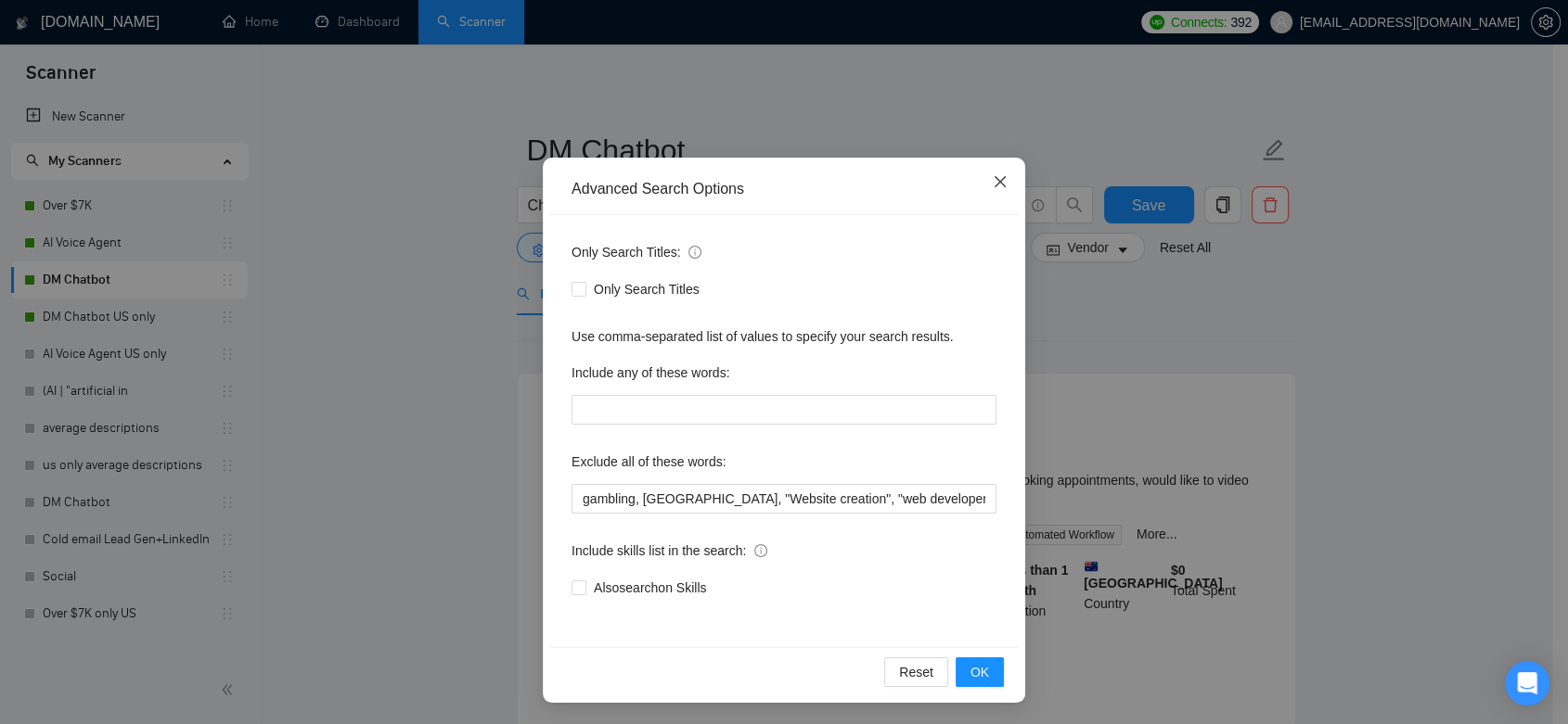
click at [984, 184] on span "Close" at bounding box center [1000, 182] width 50 height 50
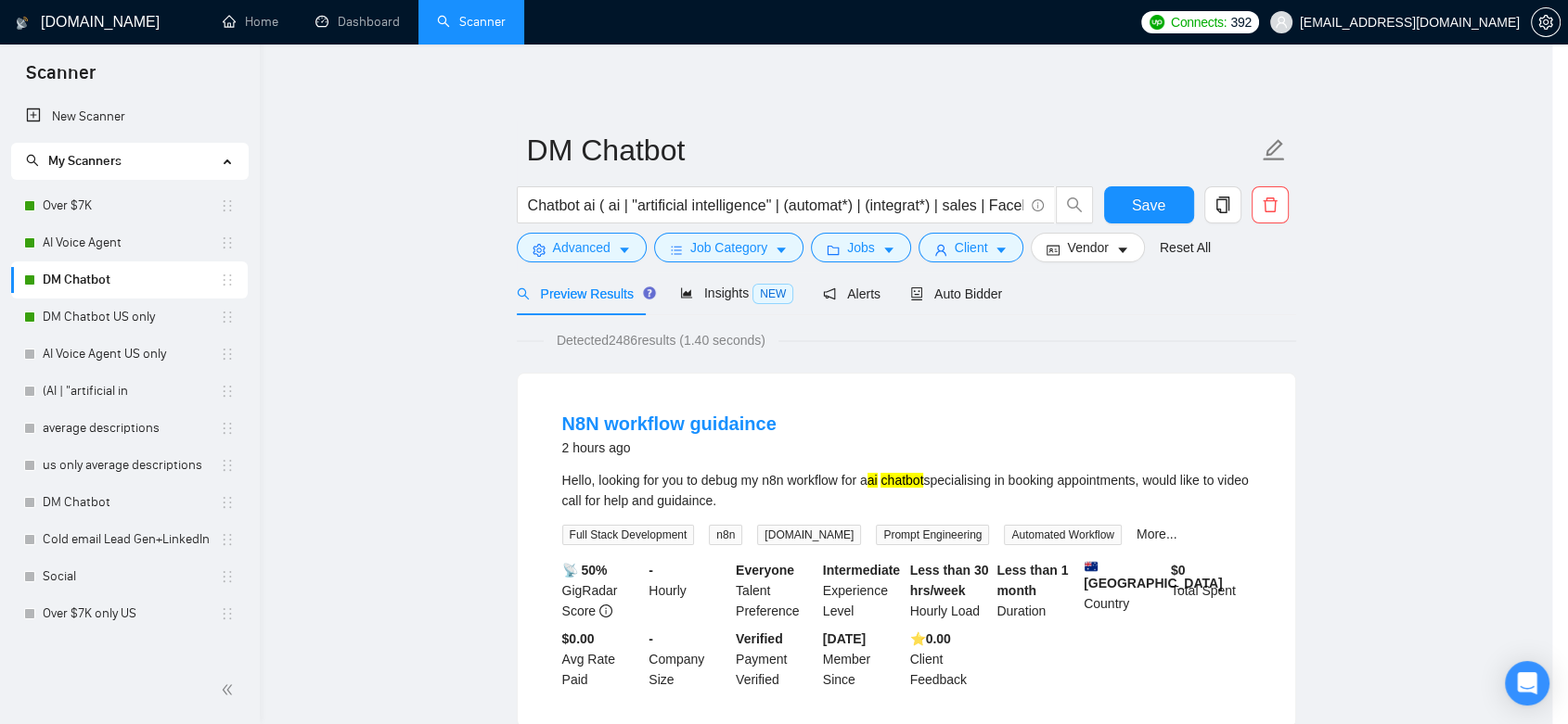
scroll to position [0, 0]
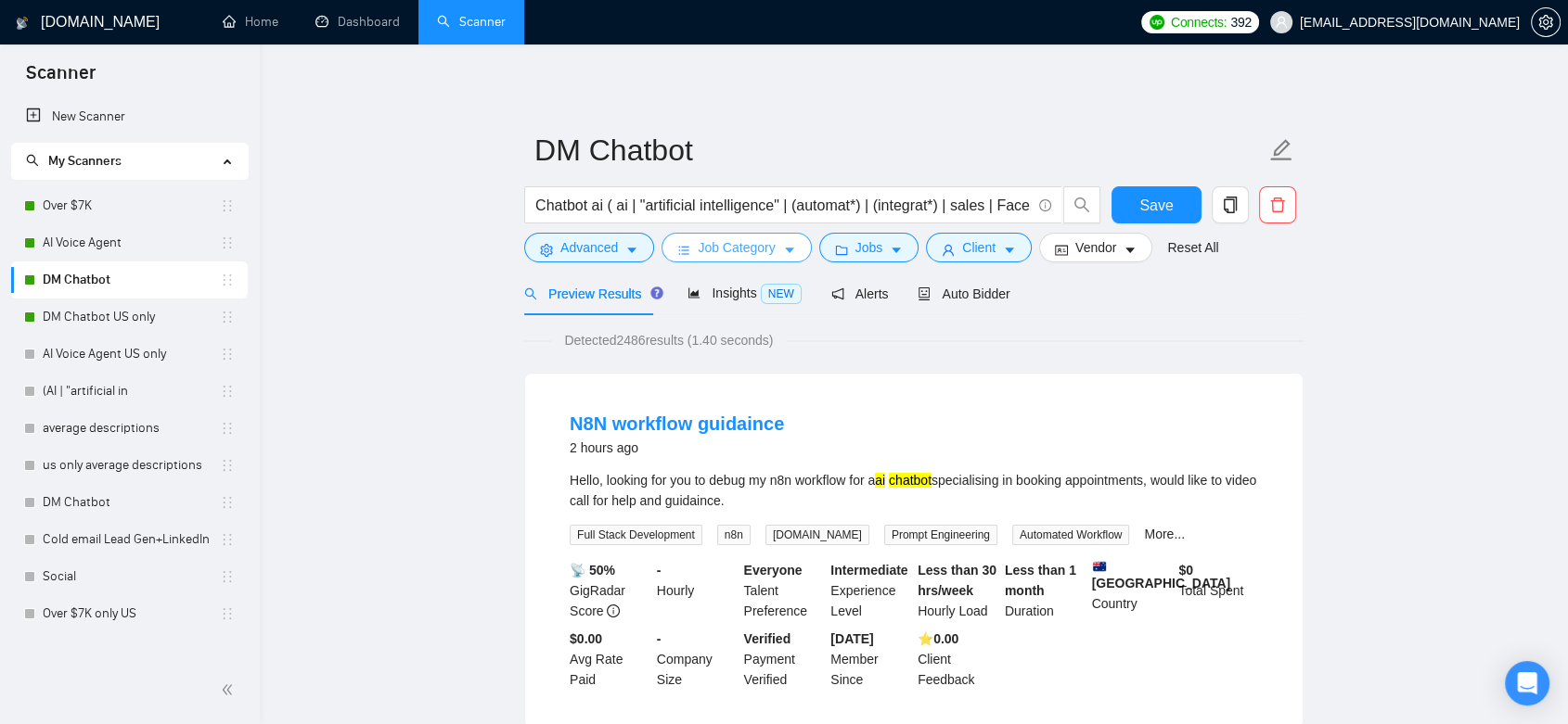
click at [755, 253] on span "Job Category" at bounding box center [737, 248] width 77 height 21
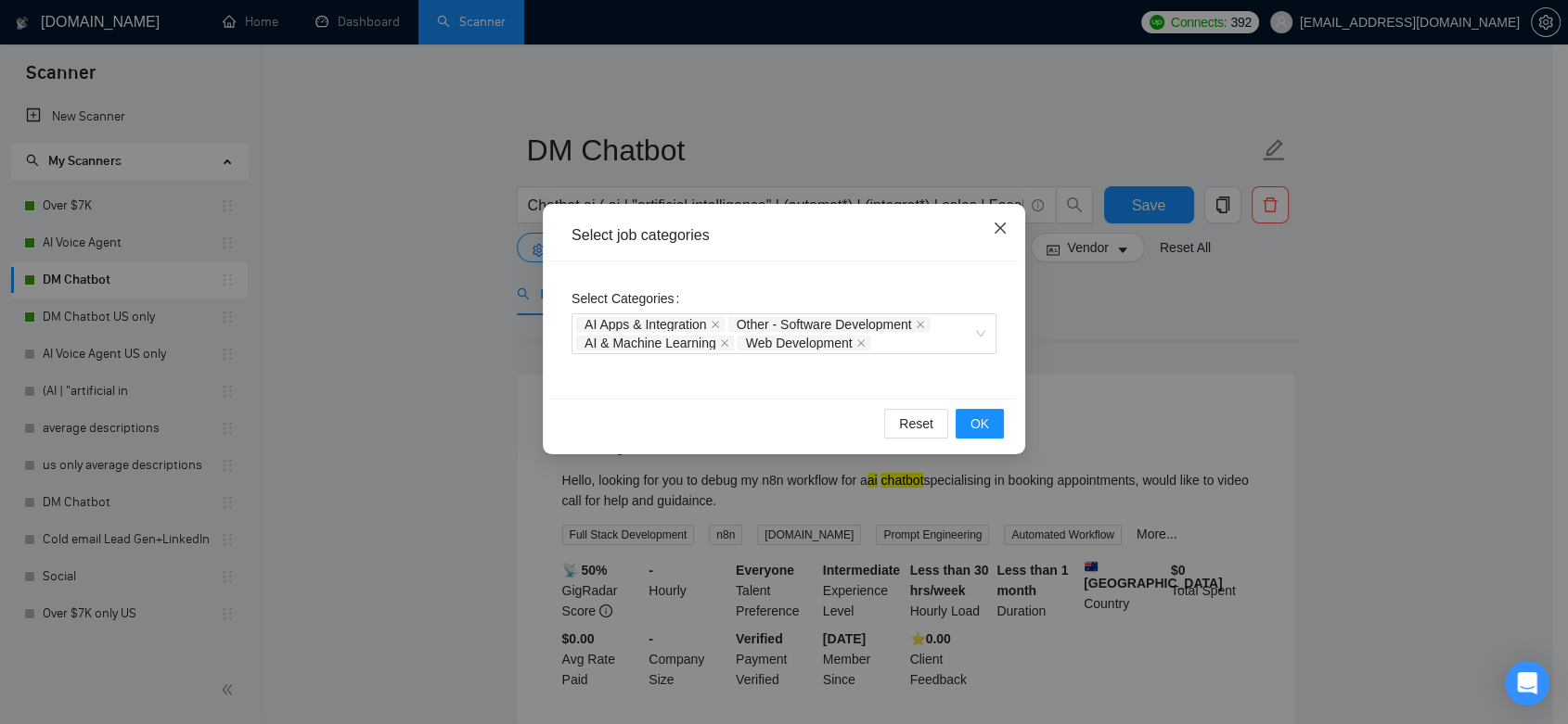
click at [1004, 231] on icon "close" at bounding box center [1001, 228] width 15 height 15
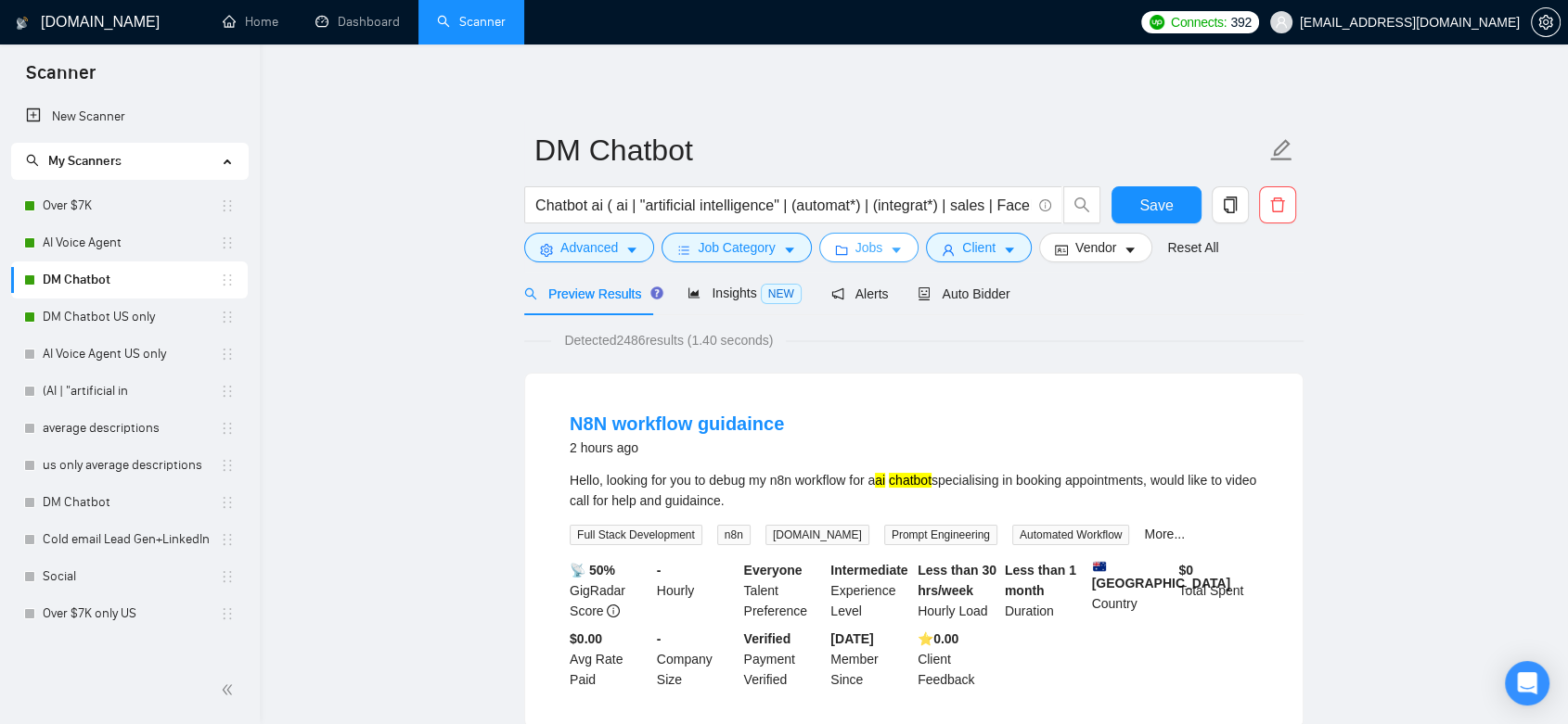
click at [864, 247] on span "Jobs" at bounding box center [870, 248] width 28 height 21
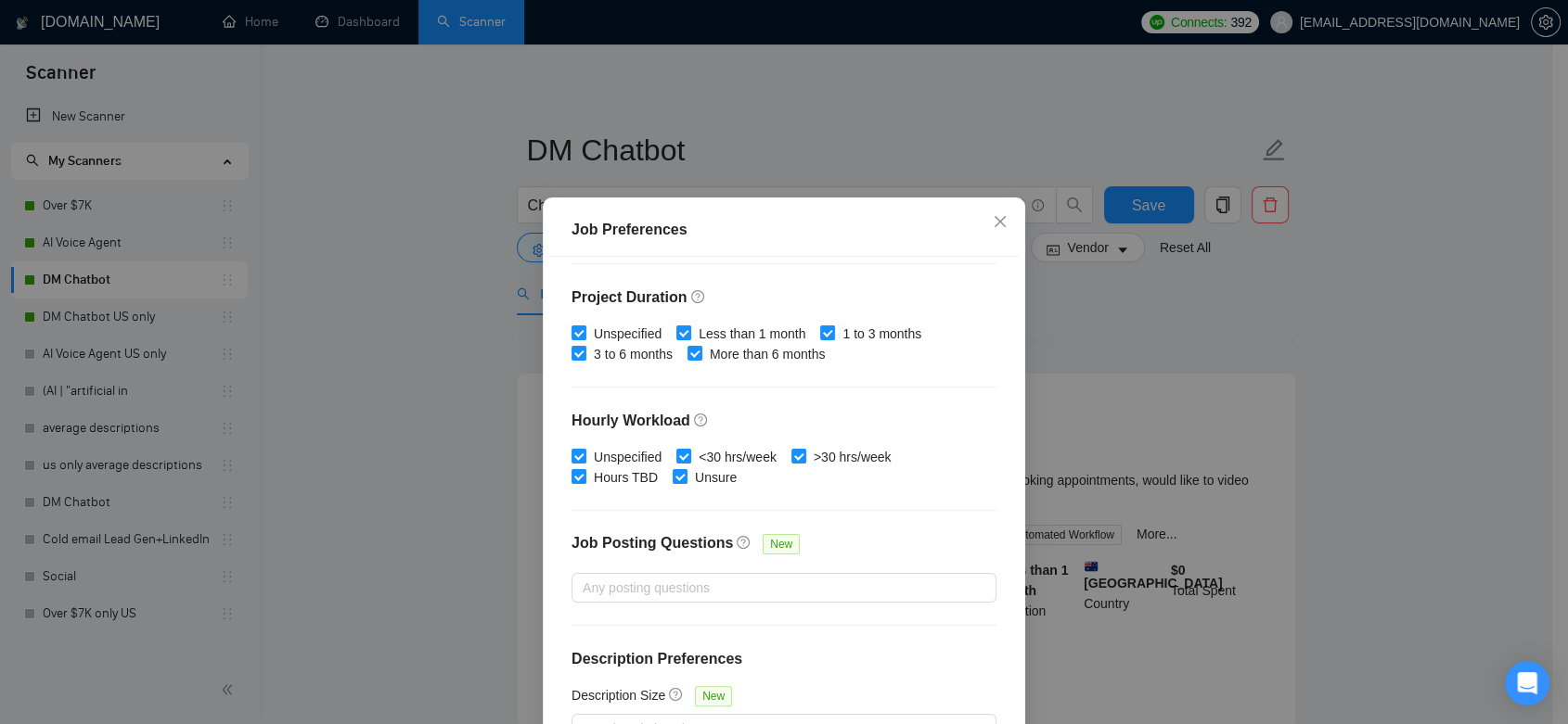
scroll to position [119, 0]
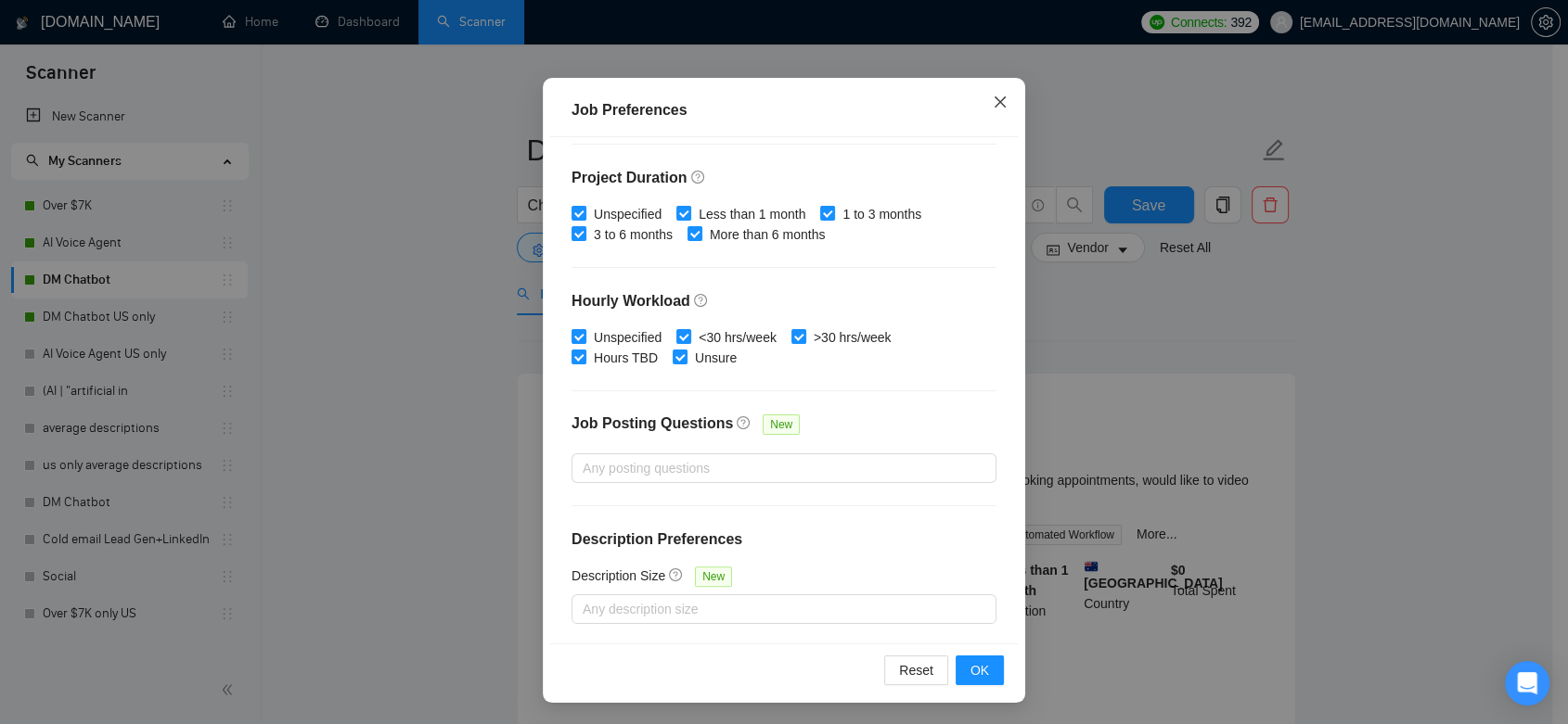
click at [1002, 114] on span "Close" at bounding box center [1000, 102] width 50 height 50
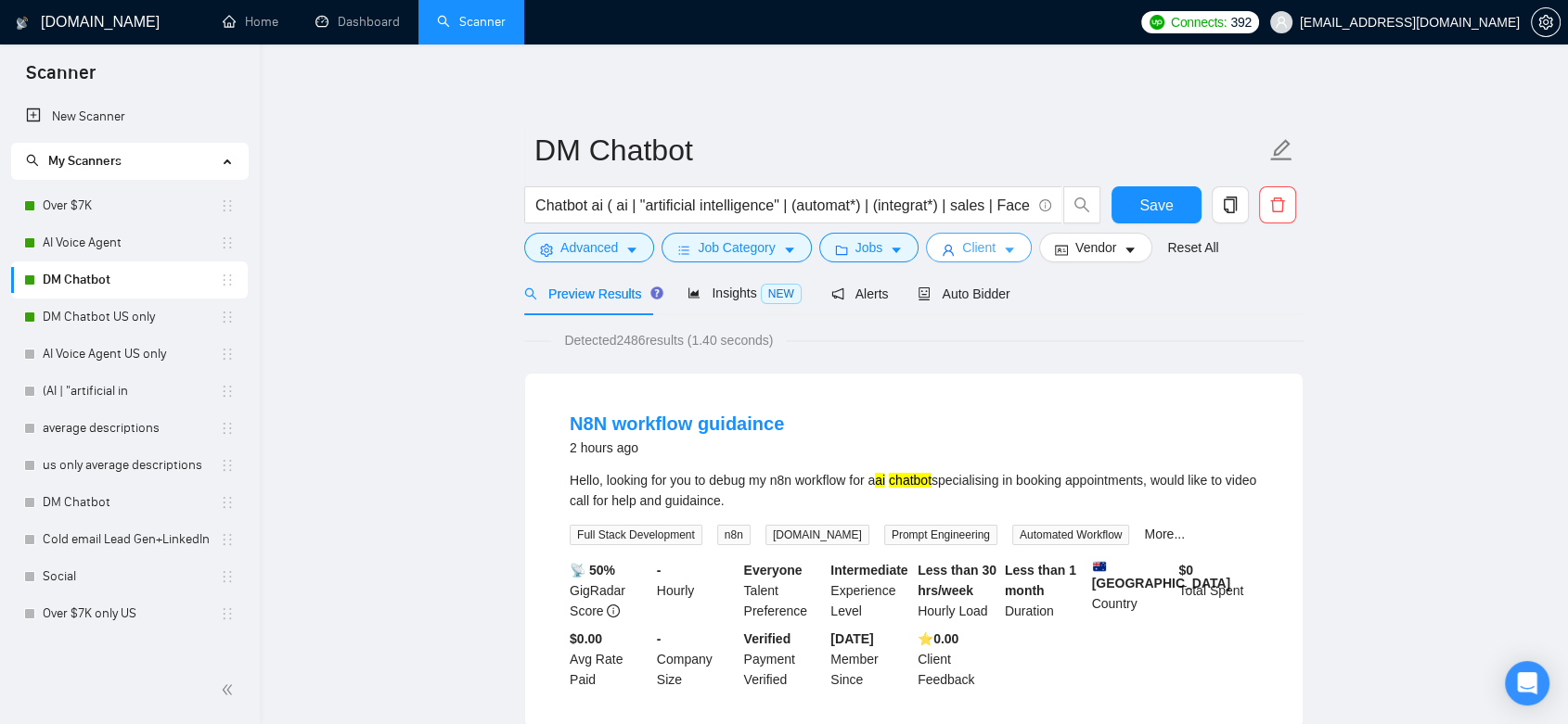
click at [950, 245] on button "Client" at bounding box center [979, 248] width 106 height 30
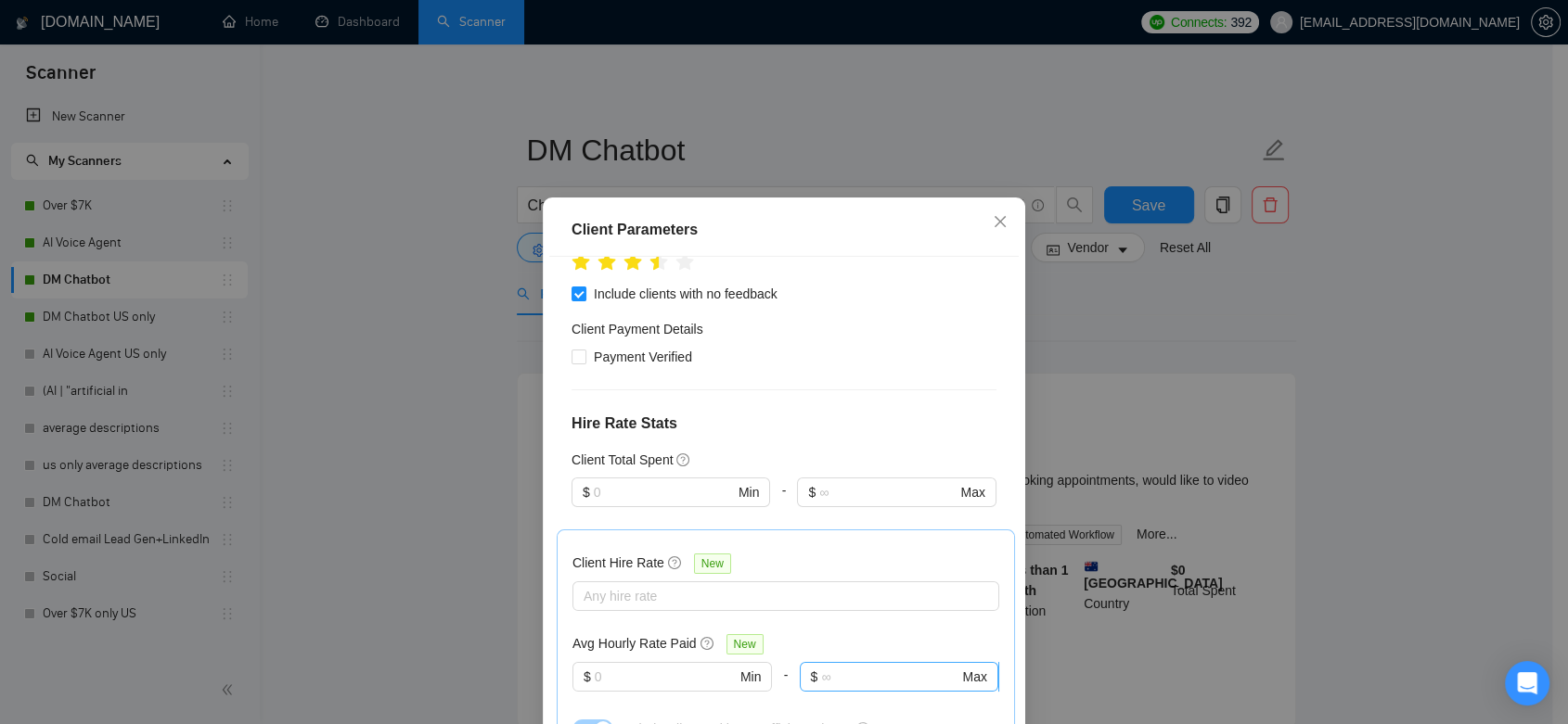
scroll to position [618, 0]
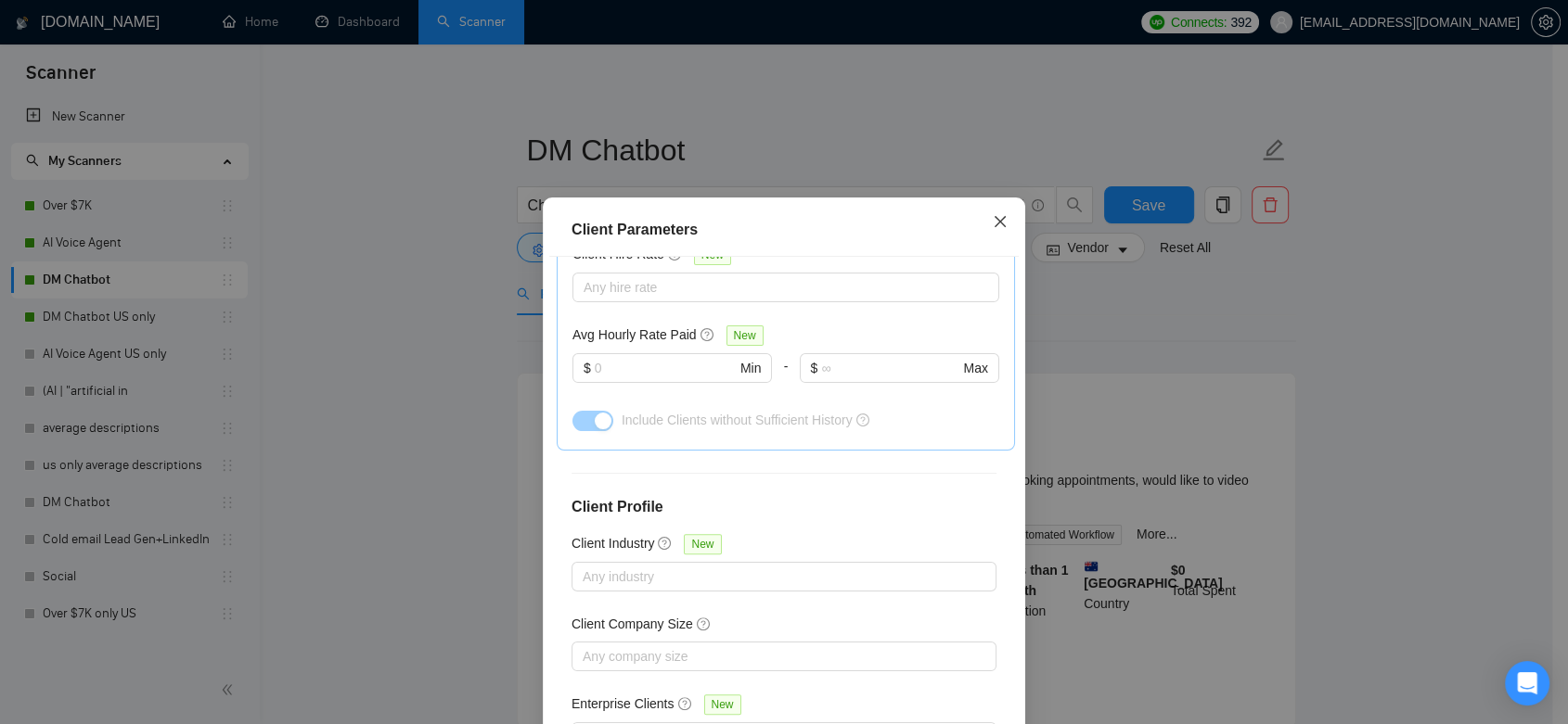
click at [995, 226] on icon "close" at bounding box center [1001, 222] width 15 height 15
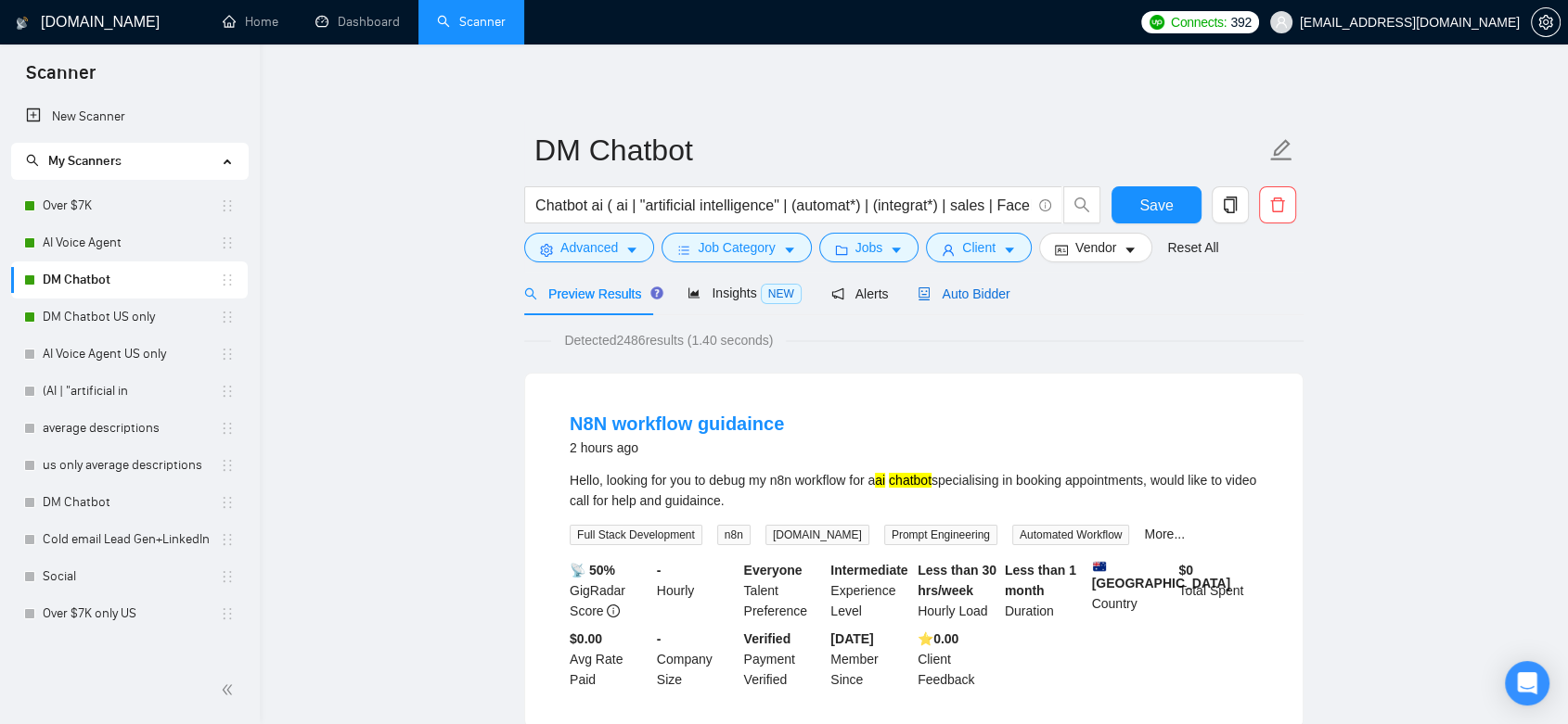
click at [984, 291] on span "Auto Bidder" at bounding box center [964, 294] width 92 height 15
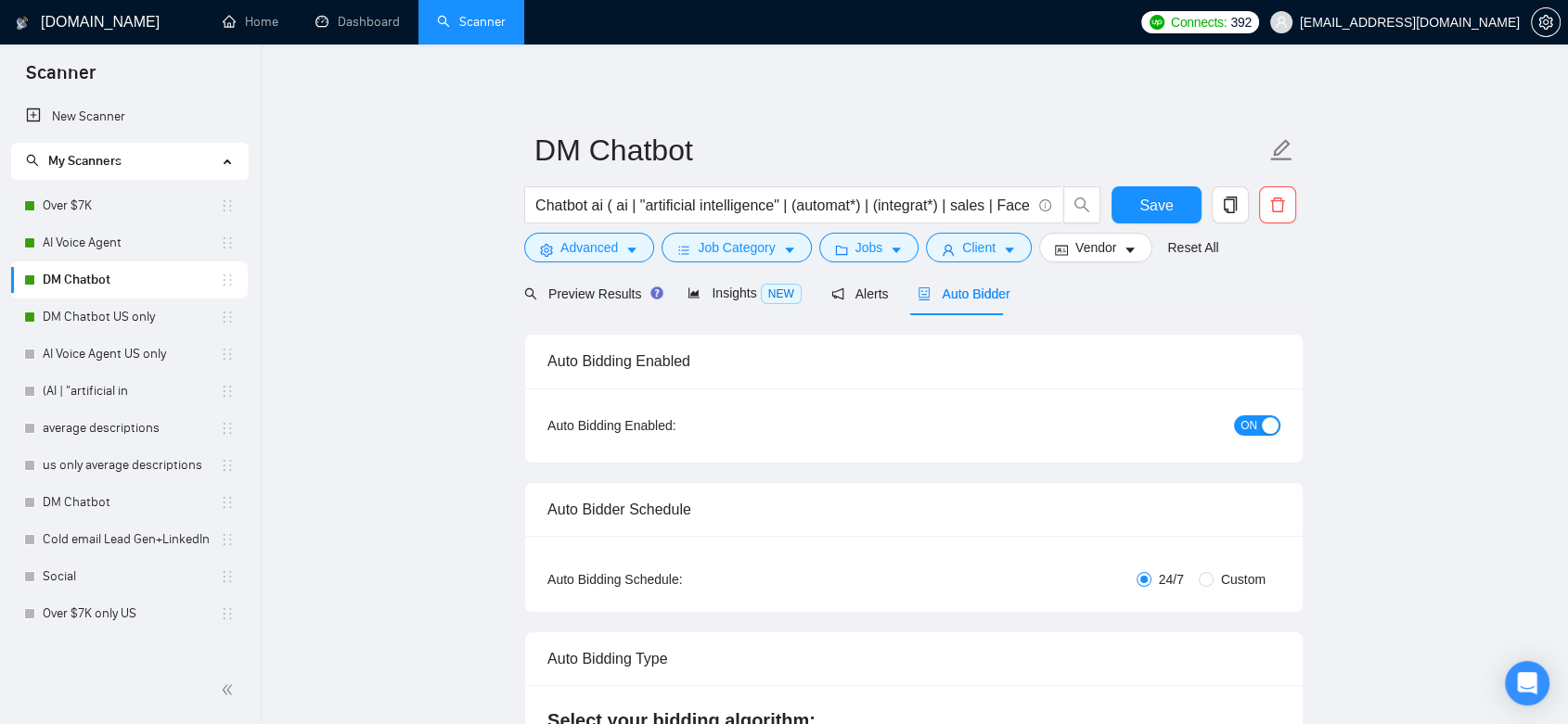
checkbox input "true"
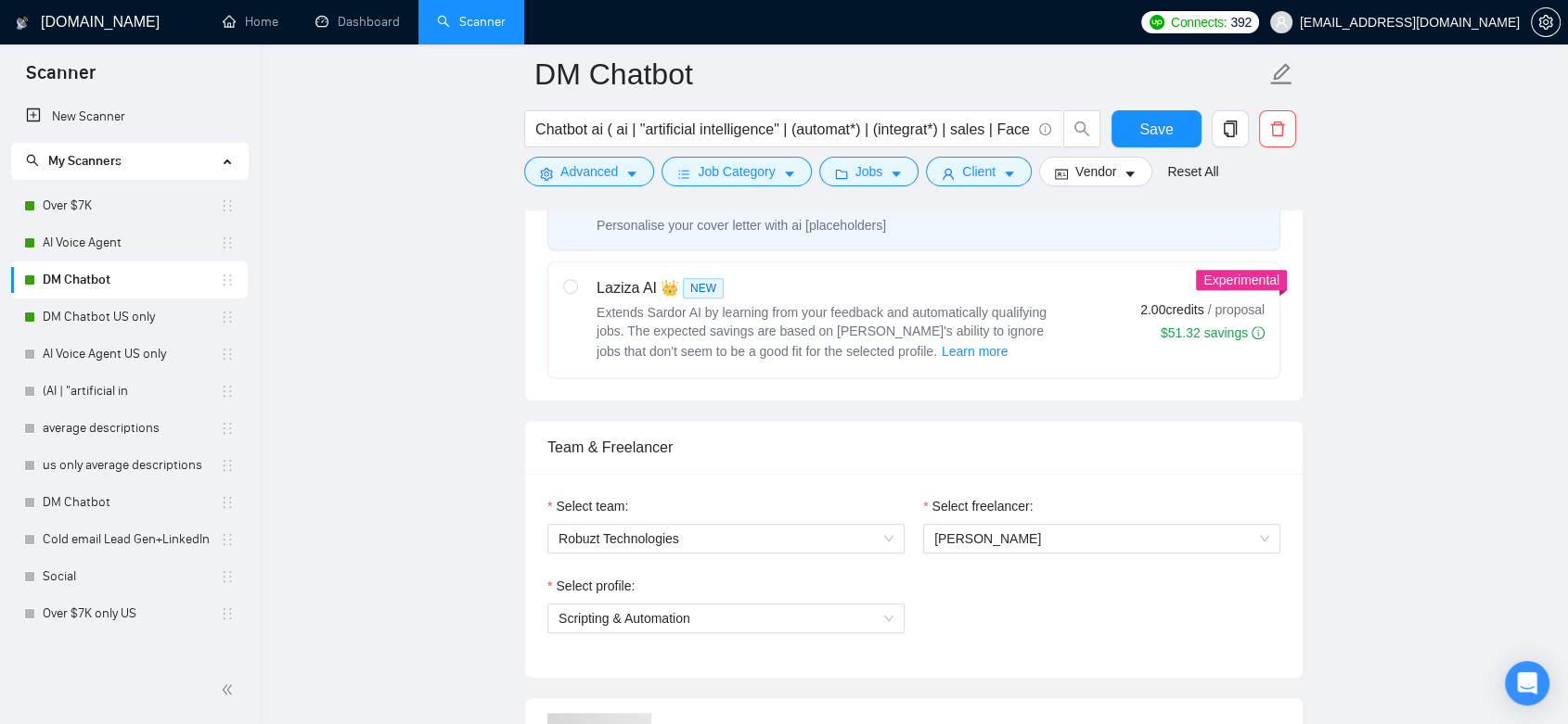
scroll to position [928, 0]
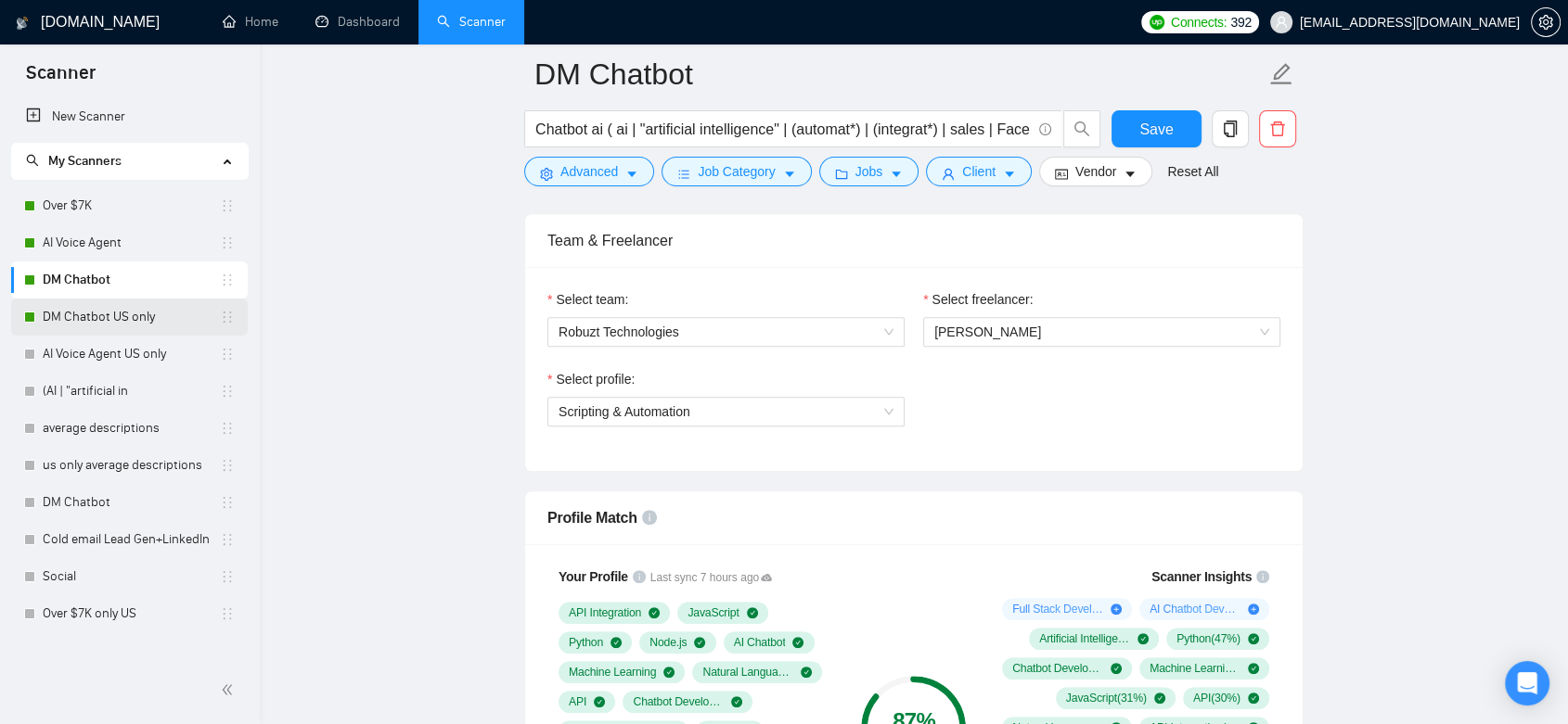
click at [152, 323] on link "DM Chatbot US only" at bounding box center [131, 317] width 178 height 38
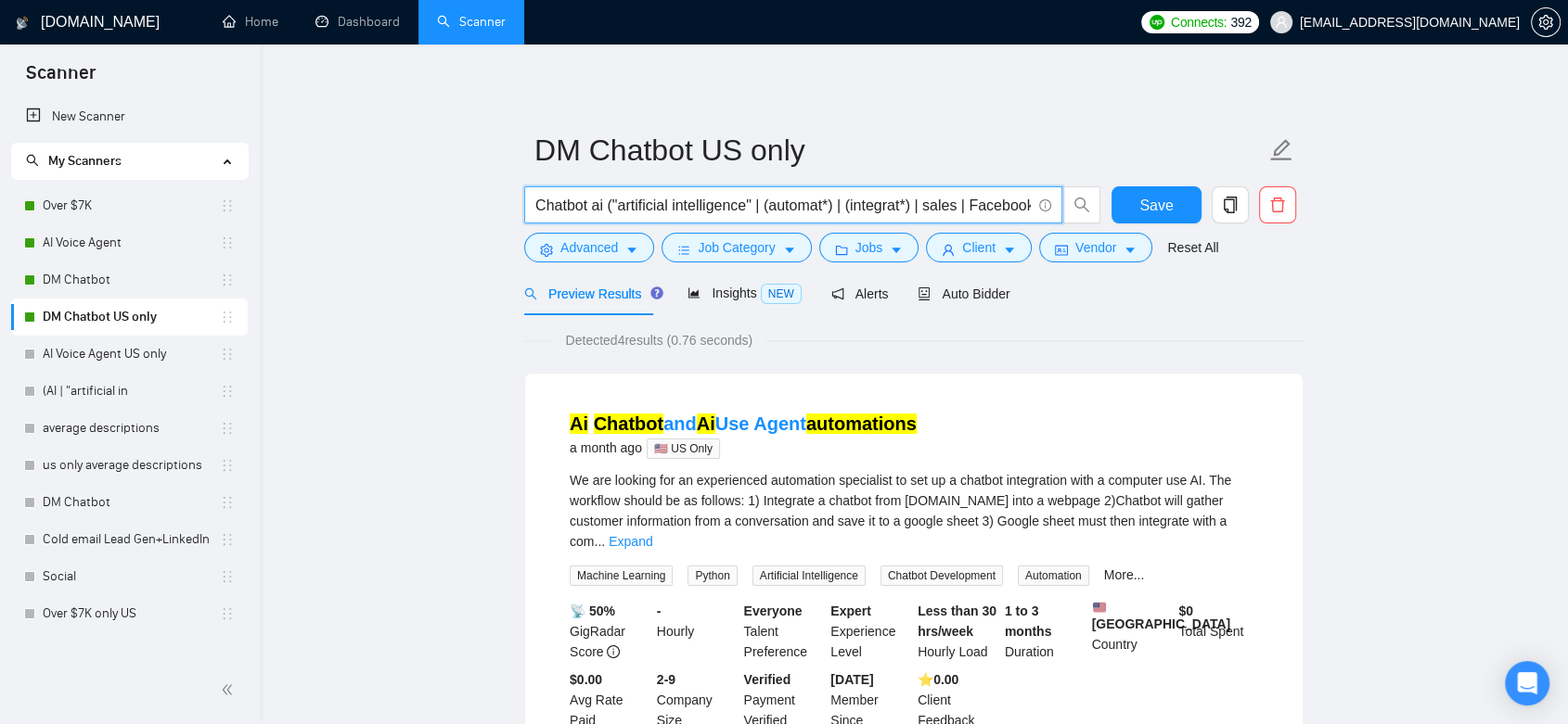
drag, startPoint x: 877, startPoint y: 208, endPoint x: 962, endPoint y: 208, distance: 85.0
click at [962, 208] on input "Chatbot ai ("artificial intelligence" | (automat*) | (integrat*) | sales | Face…" at bounding box center [783, 205] width 495 height 23
click at [626, 250] on icon "caret-down" at bounding box center [632, 251] width 13 height 13
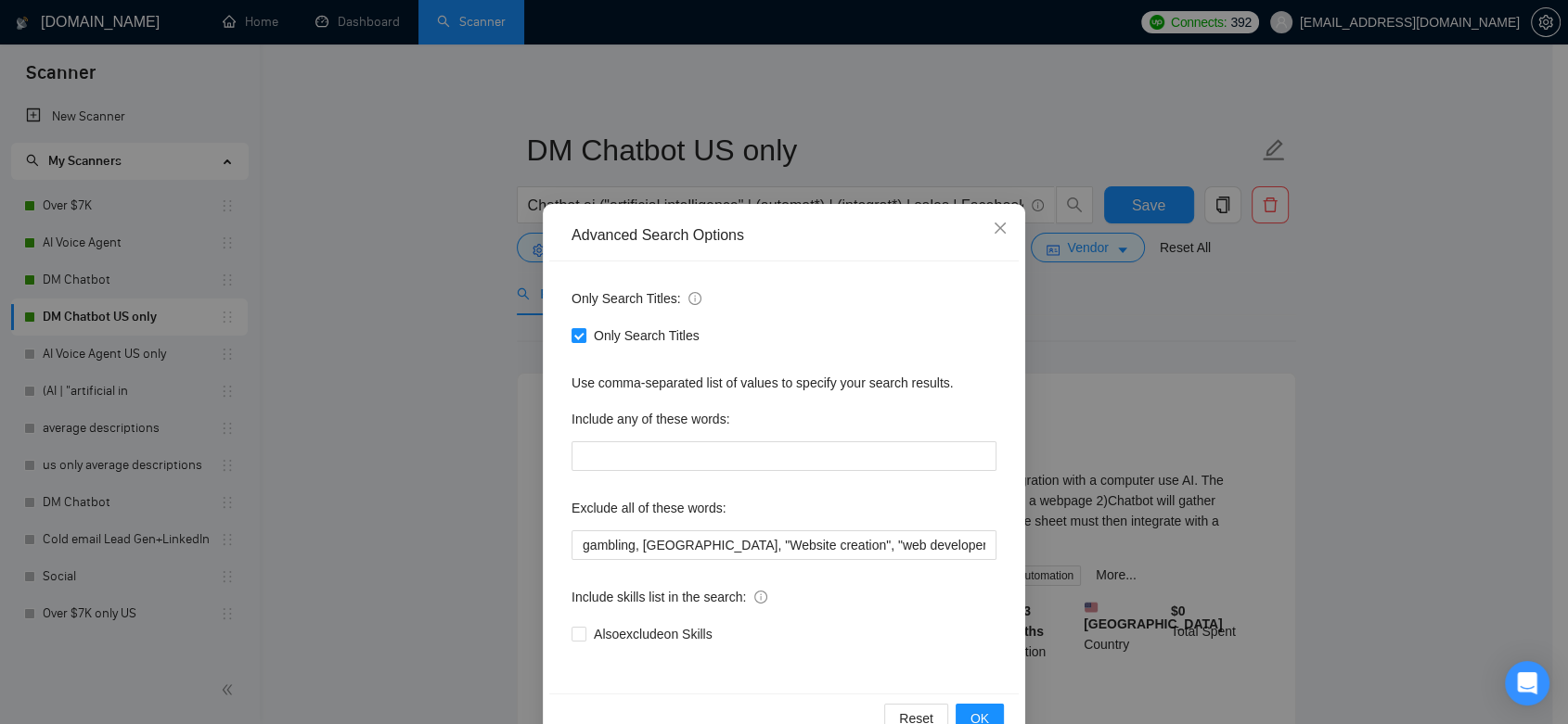
click at [1081, 317] on div "Advanced Search Options Only Search Titles: Only Search Titles Use comma-separa…" at bounding box center [784, 362] width 1568 height 724
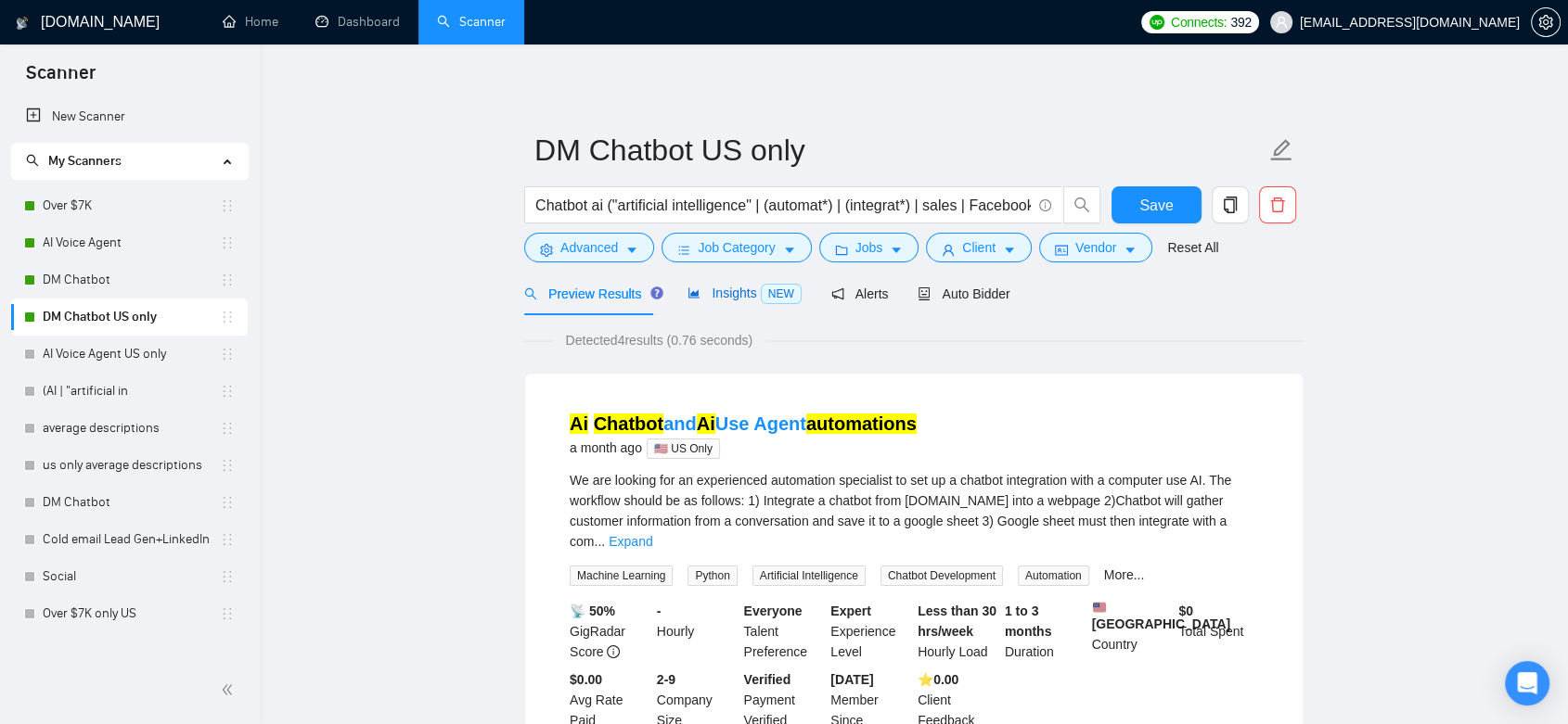
drag, startPoint x: 708, startPoint y: 292, endPoint x: 1158, endPoint y: 281, distance: 450.1
click at [708, 292] on span "Insights NEW" at bounding box center [744, 293] width 113 height 15
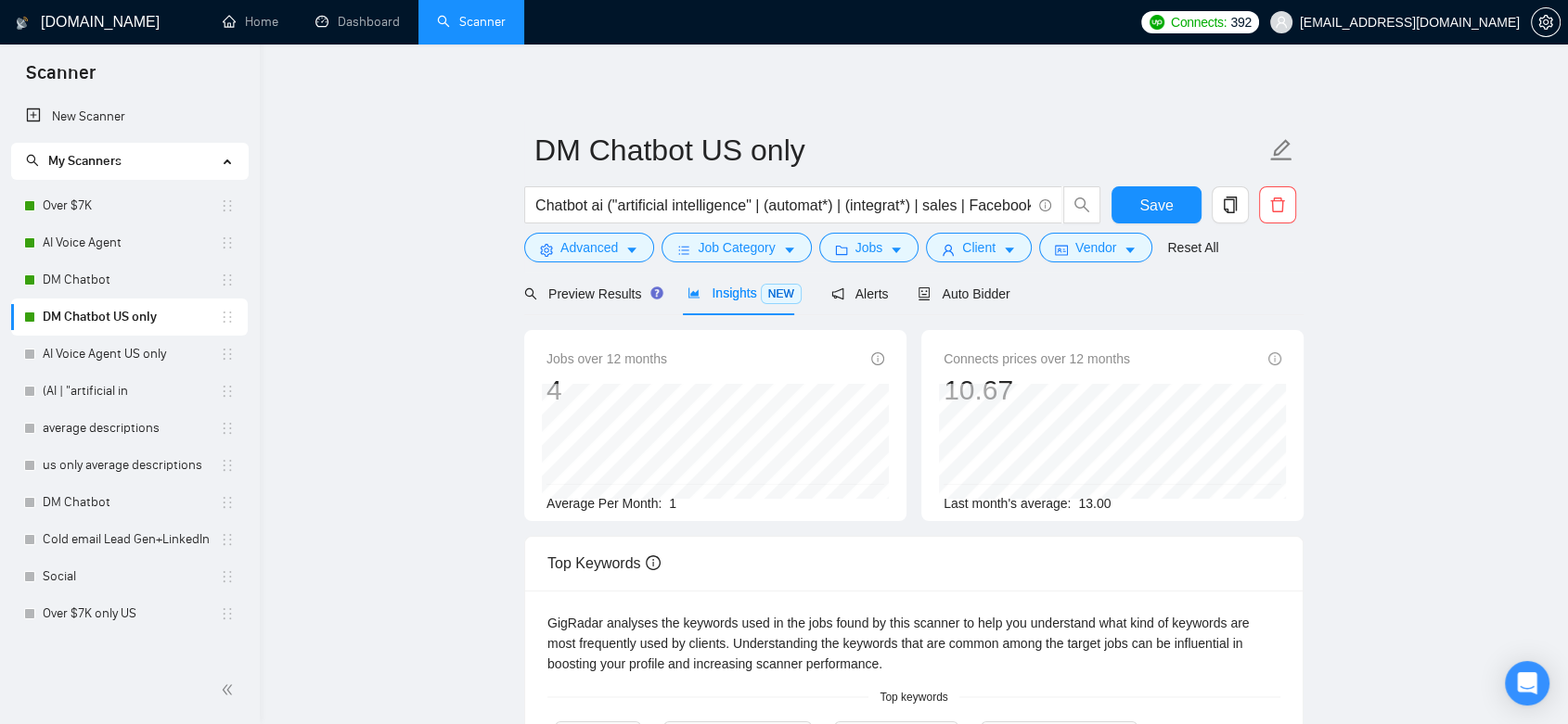
click at [1404, 288] on main "DM Chatbot US only Chatbot ai ("artificial intelligence" | (automat*) | (integr…" at bounding box center [913, 615] width 1249 height 1082
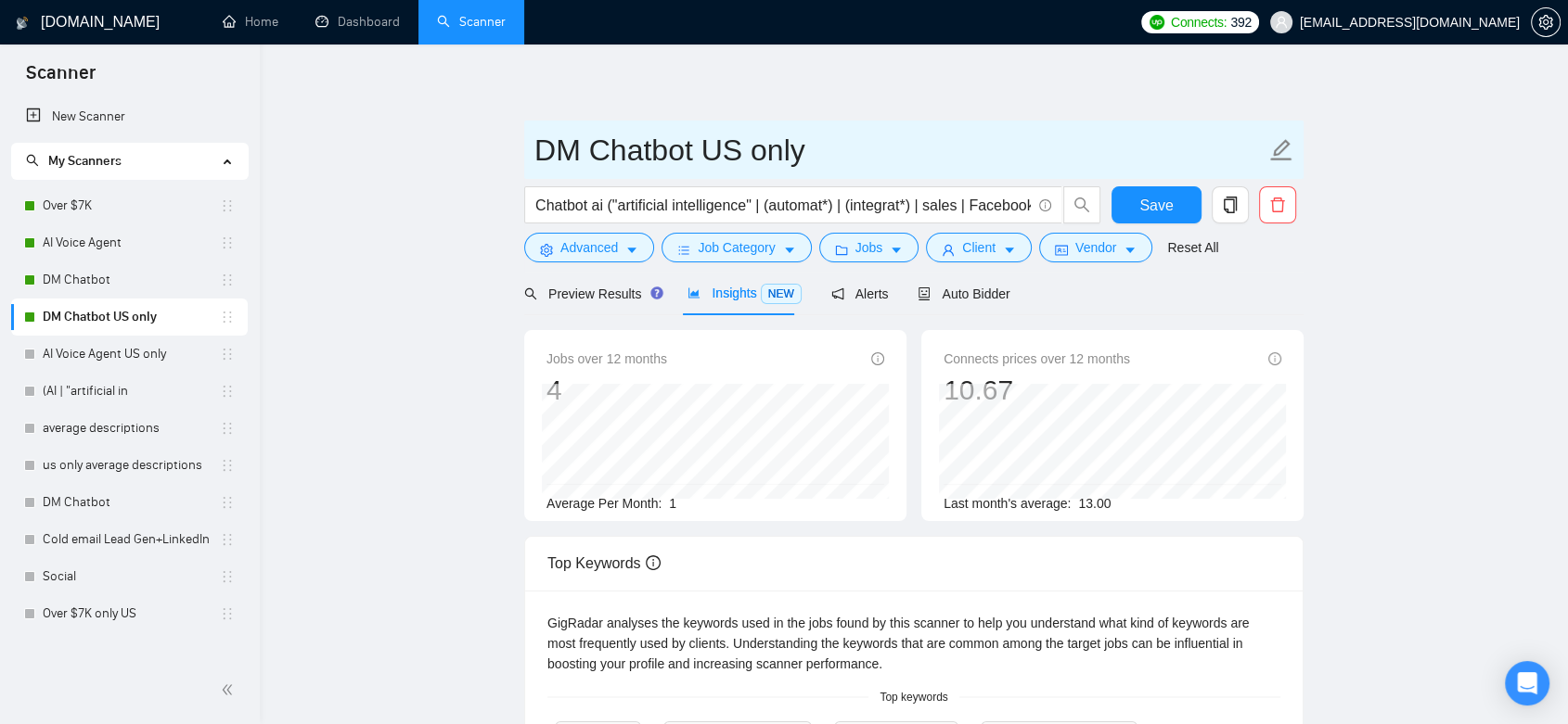
drag, startPoint x: 839, startPoint y: 157, endPoint x: 538, endPoint y: 149, distance: 301.1
click at [538, 149] on input "DM Chatbot US only" at bounding box center [900, 149] width 731 height 46
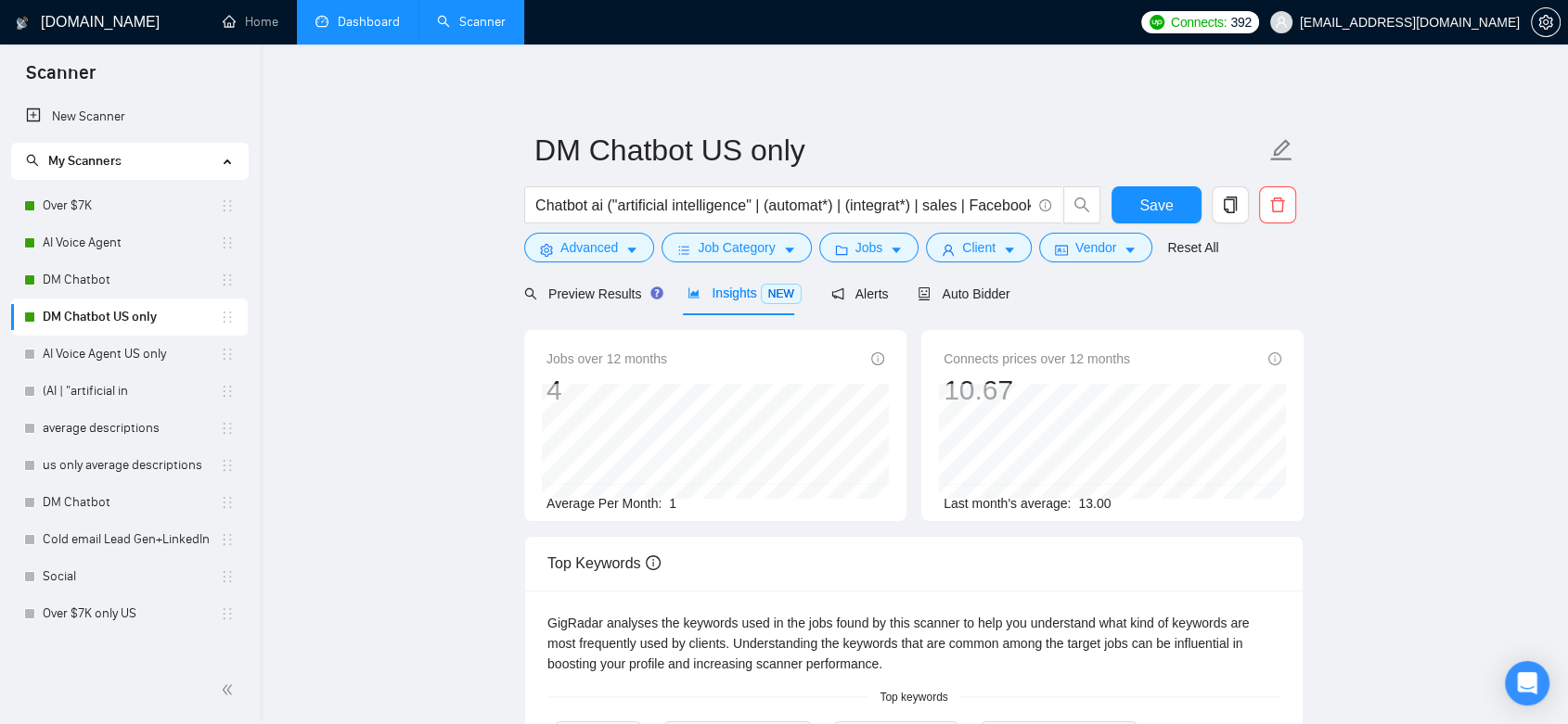
click at [350, 14] on link "Dashboard" at bounding box center [358, 22] width 85 height 16
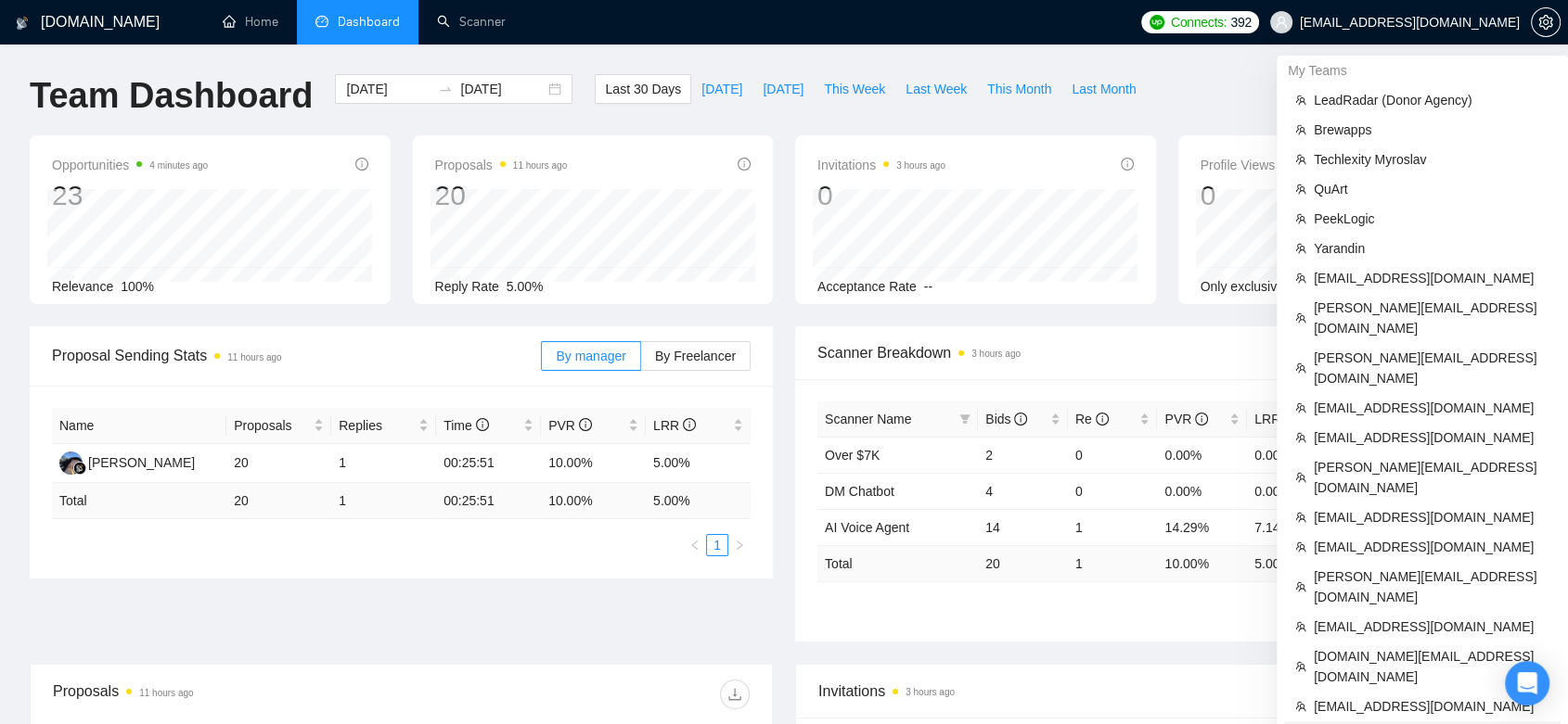
click at [1421, 723] on span "[EMAIL_ADDRESS][DOMAIN_NAME]" at bounding box center [1432, 736] width 236 height 21
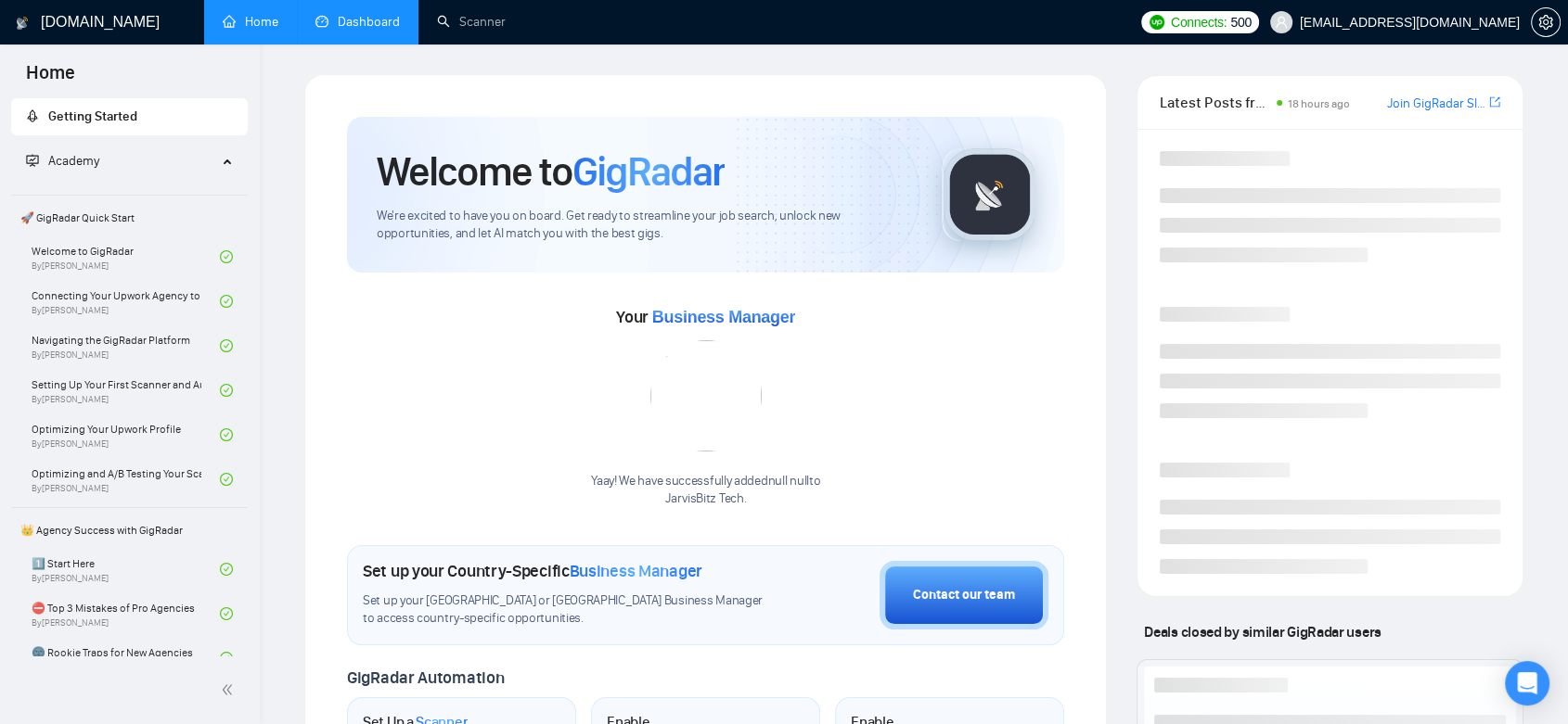
click at [364, 19] on link "Dashboard" at bounding box center [358, 22] width 85 height 16
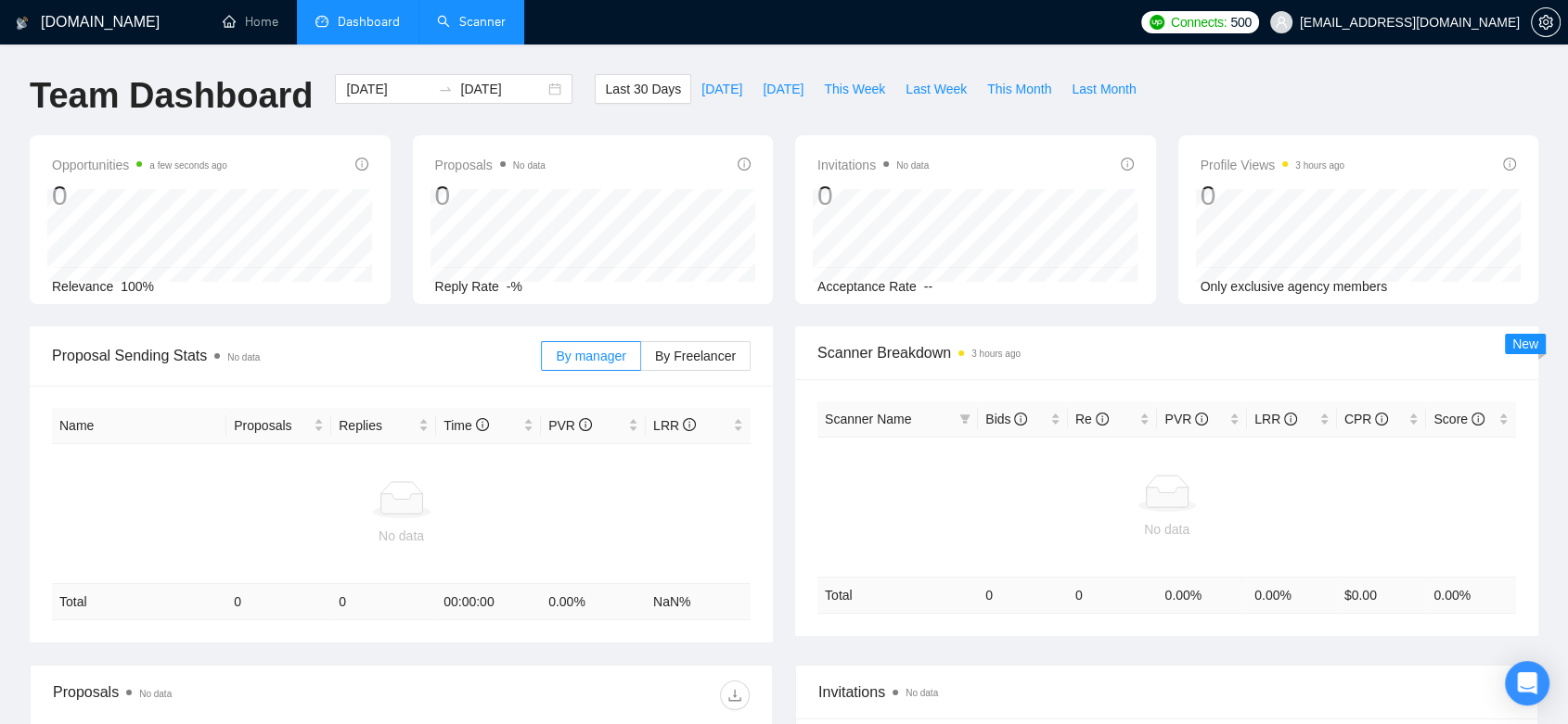
click at [455, 21] on link "Scanner" at bounding box center [471, 22] width 69 height 16
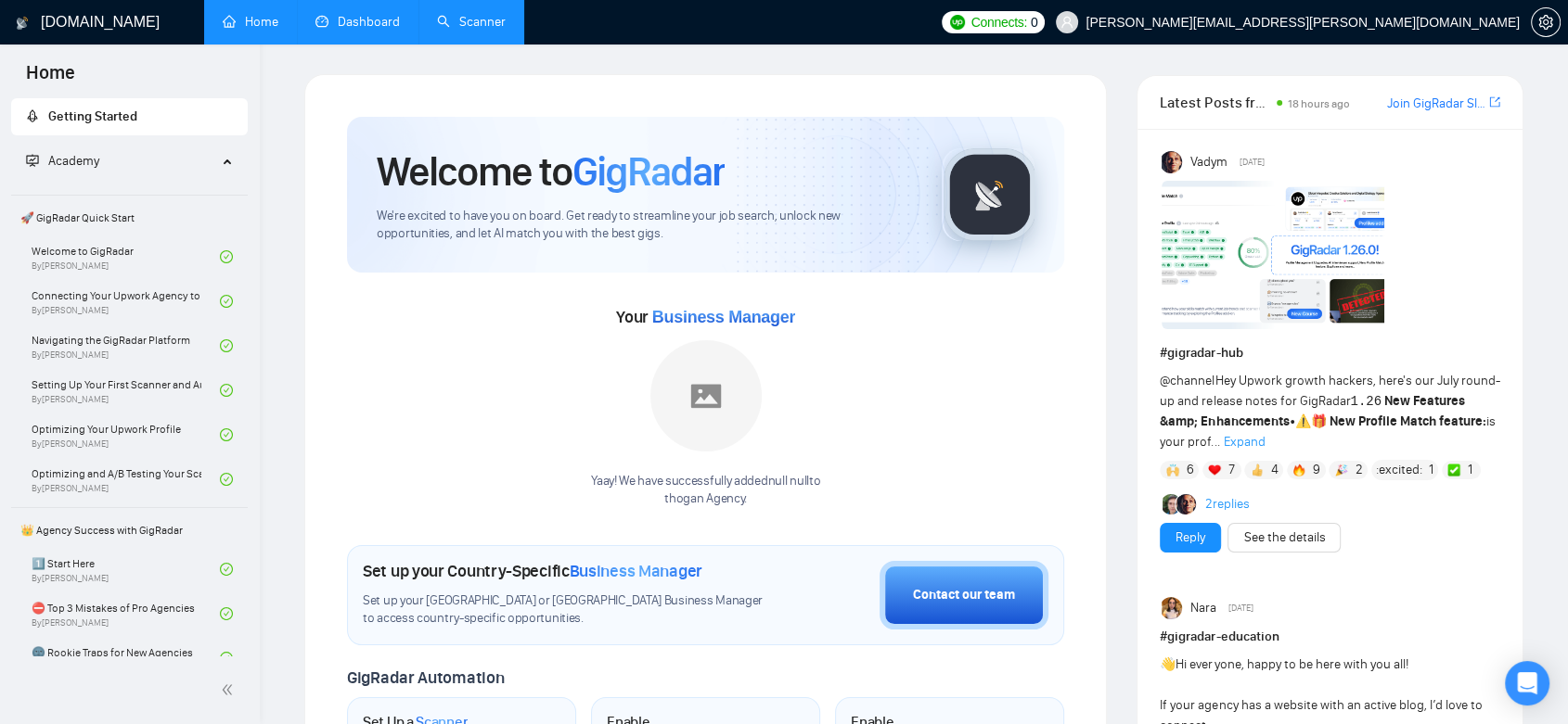
click at [361, 14] on link "Dashboard" at bounding box center [358, 22] width 85 height 16
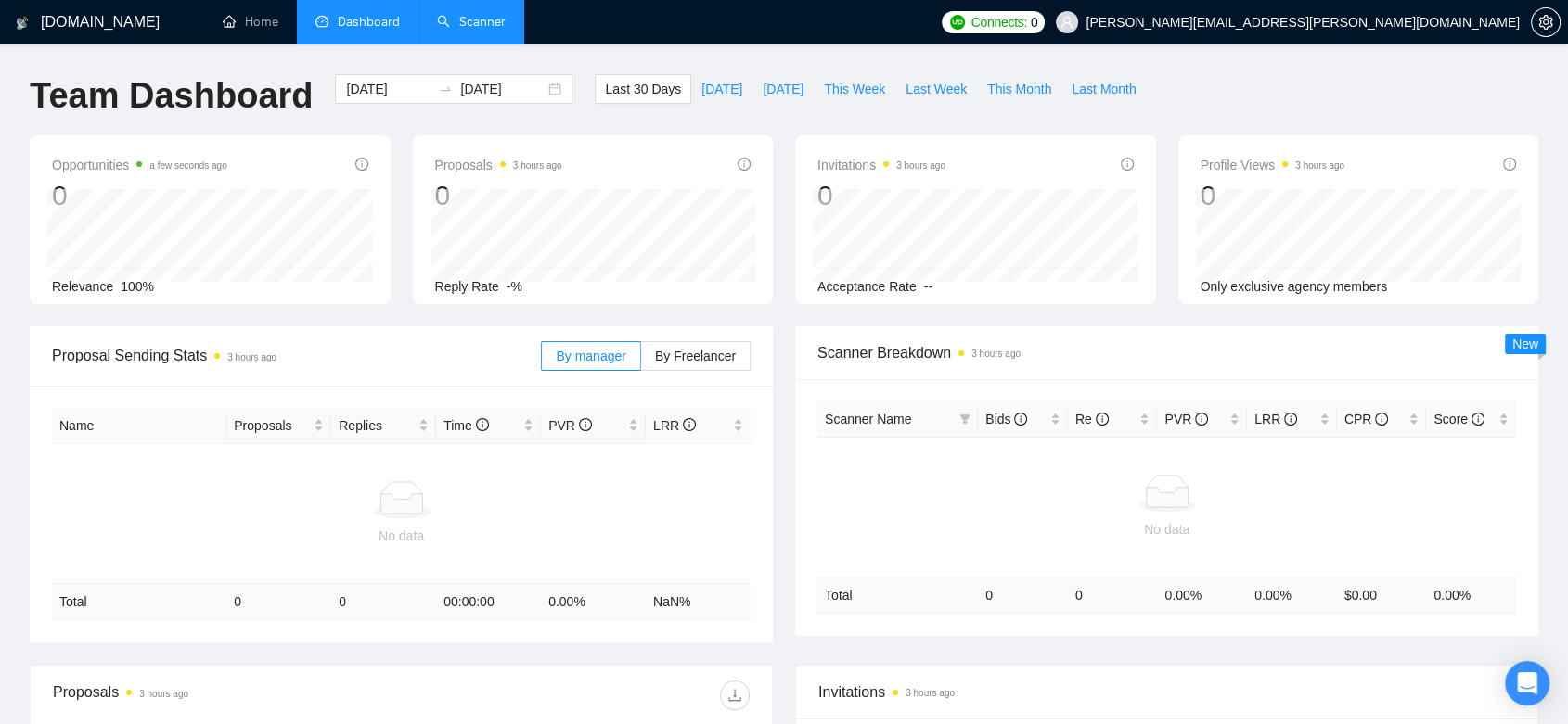
click at [474, 23] on link "Scanner" at bounding box center [471, 22] width 69 height 16
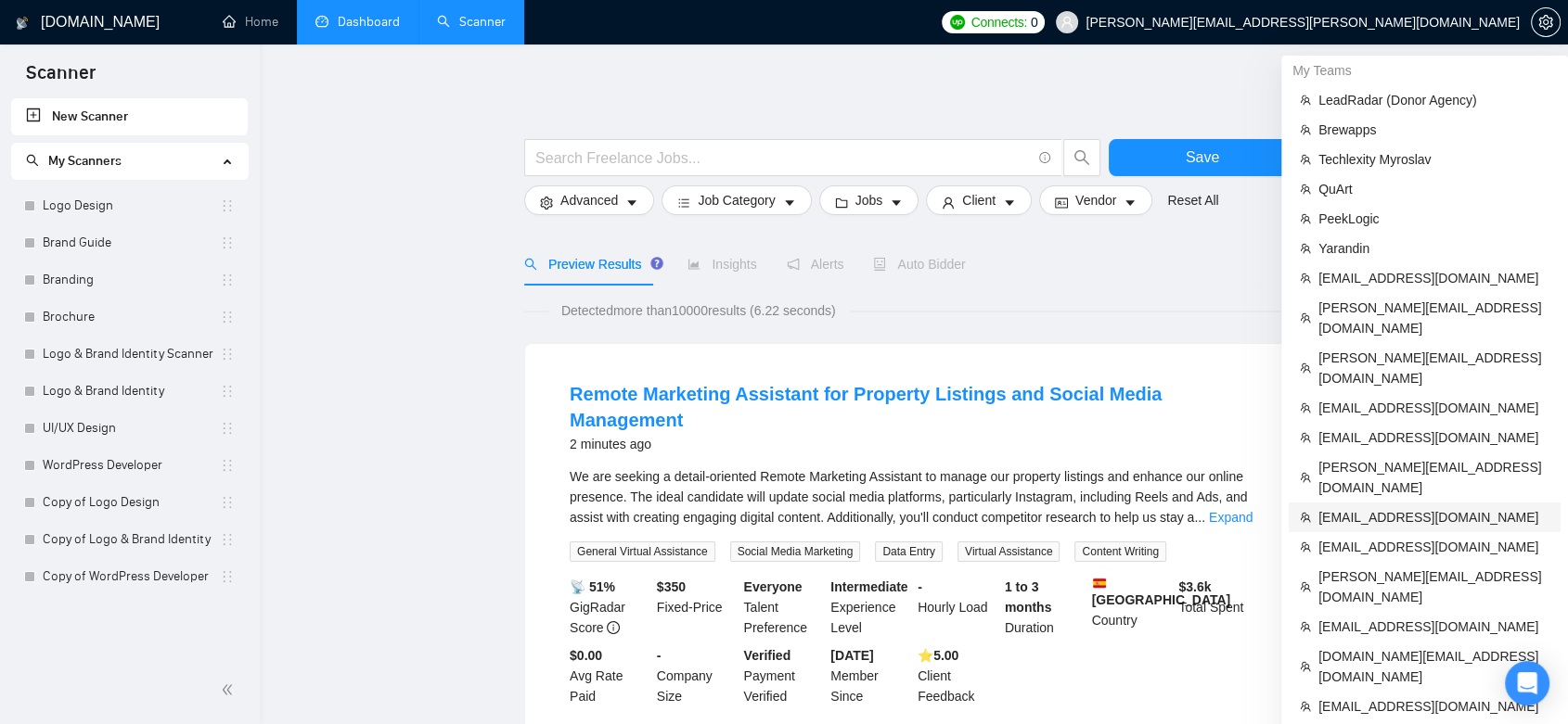
click at [1410, 507] on span "[EMAIL_ADDRESS][DOMAIN_NAME]" at bounding box center [1434, 517] width 231 height 21
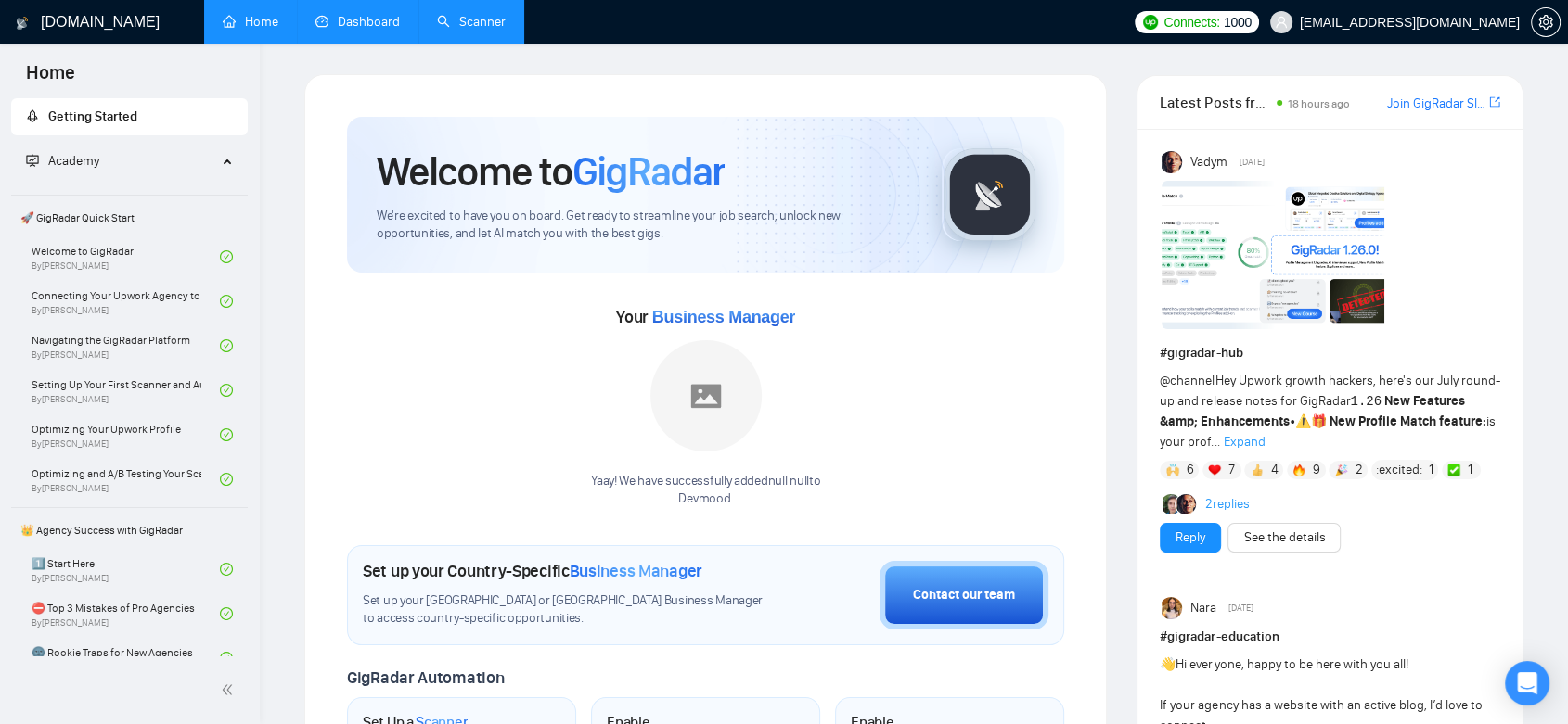
click at [319, 28] on link "Dashboard" at bounding box center [358, 22] width 85 height 16
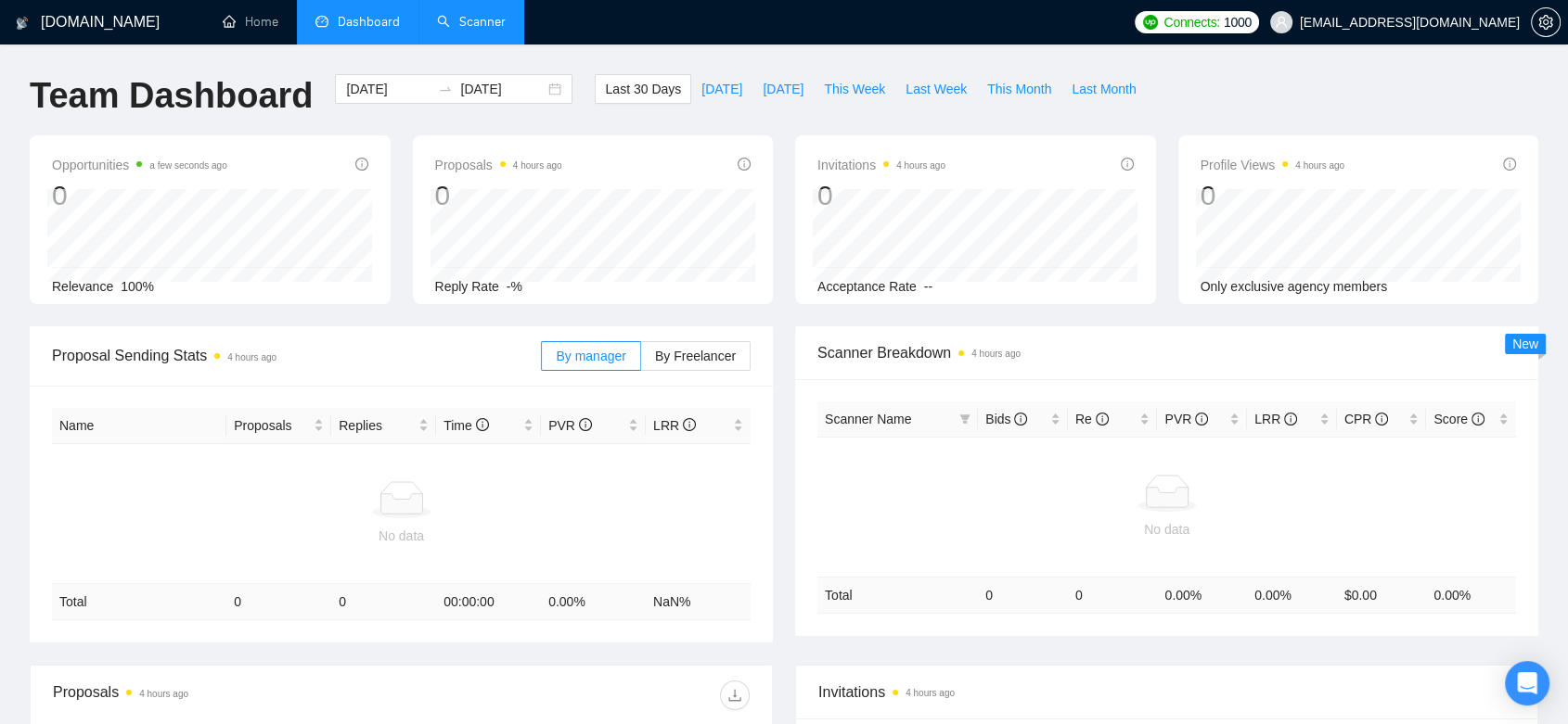
click at [437, 14] on link "Scanner" at bounding box center [471, 22] width 69 height 16
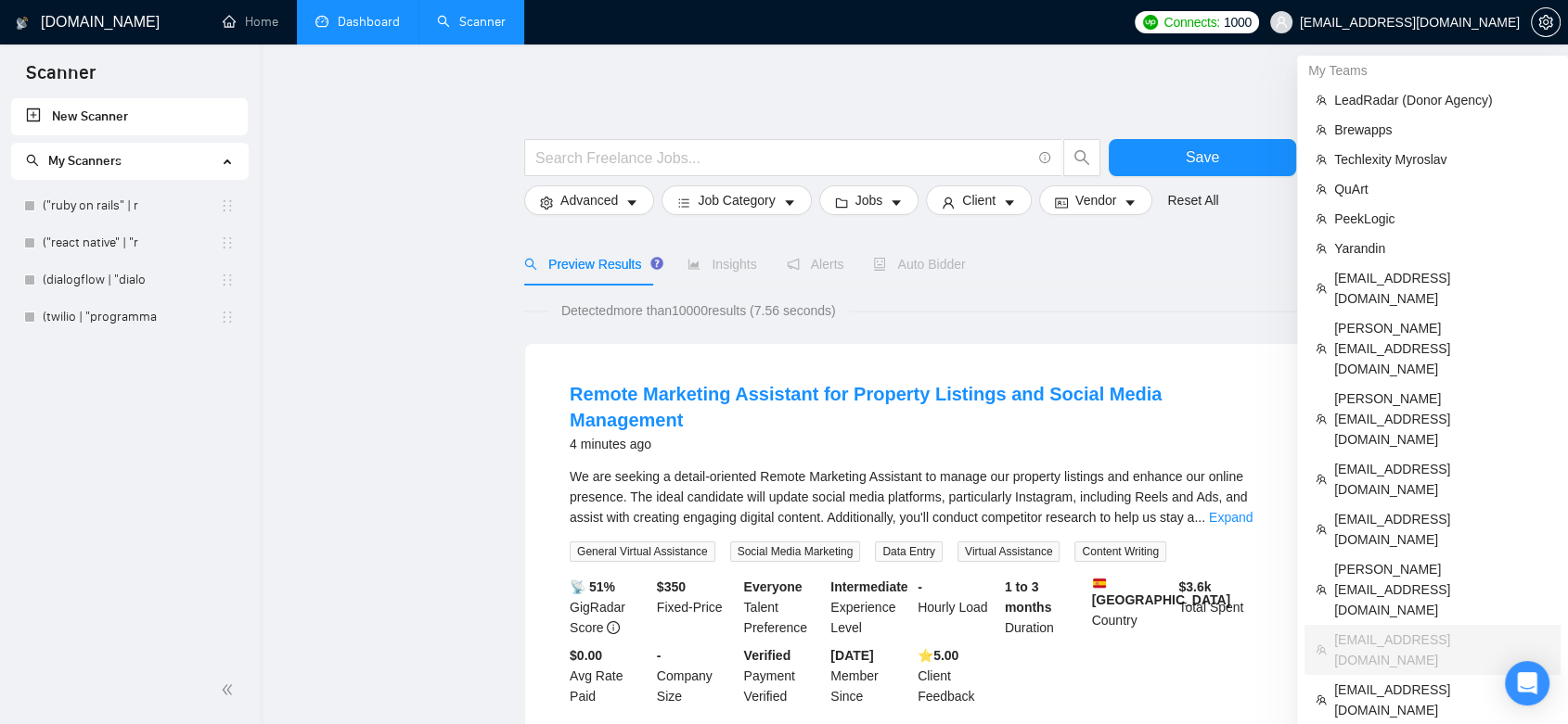
click at [1398, 12] on span "[EMAIL_ADDRESS][DOMAIN_NAME]" at bounding box center [1394, 22] width 272 height 59
click at [1366, 560] on span "[PERSON_NAME][EMAIL_ADDRESS][DOMAIN_NAME]" at bounding box center [1441, 590] width 215 height 61
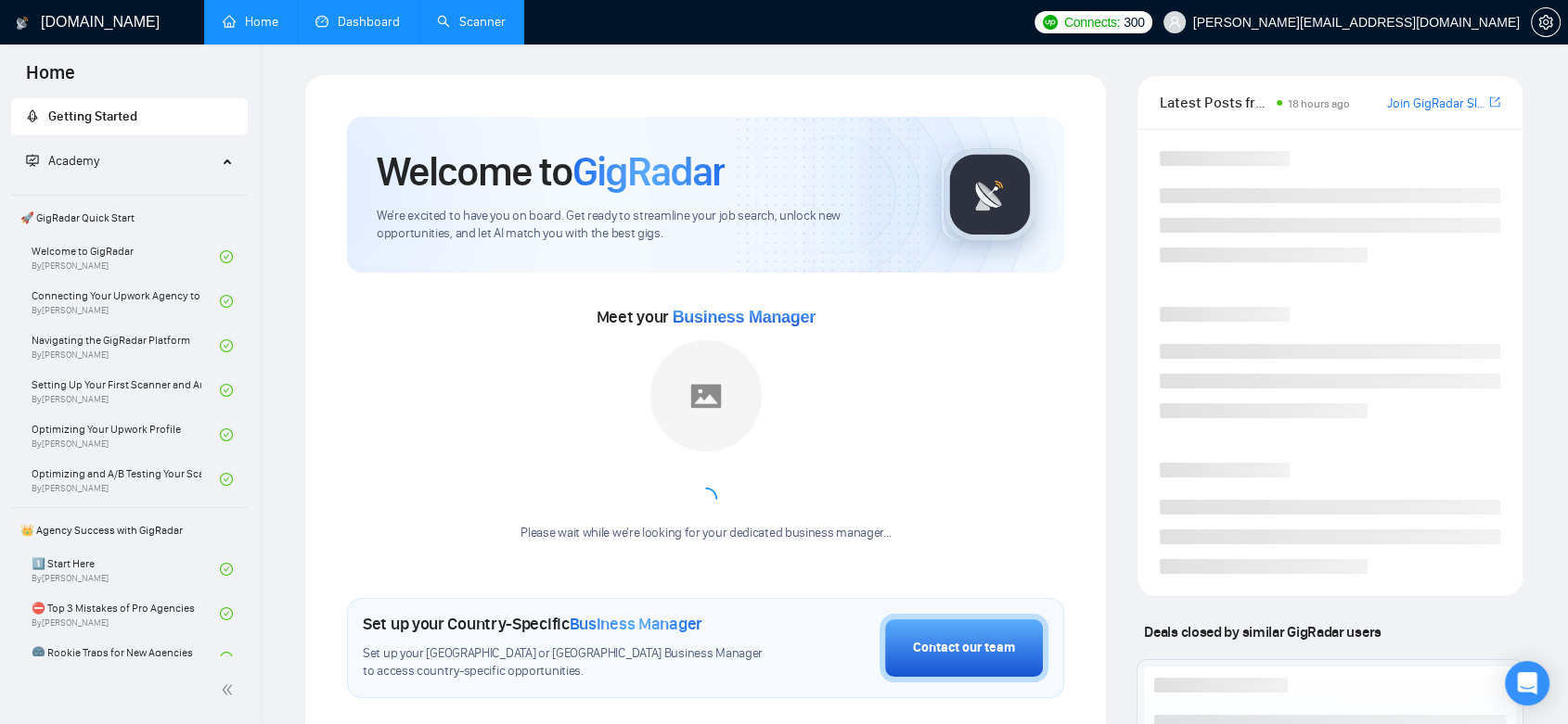
click at [375, 14] on link "Dashboard" at bounding box center [358, 22] width 85 height 16
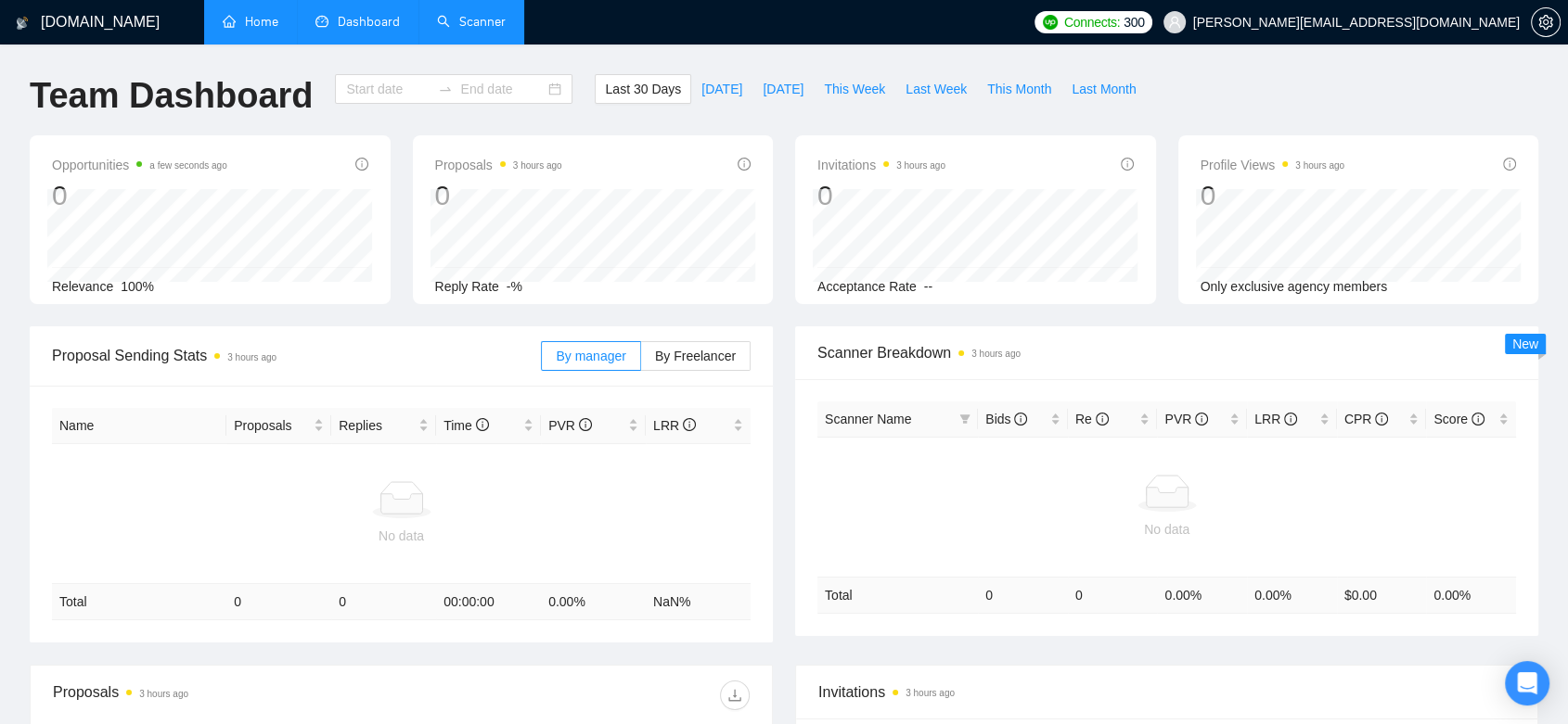
type input "[DATE]"
click at [475, 14] on link "Scanner" at bounding box center [471, 22] width 69 height 16
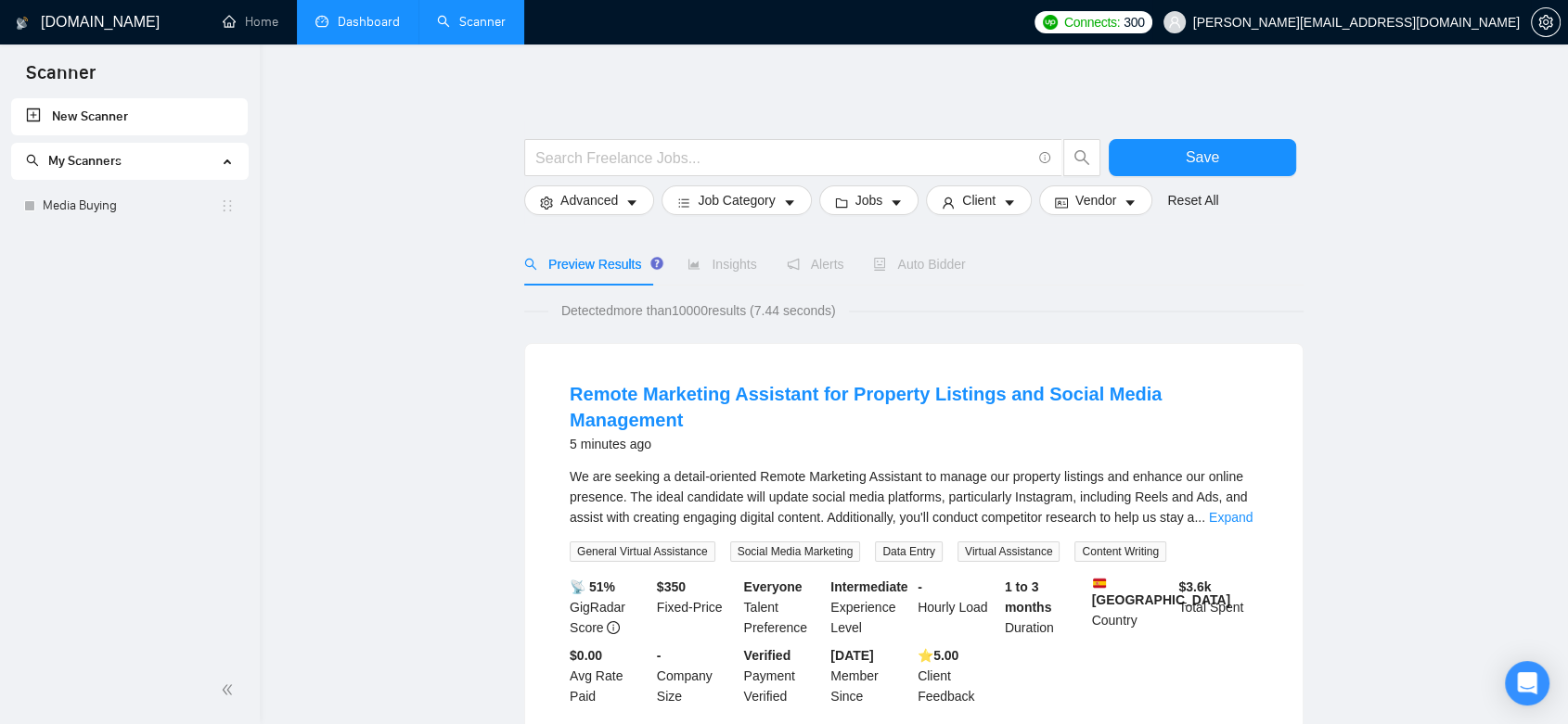
click at [1466, 23] on span "[PERSON_NAME][EMAIL_ADDRESS][DOMAIN_NAME]" at bounding box center [1357, 23] width 327 height 0
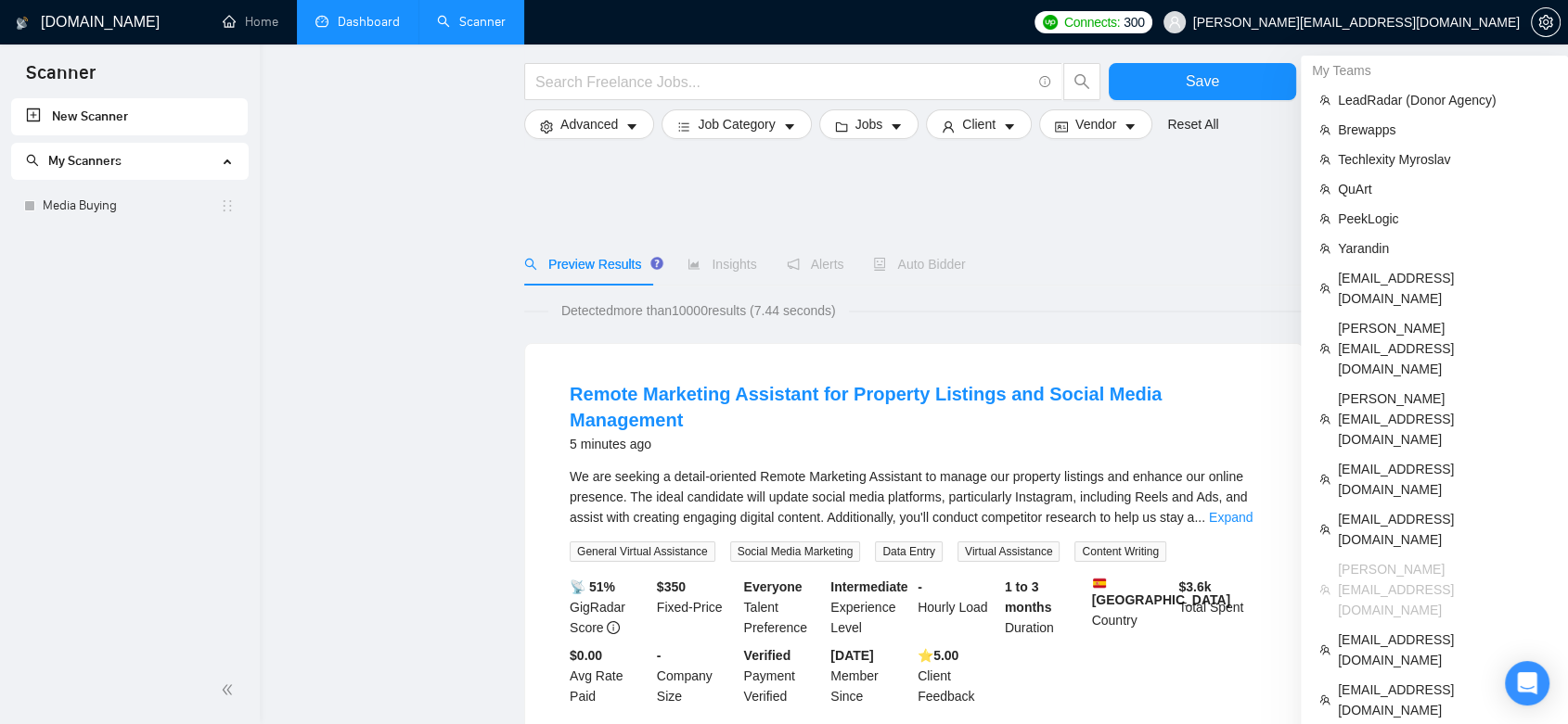
scroll to position [206, 0]
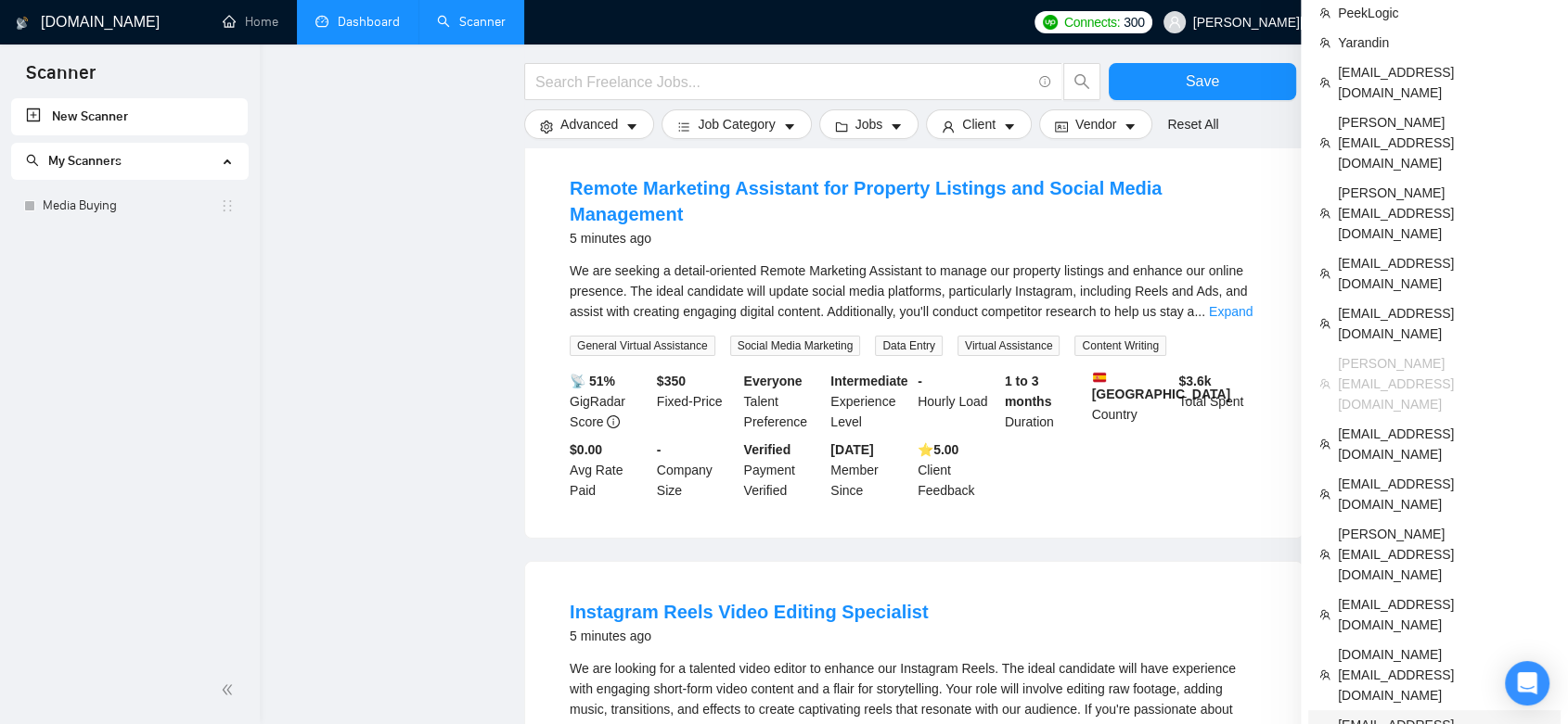
click at [1395, 715] on span "[EMAIL_ADDRESS][DOMAIN_NAME]" at bounding box center [1443, 734] width 211 height 40
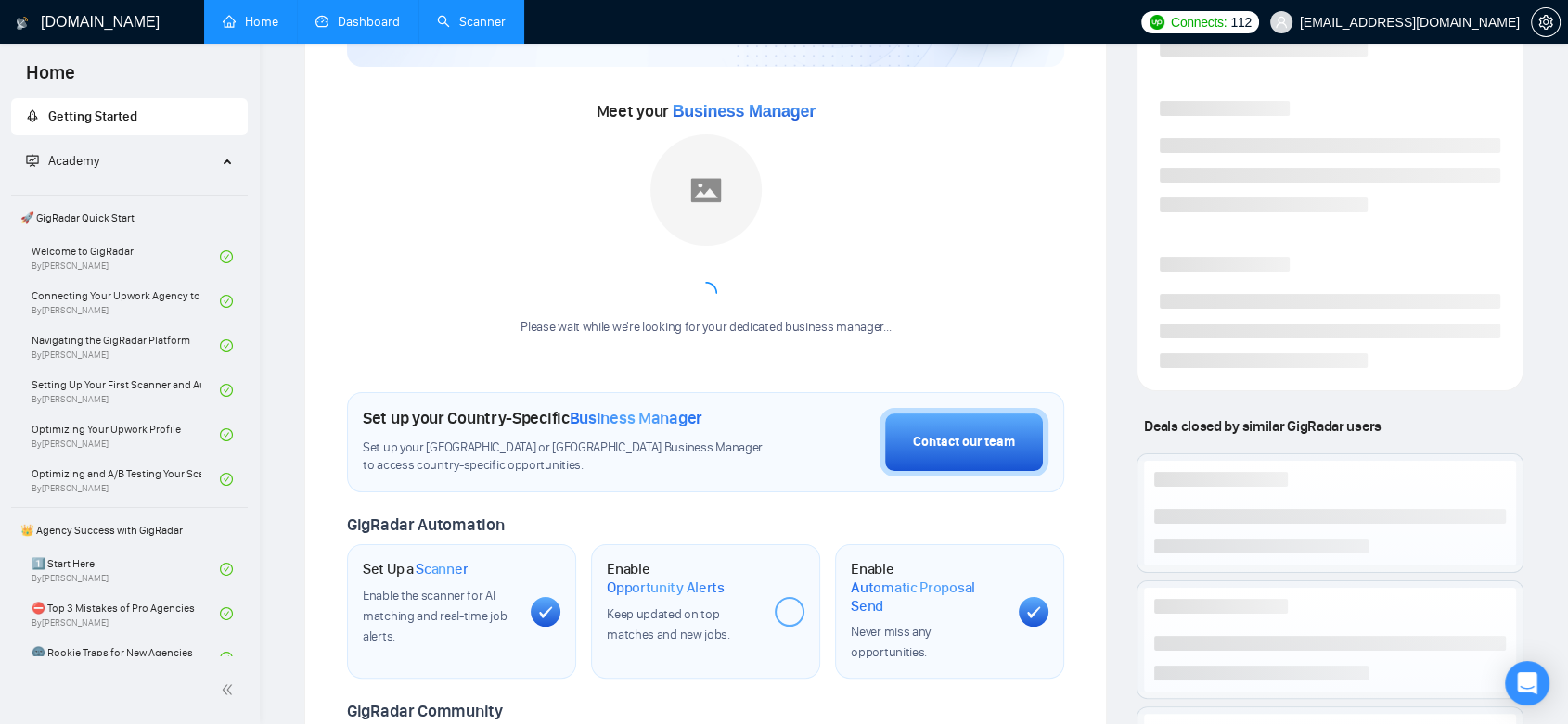
click at [378, 19] on link "Dashboard" at bounding box center [358, 22] width 85 height 16
